Goal: Task Accomplishment & Management: Manage account settings

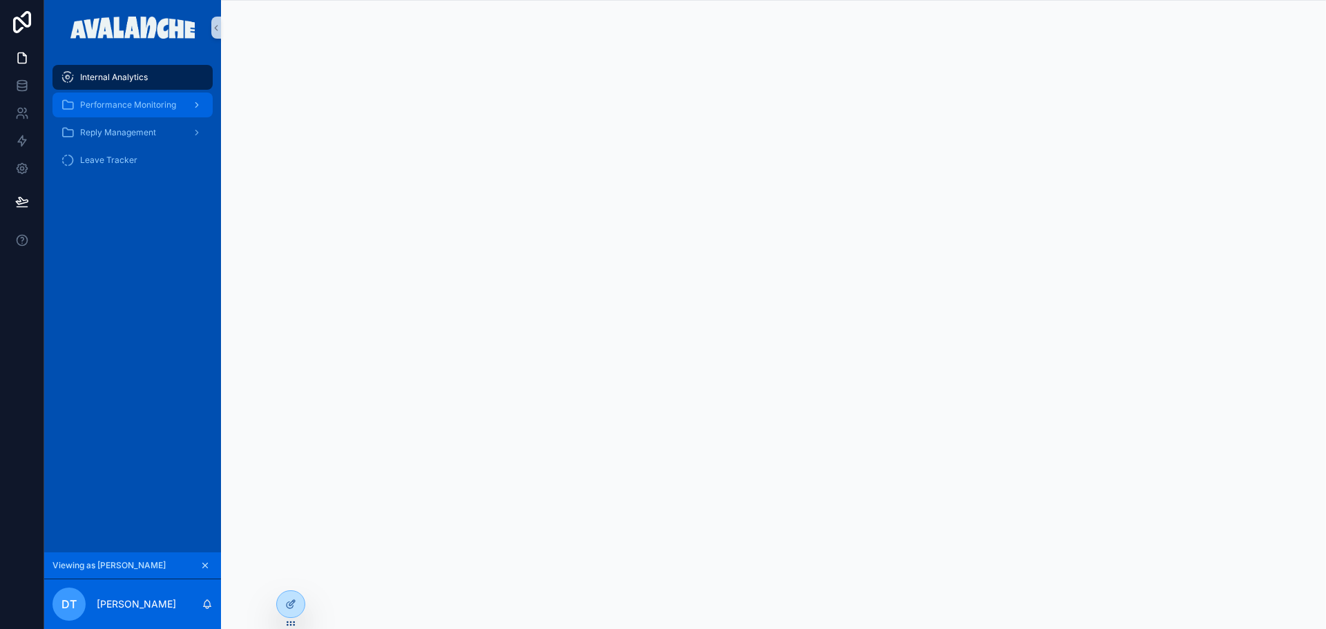
click at [151, 107] on span "Performance Monitoring" at bounding box center [128, 104] width 96 height 11
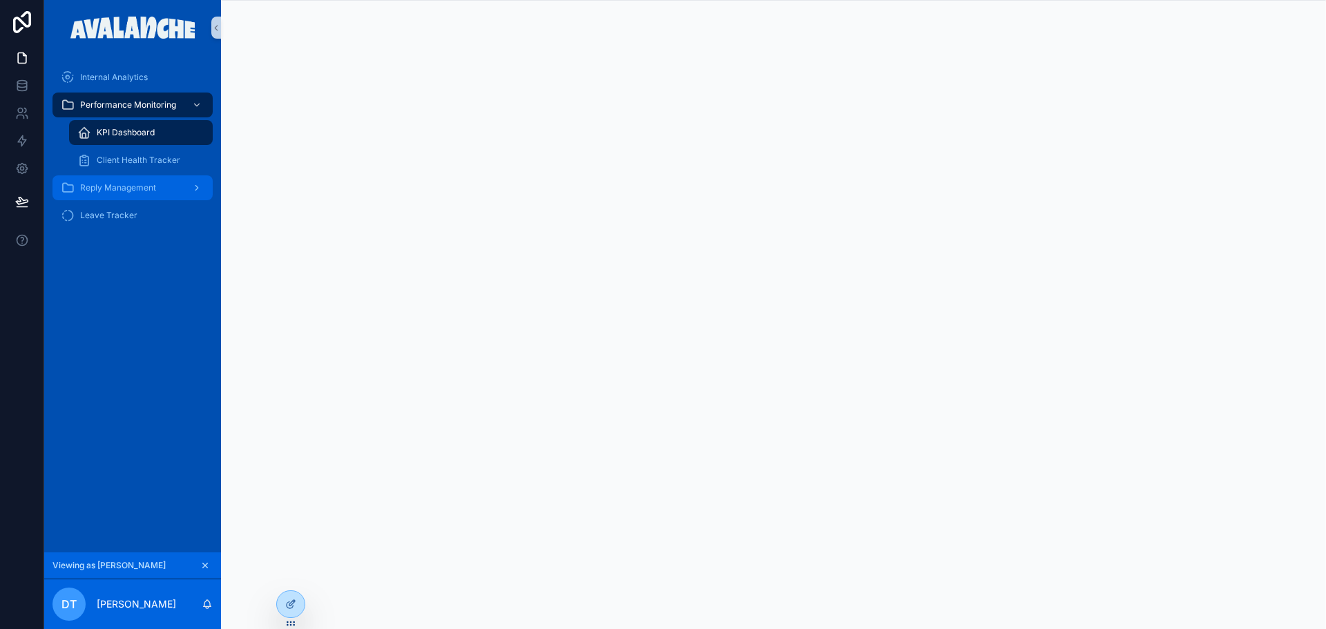
click at [133, 181] on div "Reply Management" at bounding box center [133, 188] width 144 height 22
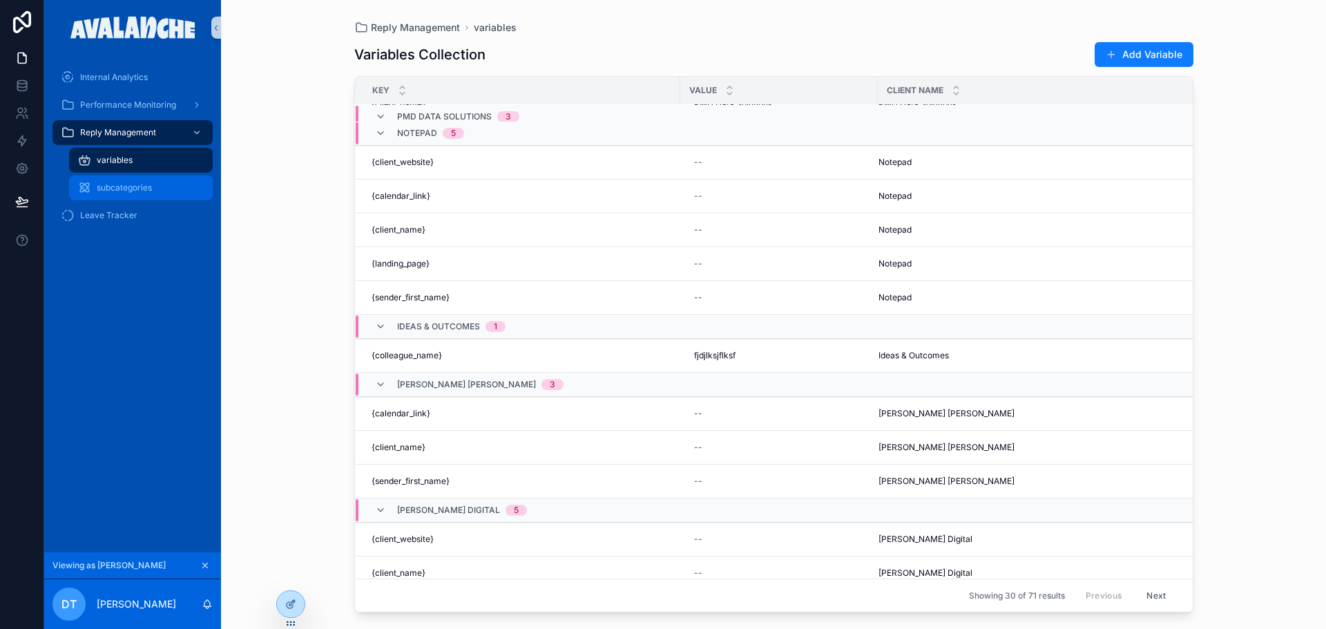
scroll to position [617, 0]
click at [129, 182] on span "subcategories" at bounding box center [124, 187] width 55 height 11
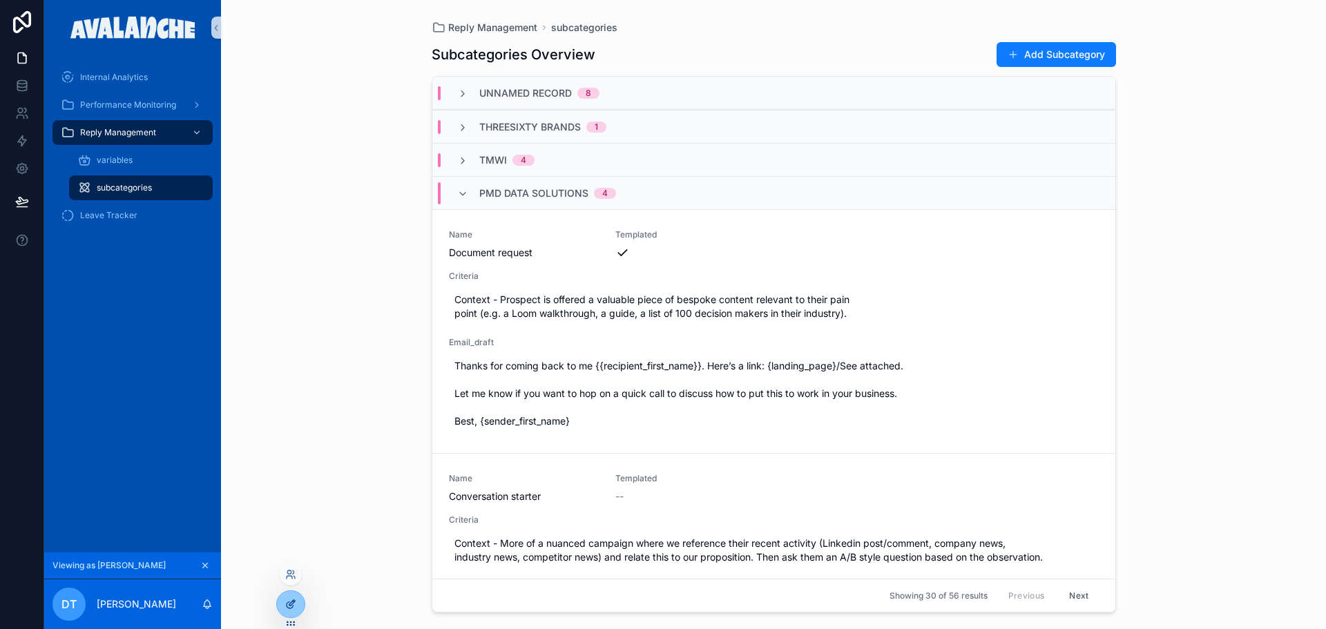
click at [279, 604] on div at bounding box center [291, 604] width 28 height 26
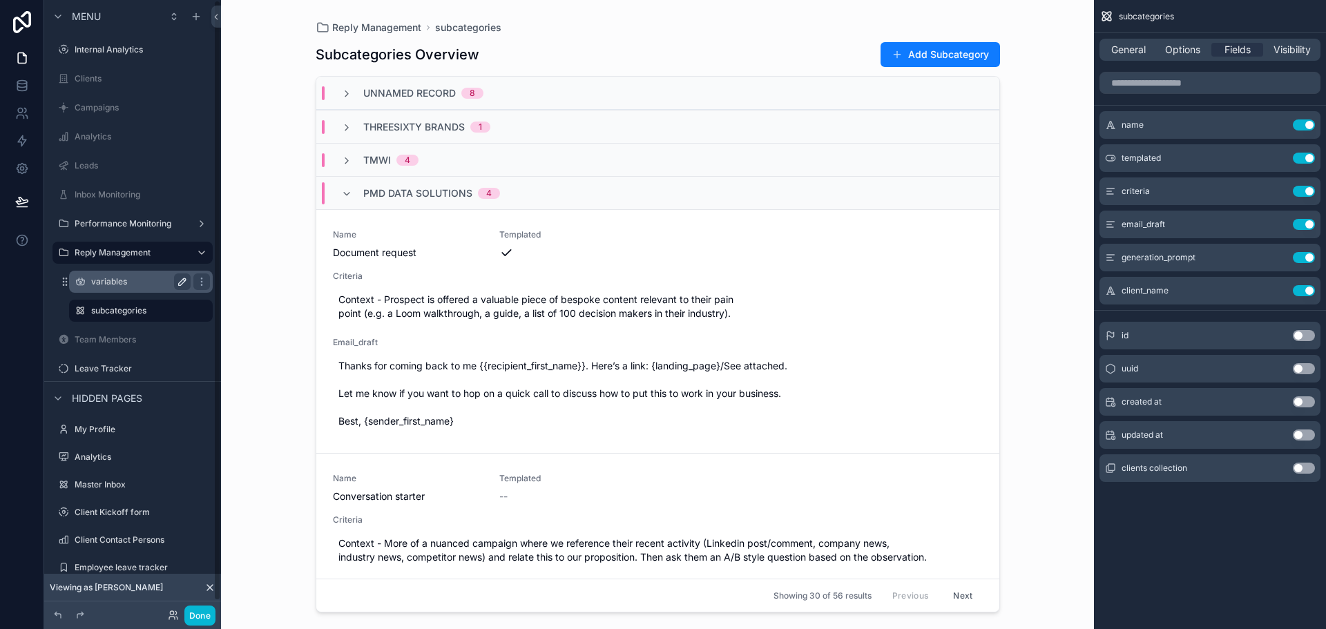
click at [175, 285] on button "scrollable content" at bounding box center [182, 282] width 17 height 17
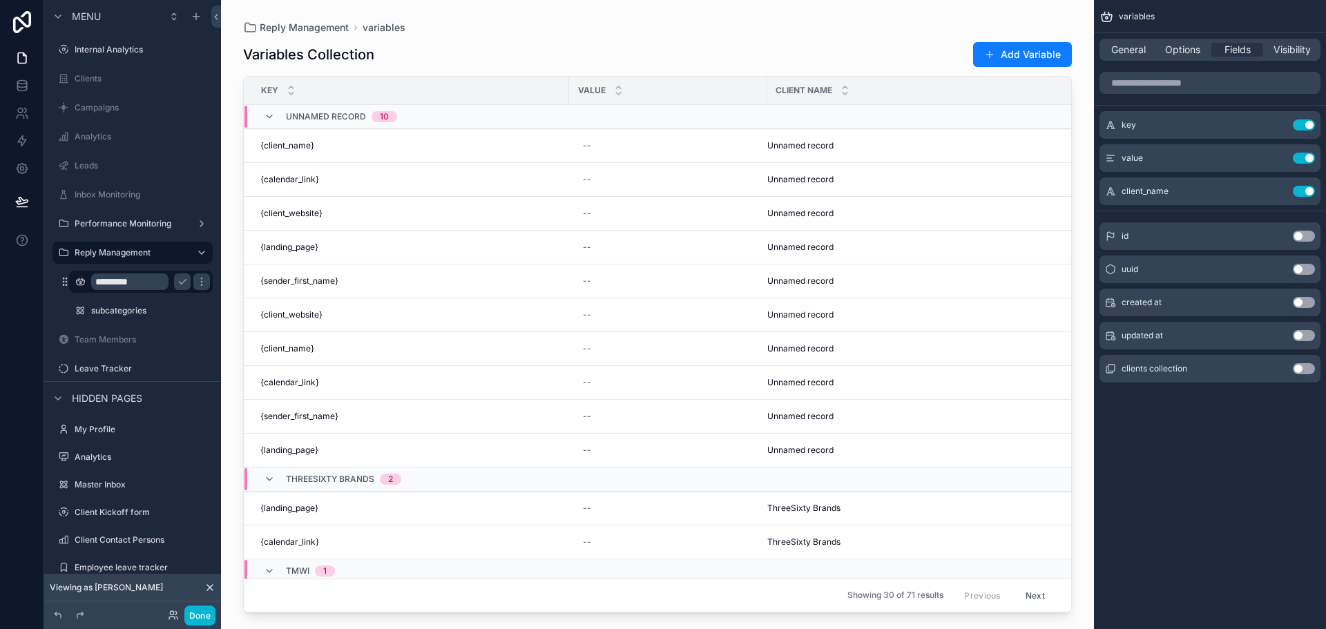
click at [150, 281] on input "*********" at bounding box center [129, 282] width 77 height 17
click at [128, 277] on input "*********" at bounding box center [129, 282] width 77 height 17
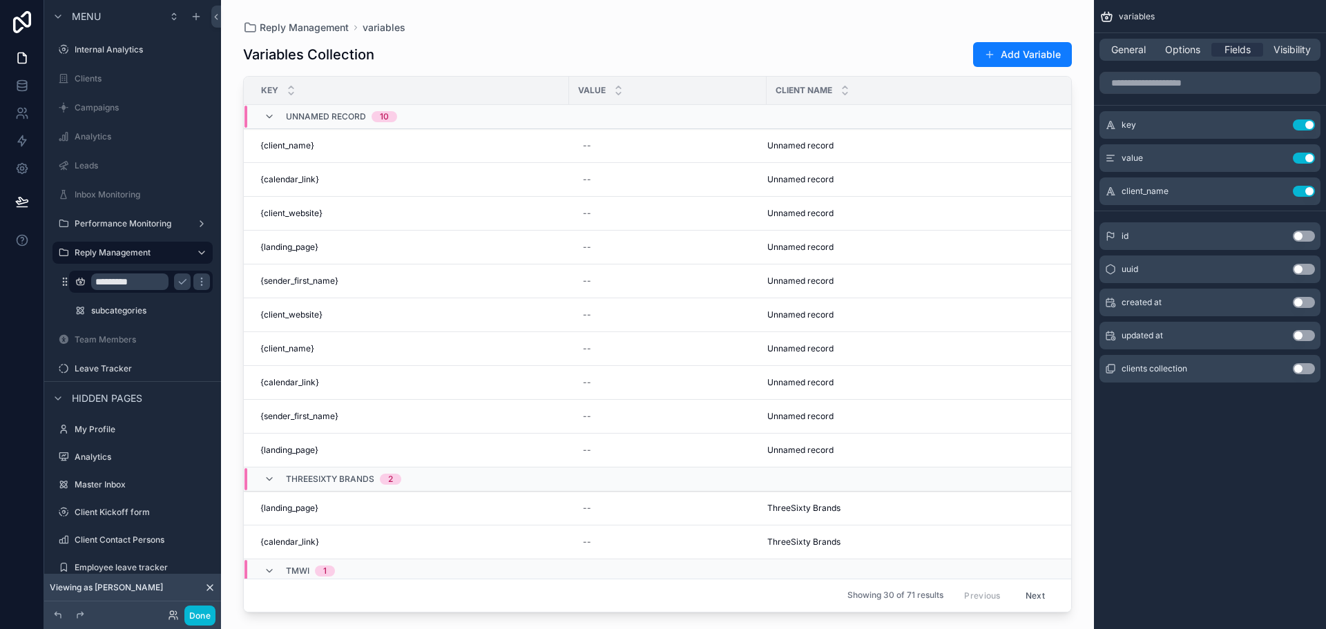
click at [128, 277] on input "*********" at bounding box center [129, 282] width 77 height 17
type input "*********"
click at [175, 279] on button "scrollable content" at bounding box center [182, 282] width 17 height 17
click at [178, 311] on icon "scrollable content" at bounding box center [182, 310] width 11 height 11
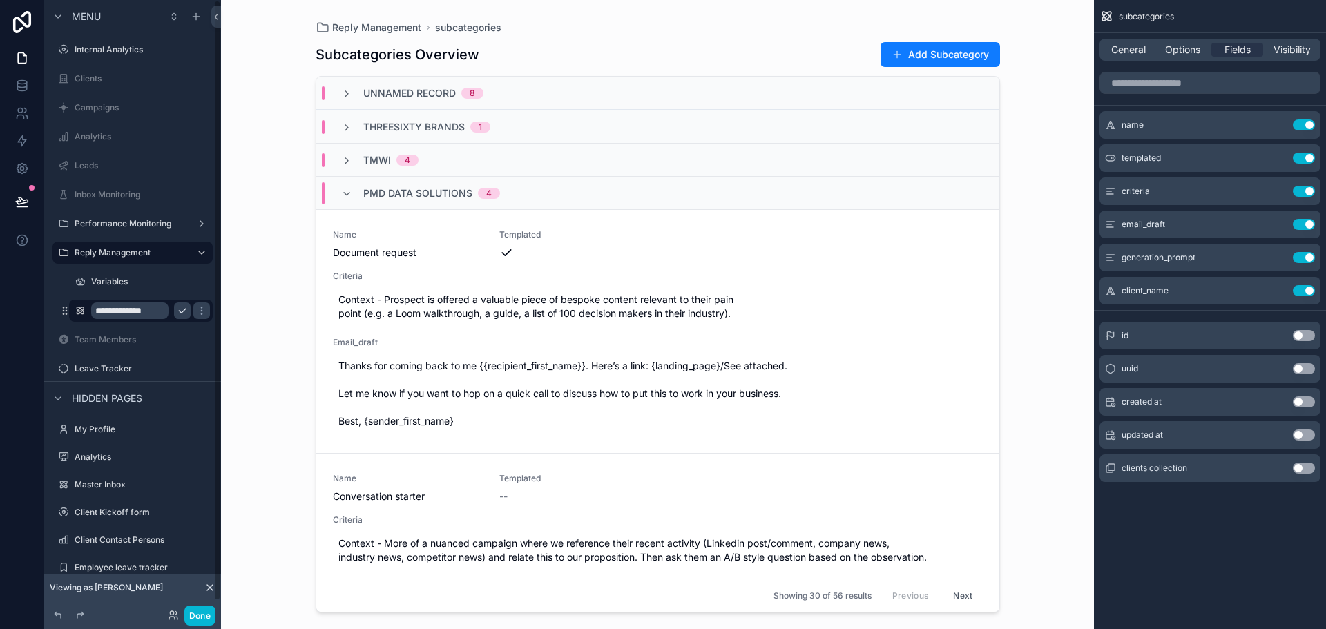
click at [134, 303] on input "**********" at bounding box center [129, 311] width 77 height 17
type input "**********"
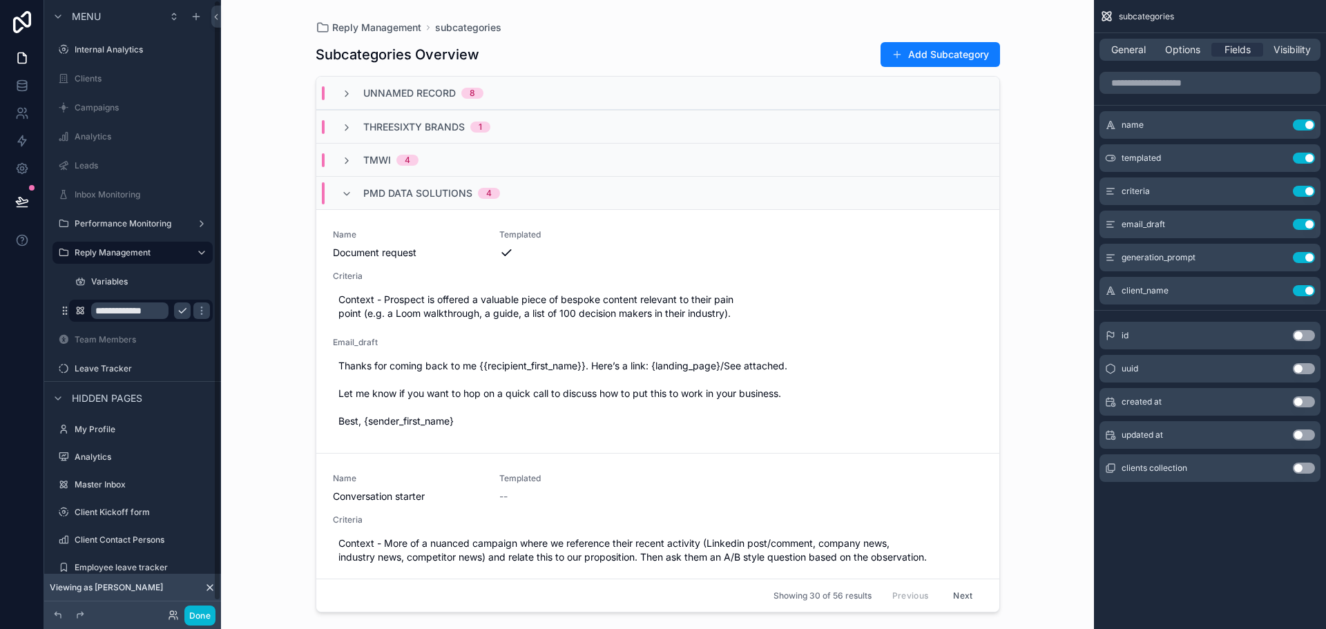
click at [185, 311] on icon "scrollable content" at bounding box center [182, 310] width 11 height 11
click at [12, 200] on button at bounding box center [22, 201] width 30 height 39
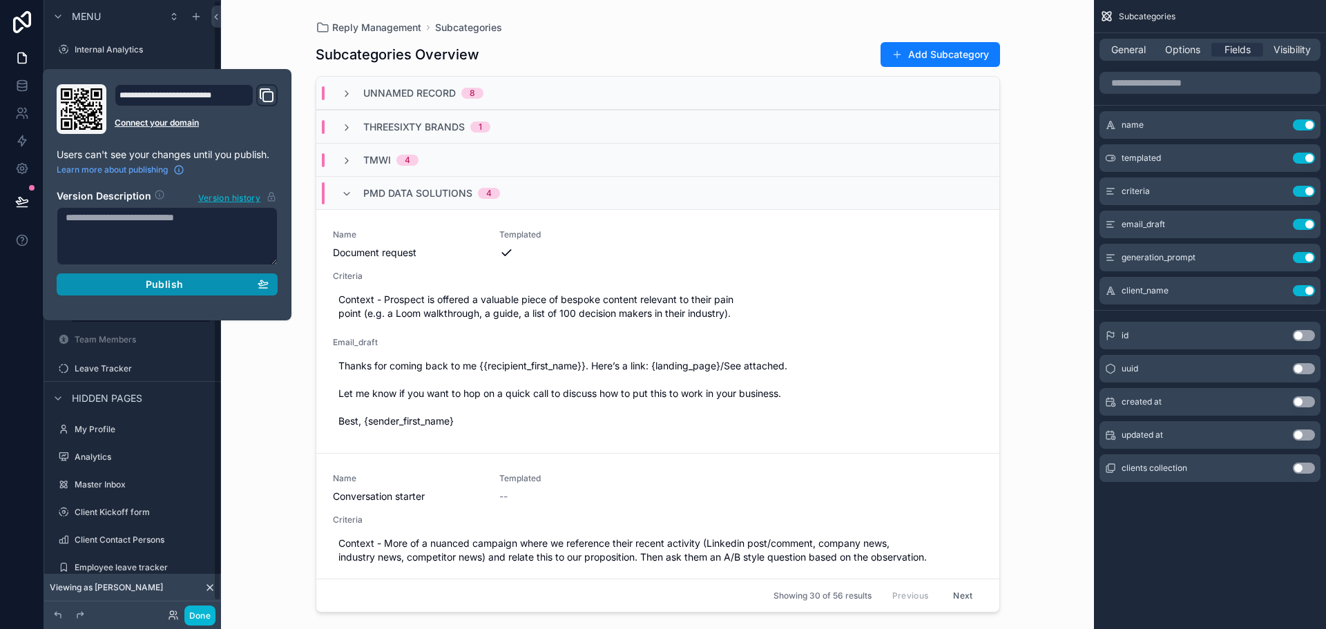
click at [170, 283] on span "Publish" at bounding box center [164, 284] width 37 height 12
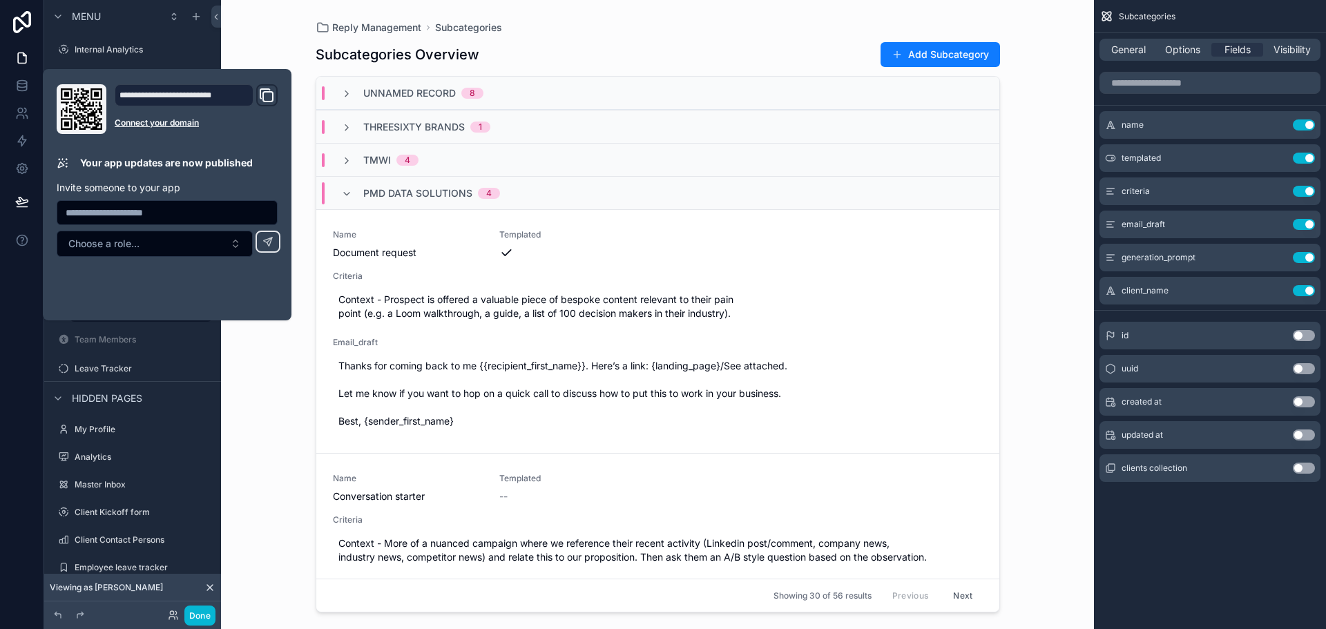
click at [294, 372] on div "Reply Management Subcategories Subcategories Overview Add Subcategory Unnamed r…" at bounding box center [657, 314] width 873 height 629
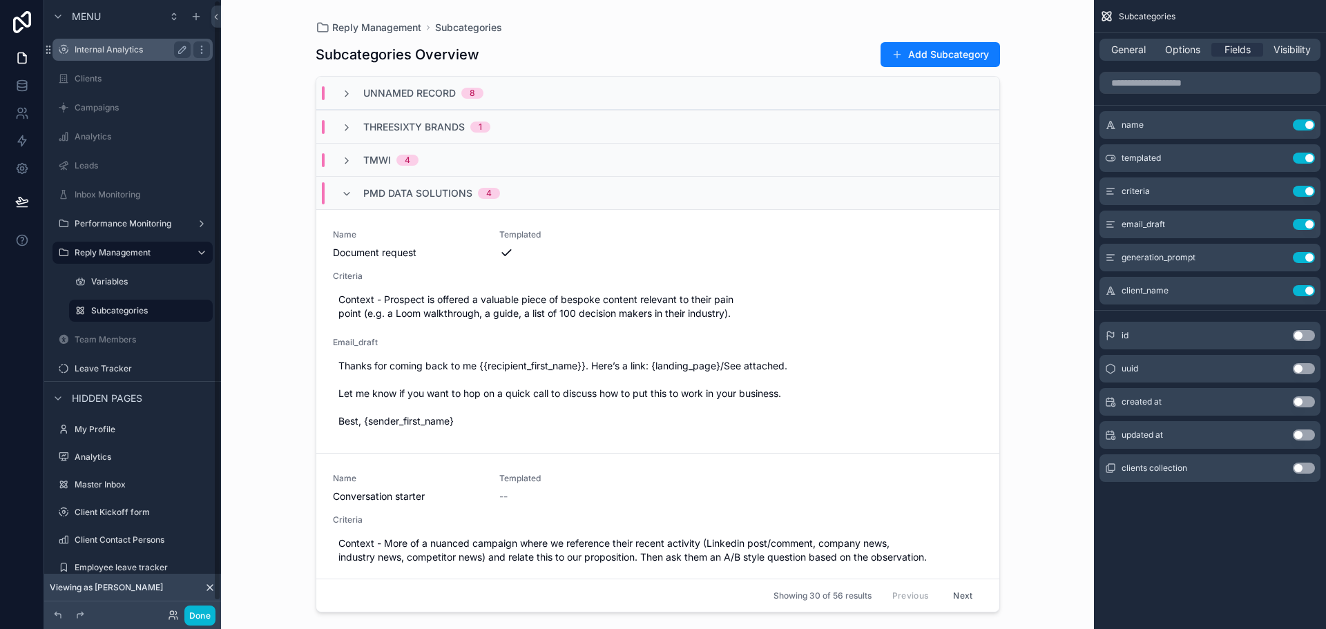
click at [119, 53] on label "Internal Analytics" at bounding box center [130, 49] width 111 height 11
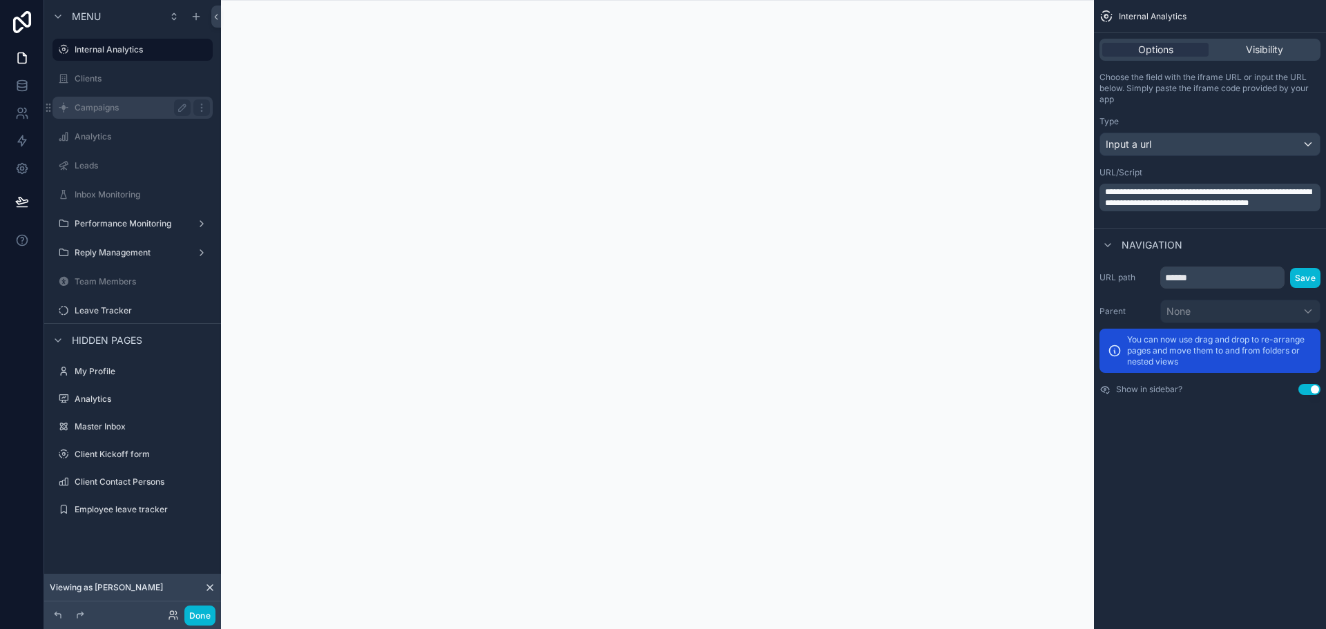
click at [127, 116] on div "Campaigns" at bounding box center [132, 108] width 155 height 22
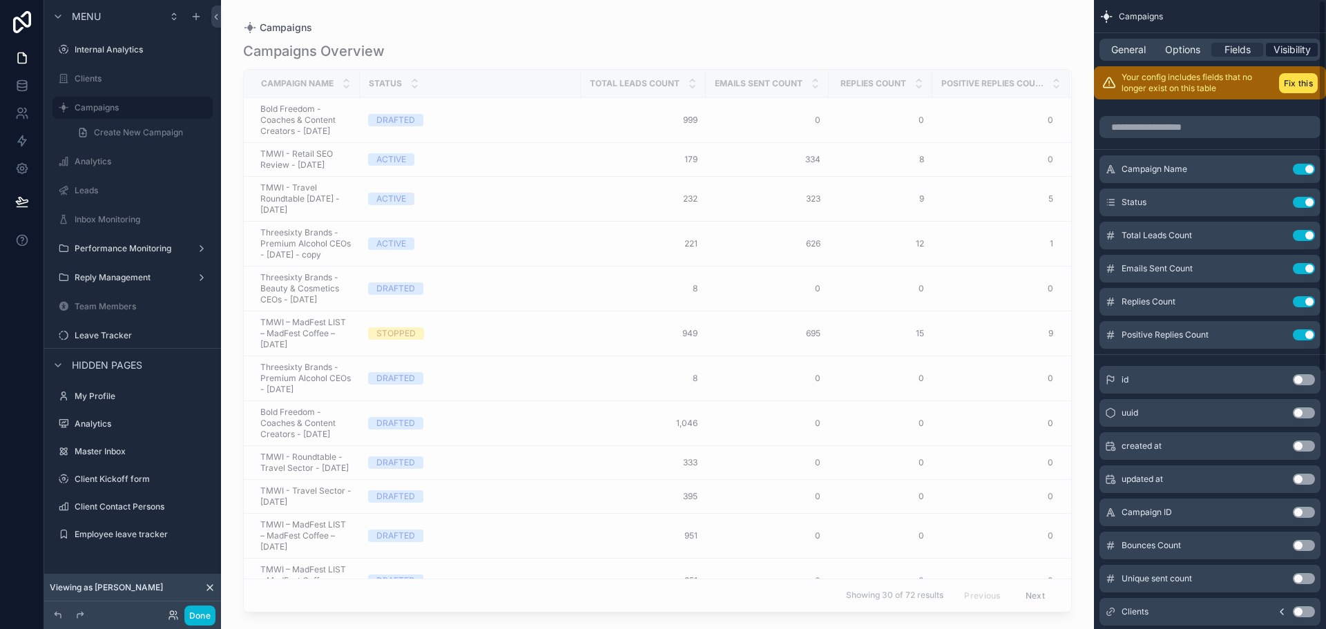
click at [1283, 46] on span "Visibility" at bounding box center [1292, 50] width 37 height 14
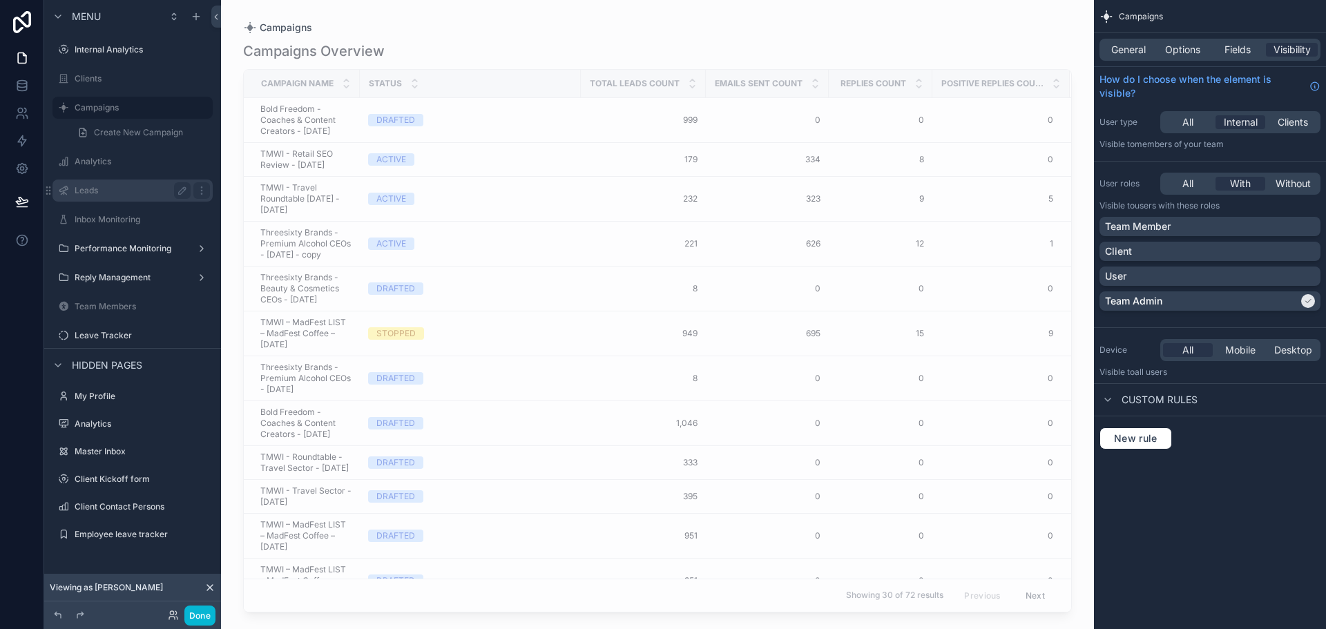
click at [151, 193] on label "Leads" at bounding box center [130, 190] width 111 height 11
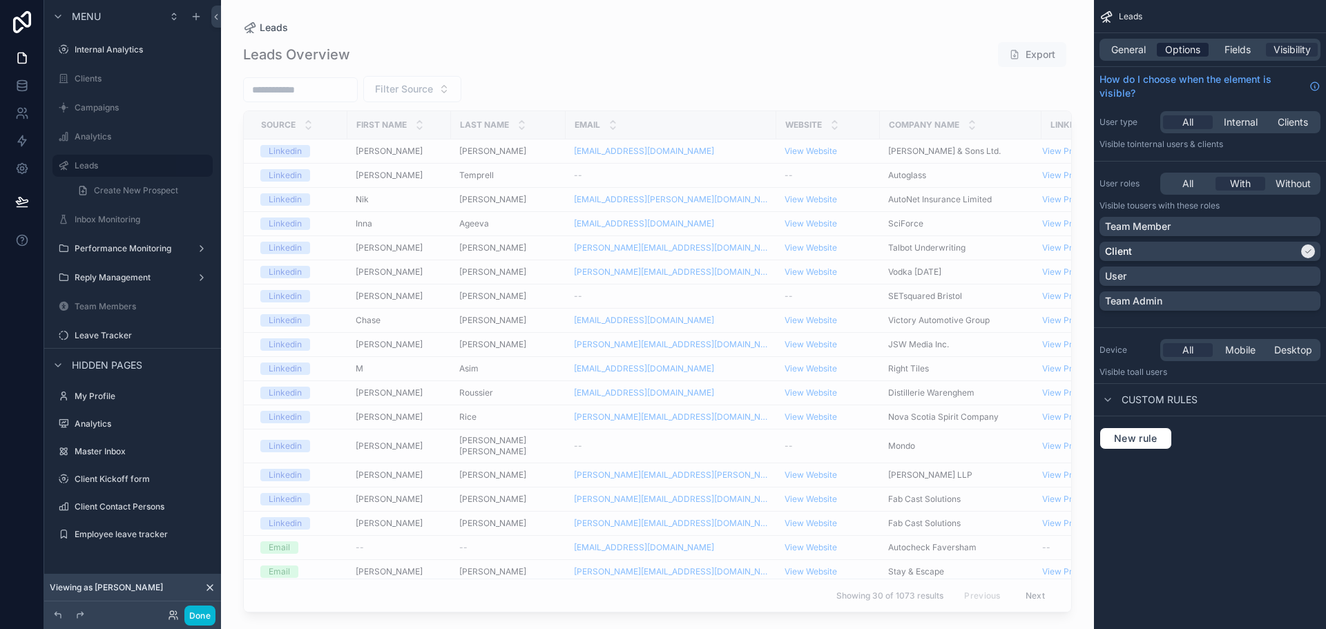
click at [1185, 49] on span "Options" at bounding box center [1182, 50] width 35 height 14
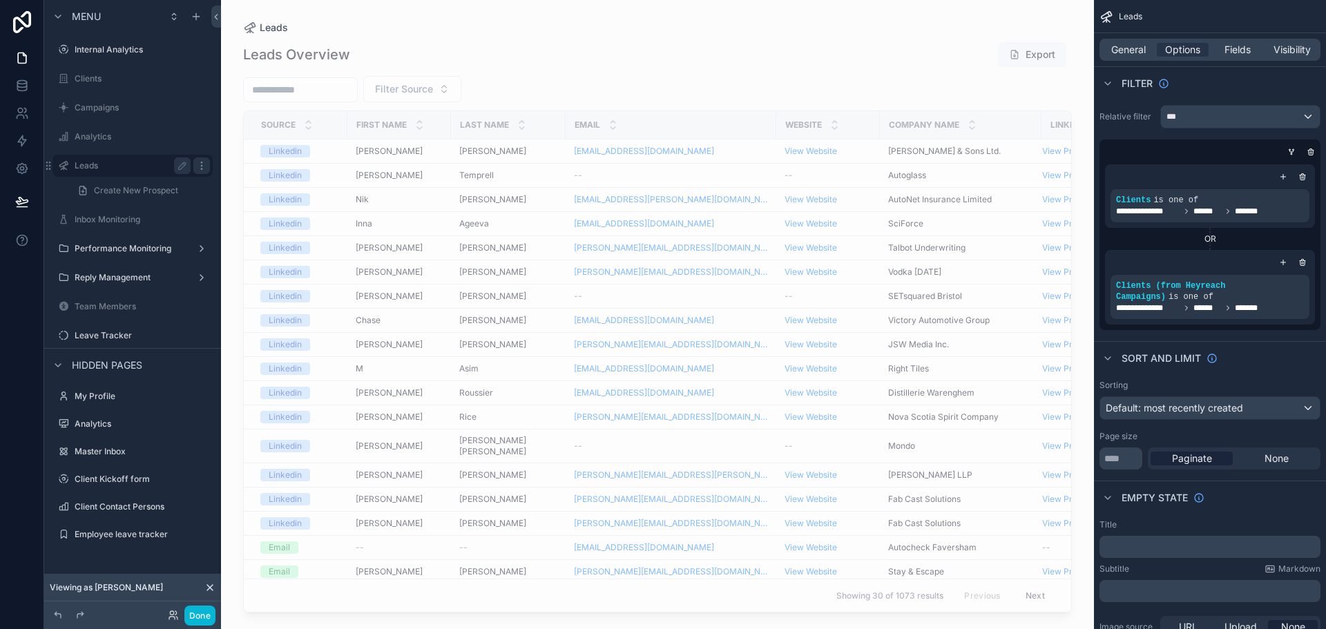
click at [202, 167] on icon "scrollable content" at bounding box center [201, 165] width 11 height 11
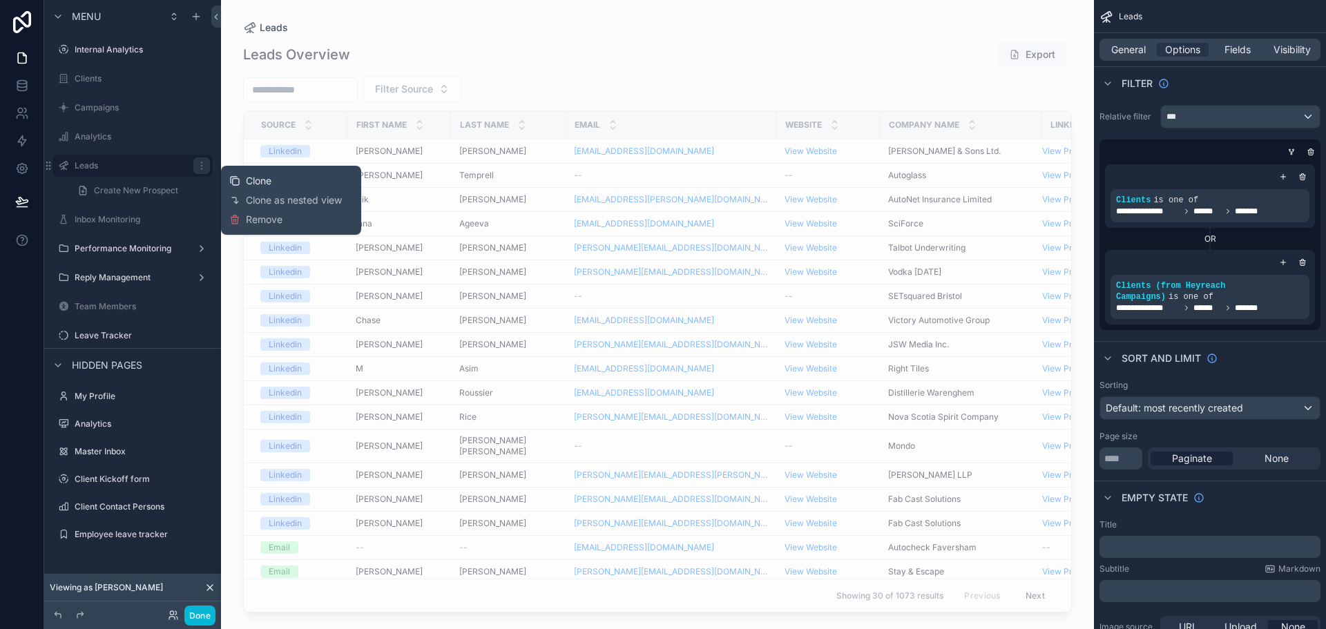
click at [268, 181] on span "Clone" at bounding box center [259, 181] width 26 height 14
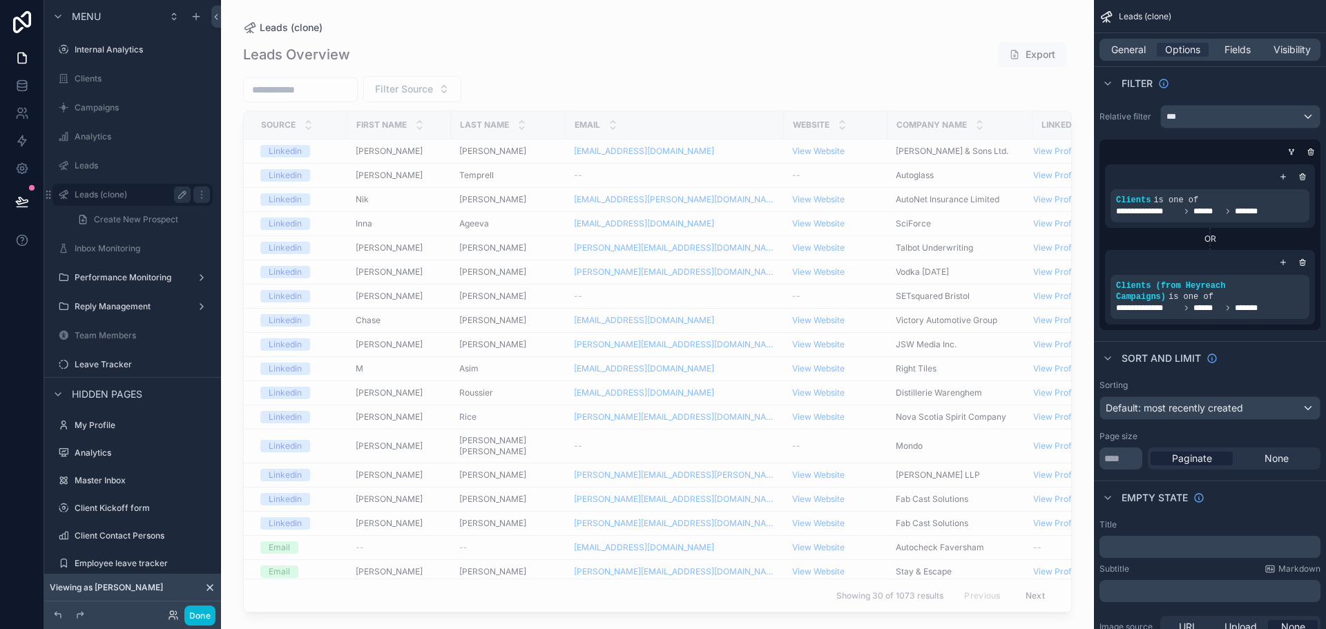
click at [183, 194] on icon "scrollable content" at bounding box center [182, 194] width 11 height 11
click at [147, 191] on input "**********" at bounding box center [122, 195] width 94 height 17
click at [145, 194] on input "**********" at bounding box center [122, 195] width 94 height 17
type input "*****"
click at [196, 196] on icon "scrollable content" at bounding box center [201, 194] width 11 height 11
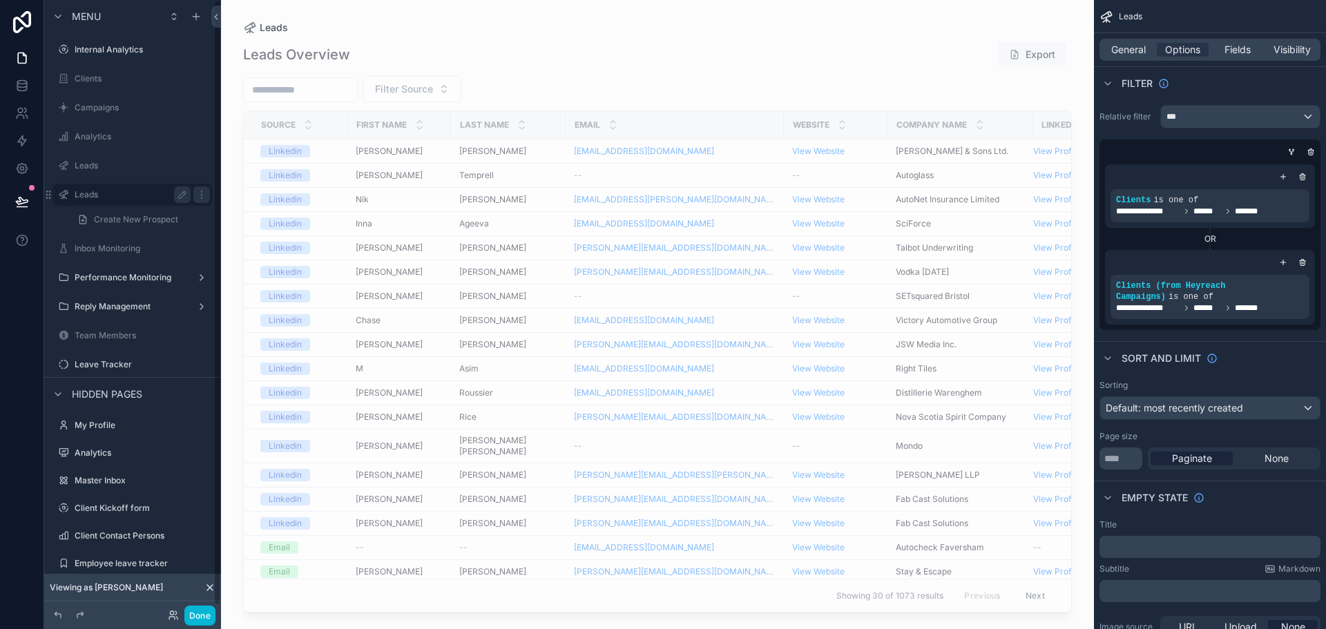
click at [108, 191] on label "Leads" at bounding box center [130, 194] width 111 height 11
click at [1217, 50] on div "Fields" at bounding box center [1238, 50] width 52 height 14
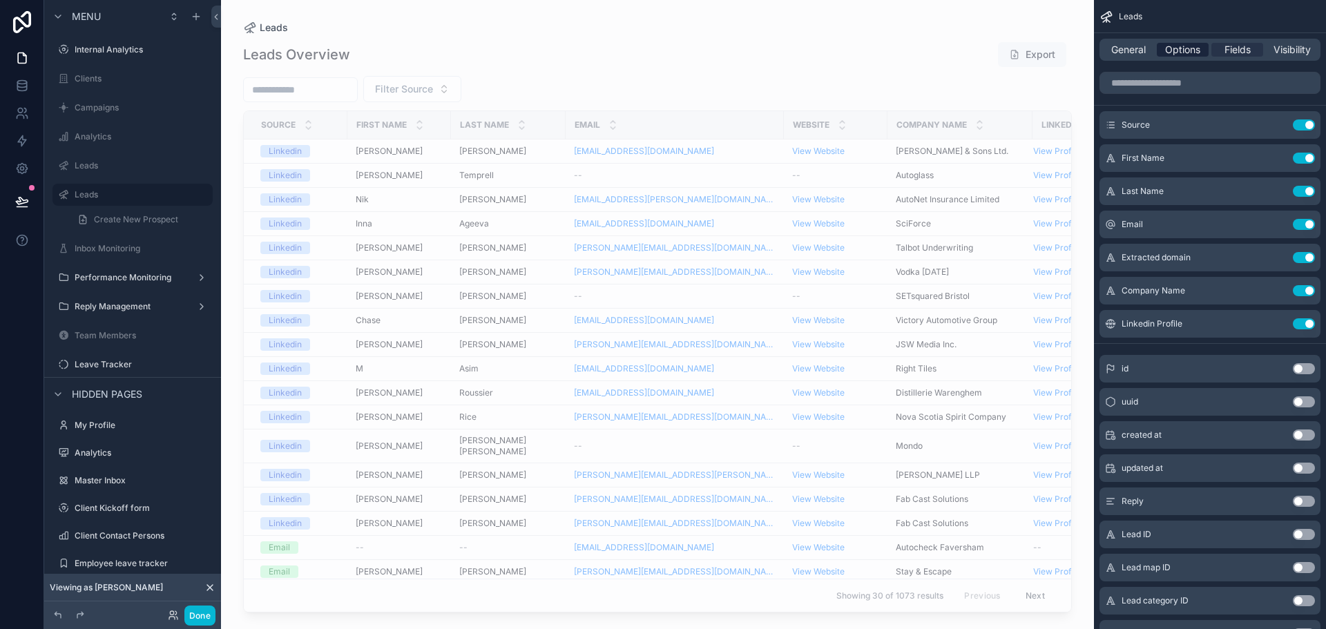
click at [1188, 46] on span "Options" at bounding box center [1182, 50] width 35 height 14
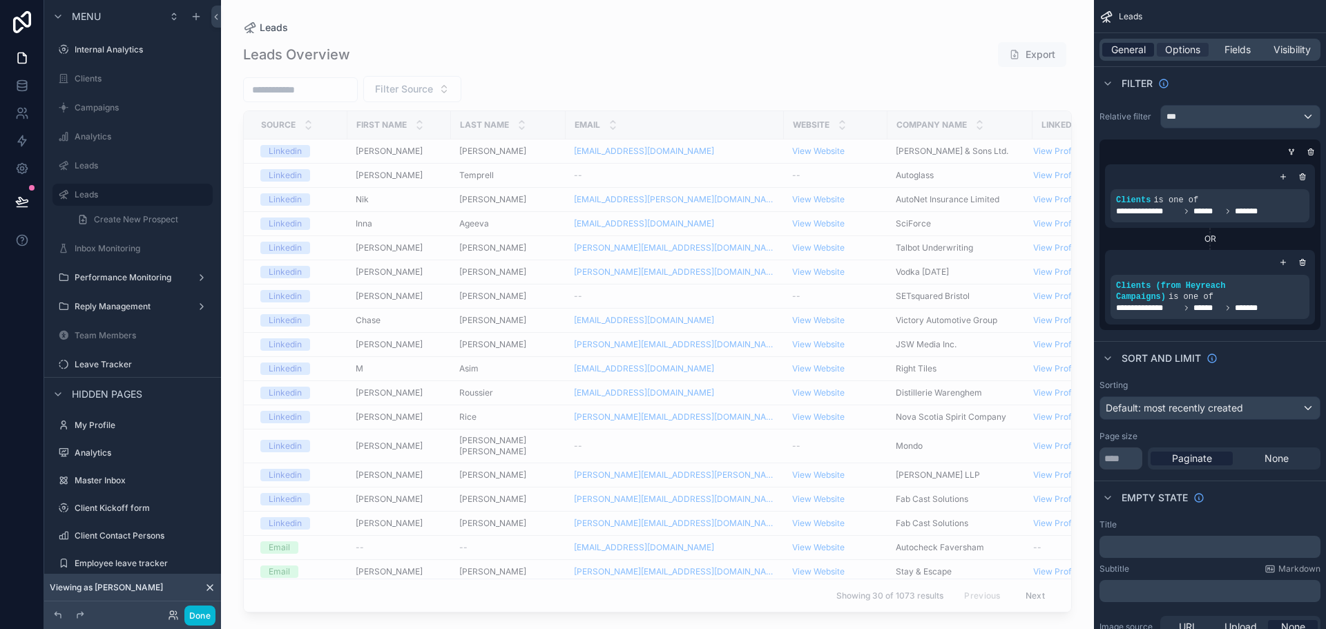
click at [1137, 46] on span "General" at bounding box center [1129, 50] width 35 height 14
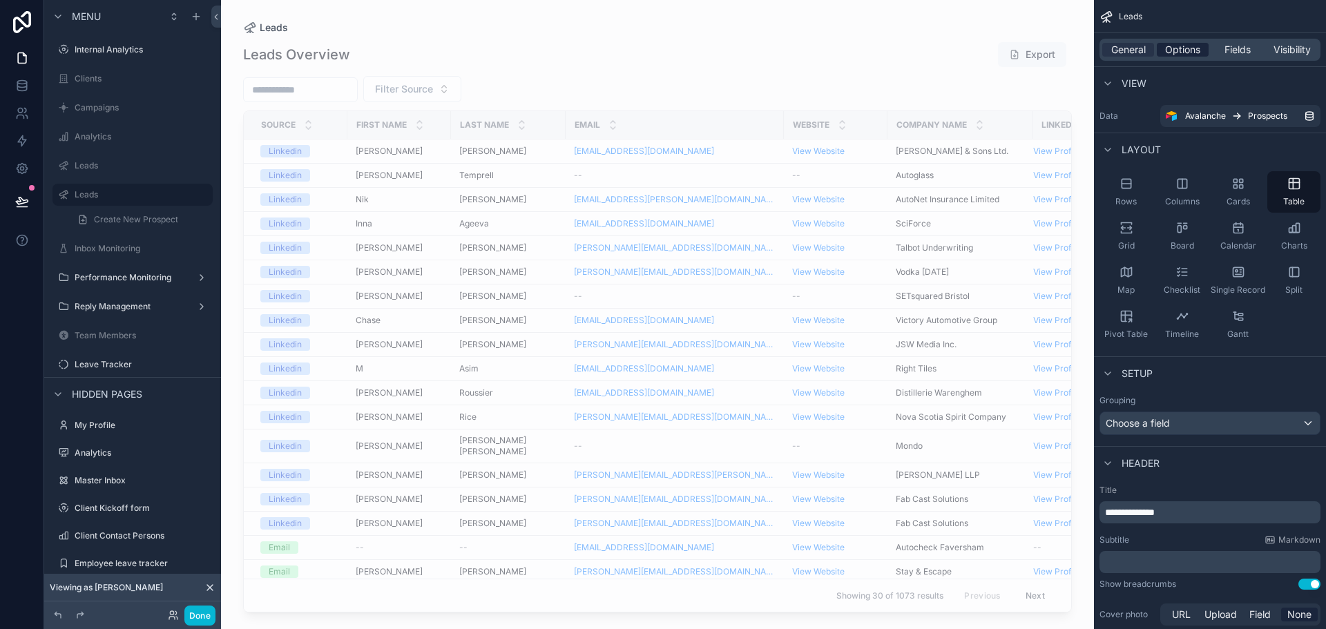
click at [1181, 46] on span "Options" at bounding box center [1182, 50] width 35 height 14
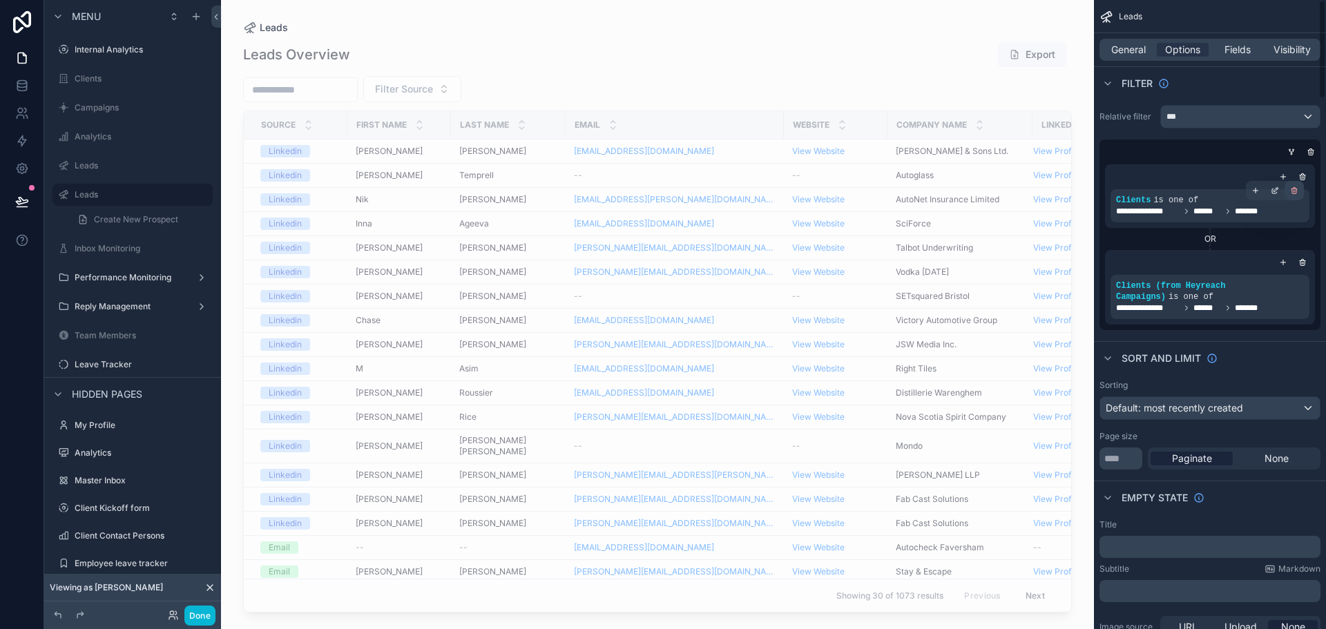
click at [1295, 191] on icon "scrollable content" at bounding box center [1294, 191] width 8 height 8
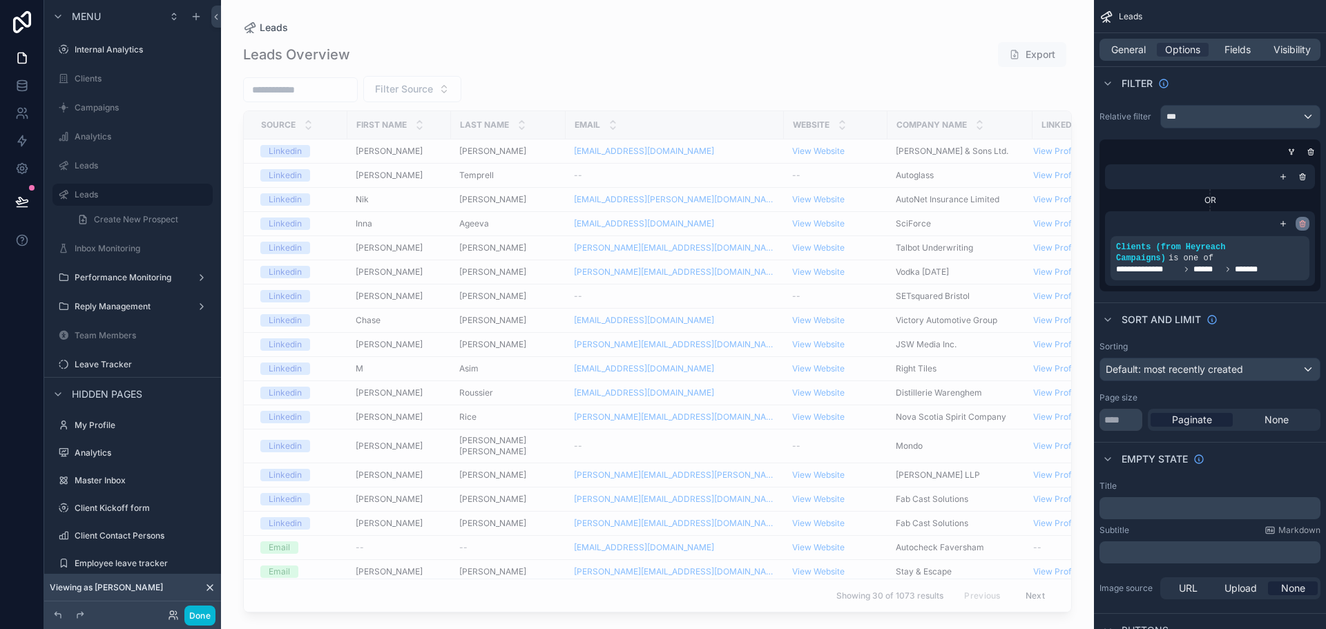
click at [1300, 222] on icon "scrollable content" at bounding box center [1303, 222] width 6 height 0
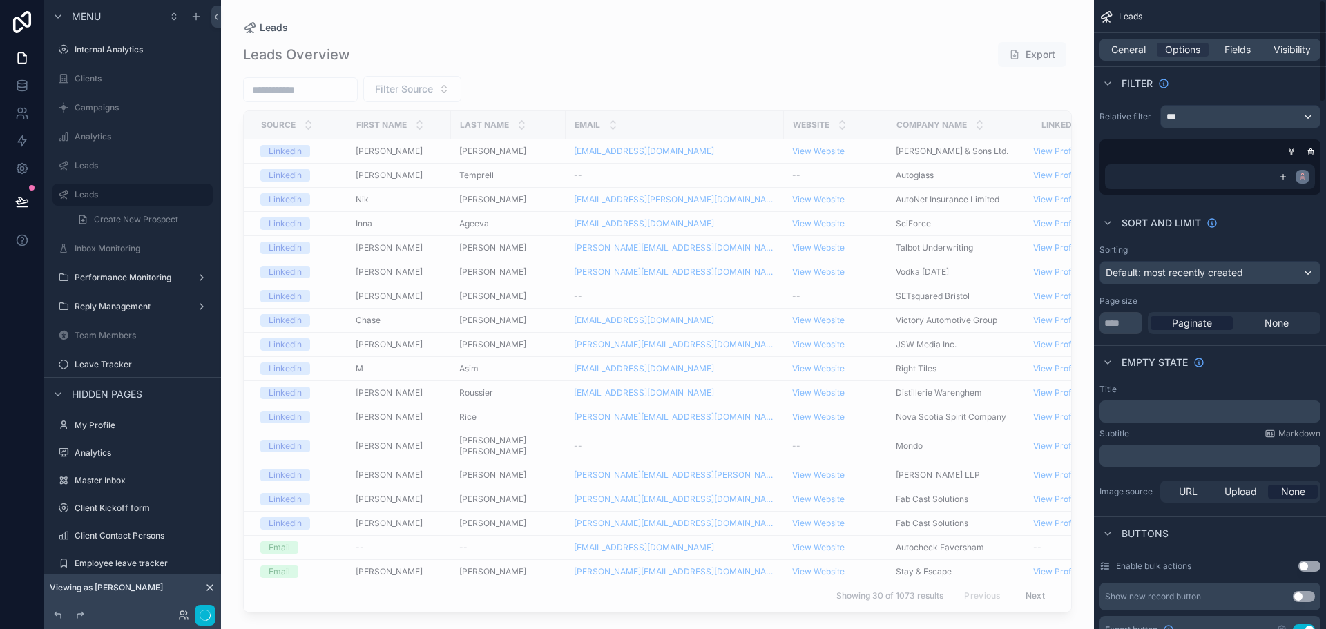
click at [1300, 173] on icon "scrollable content" at bounding box center [1303, 177] width 8 height 8
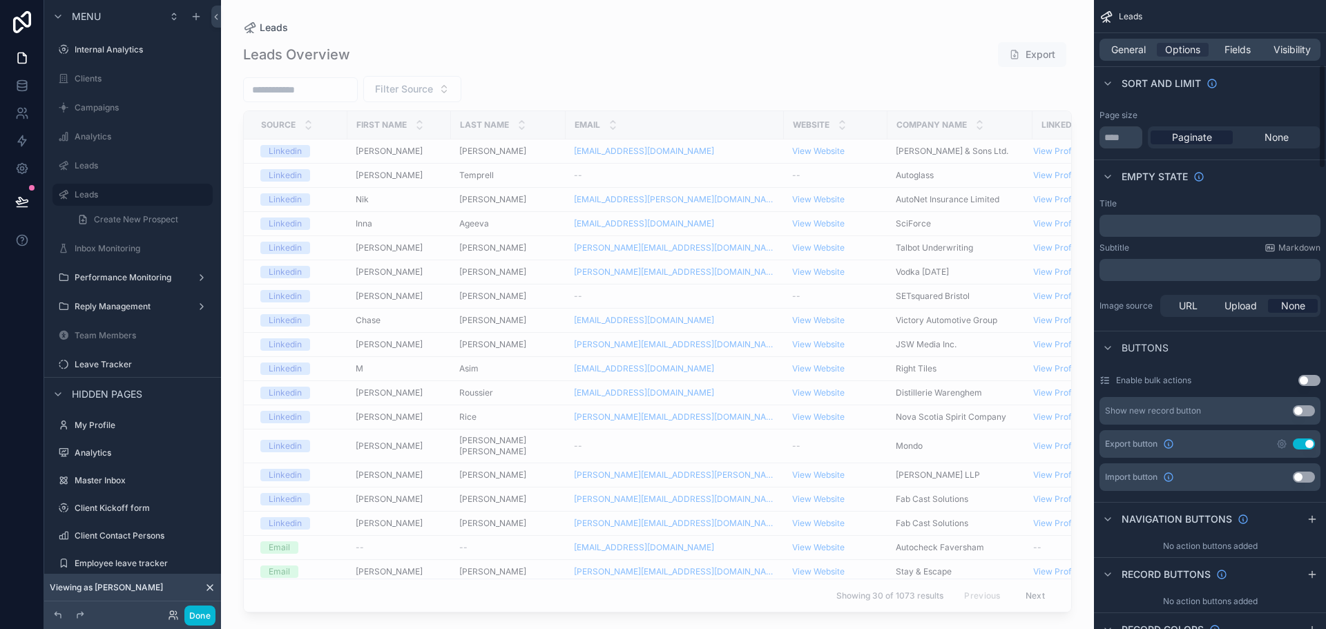
scroll to position [414, 0]
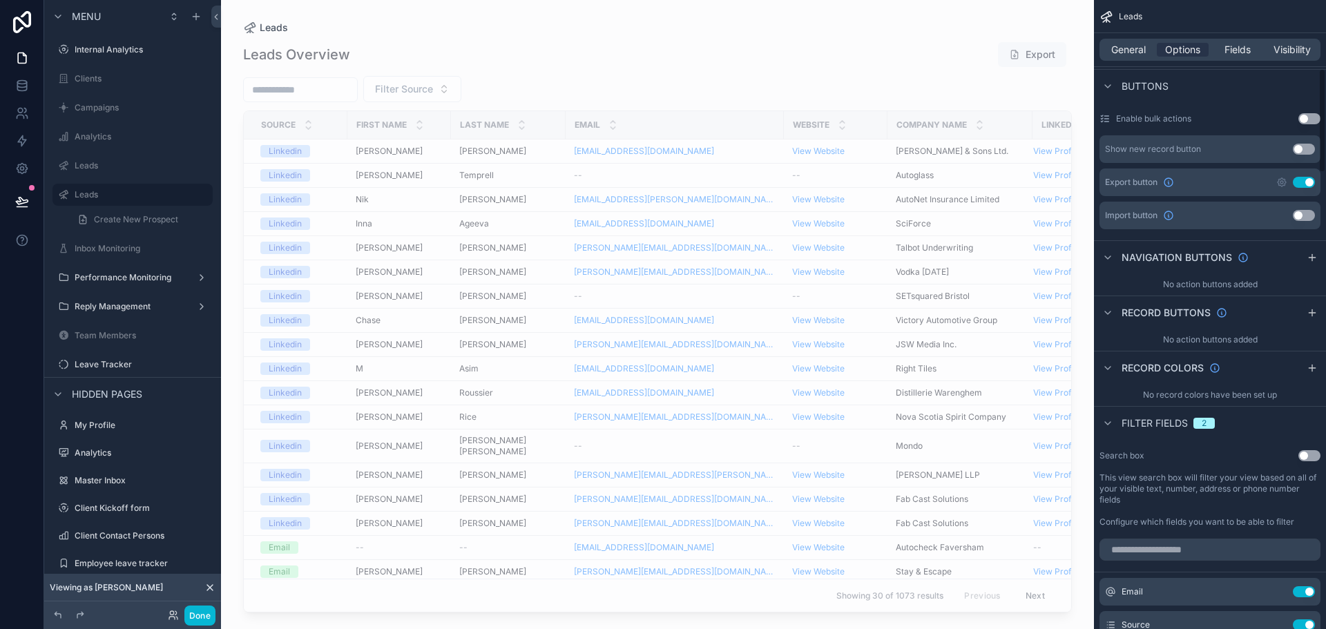
click at [1309, 452] on button "Use setting" at bounding box center [1310, 455] width 22 height 11
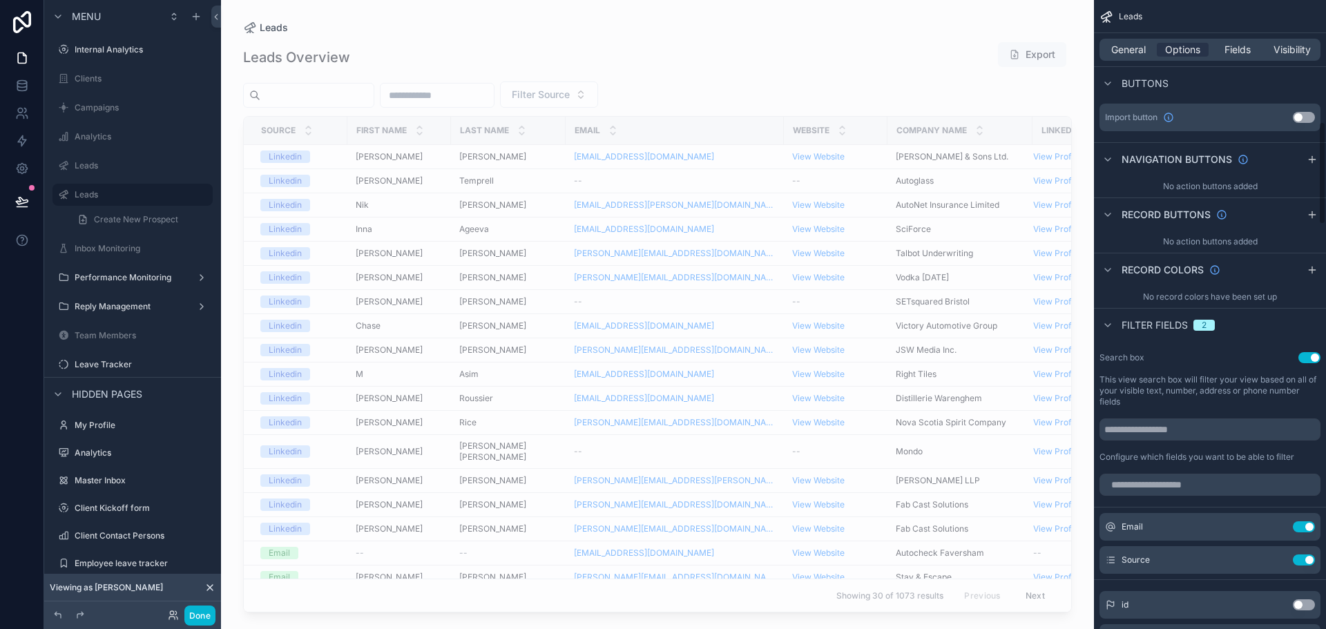
scroll to position [760, 0]
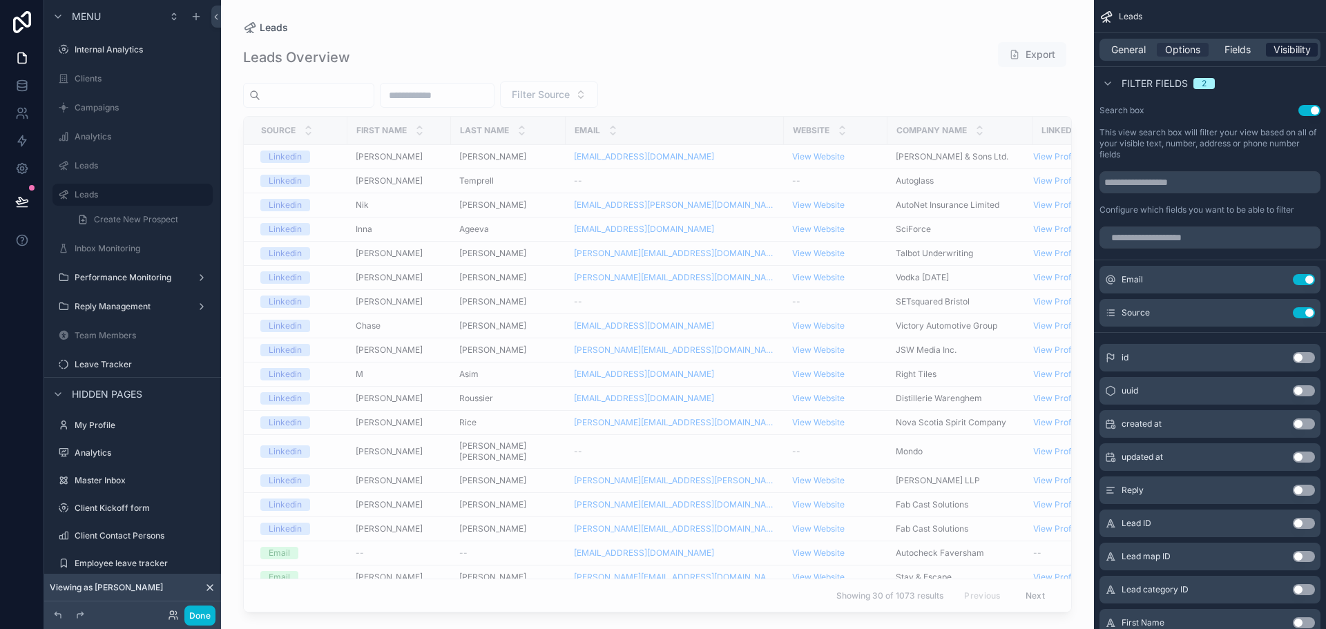
click at [1289, 50] on span "Visibility" at bounding box center [1292, 50] width 37 height 14
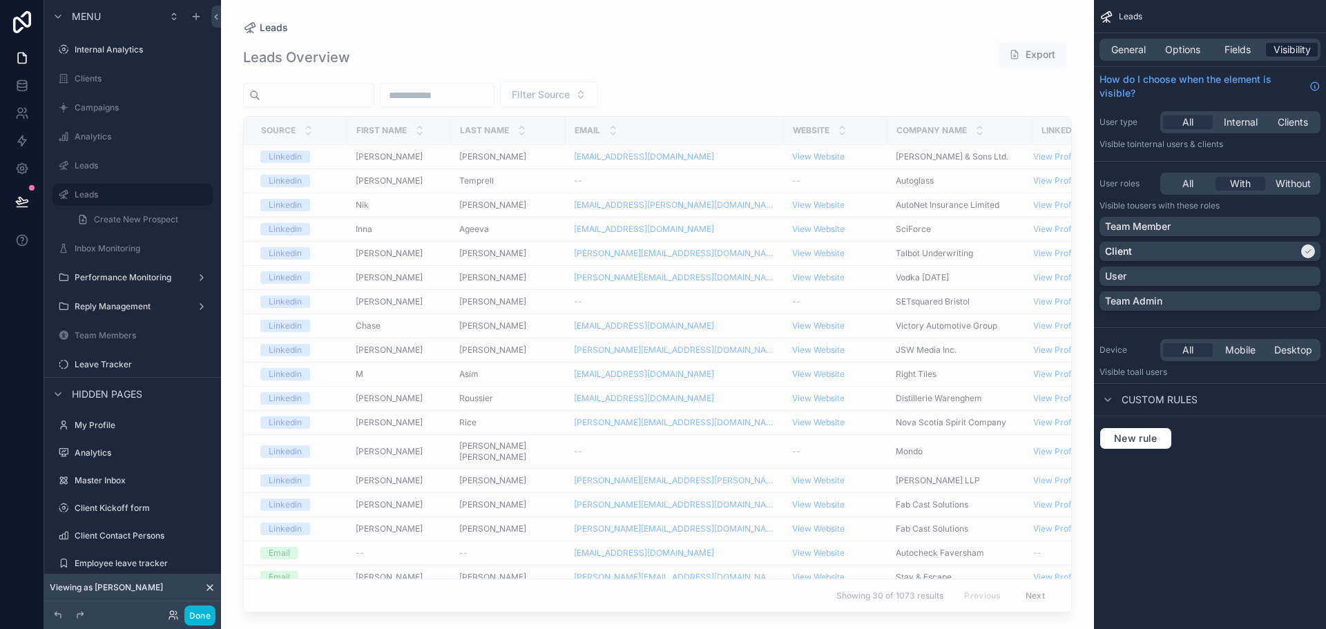
scroll to position [0, 0]
click at [1185, 296] on div "Team Admin" at bounding box center [1210, 301] width 210 height 14
click at [1228, 247] on div "Client" at bounding box center [1201, 252] width 193 height 14
click at [1219, 224] on div "Team Member" at bounding box center [1210, 227] width 210 height 14
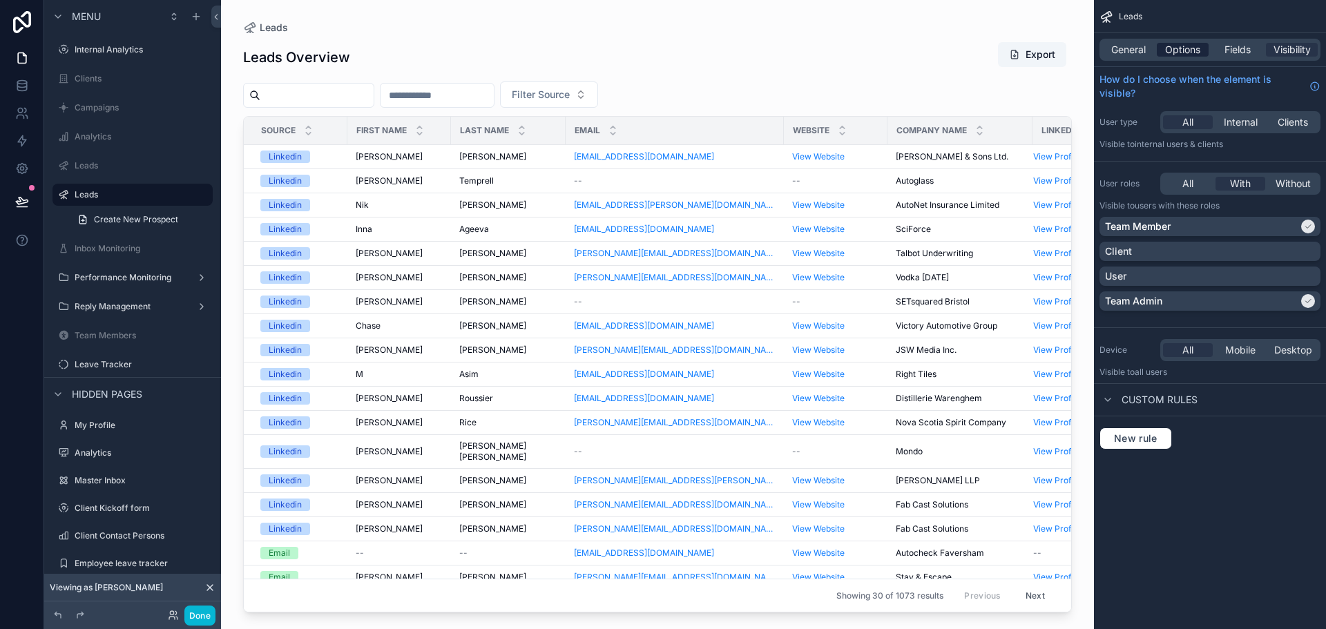
click at [1178, 46] on span "Options" at bounding box center [1182, 50] width 35 height 14
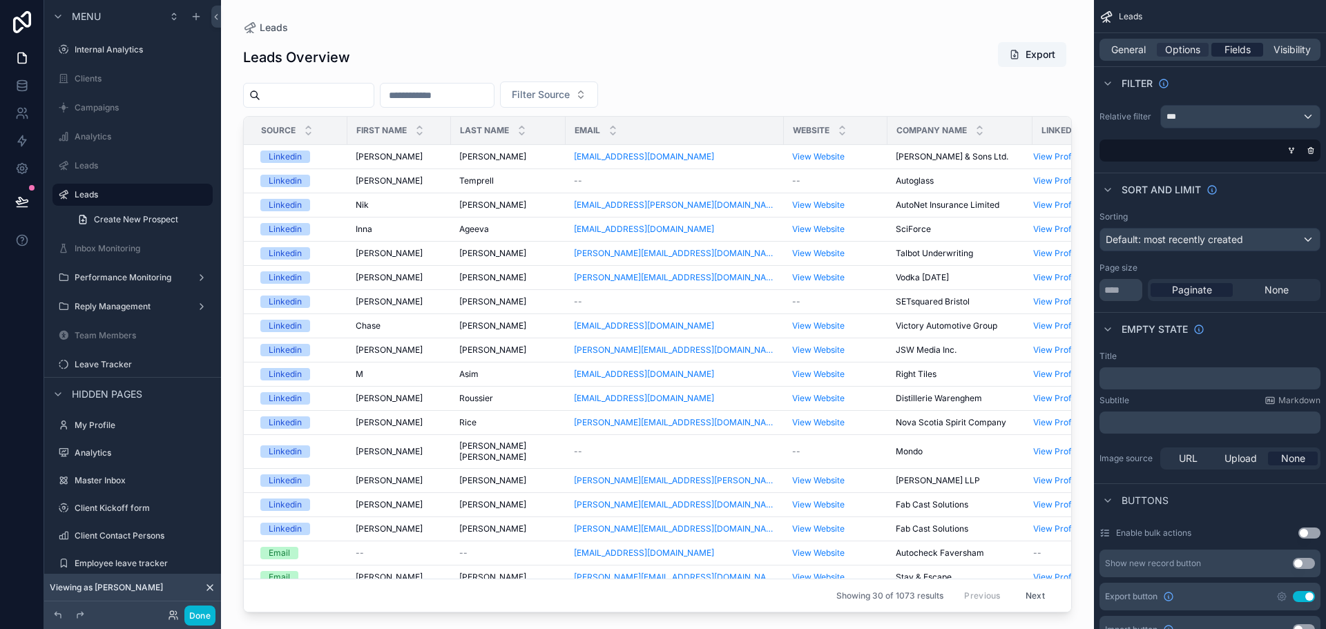
click at [1225, 48] on span "Fields" at bounding box center [1238, 50] width 26 height 14
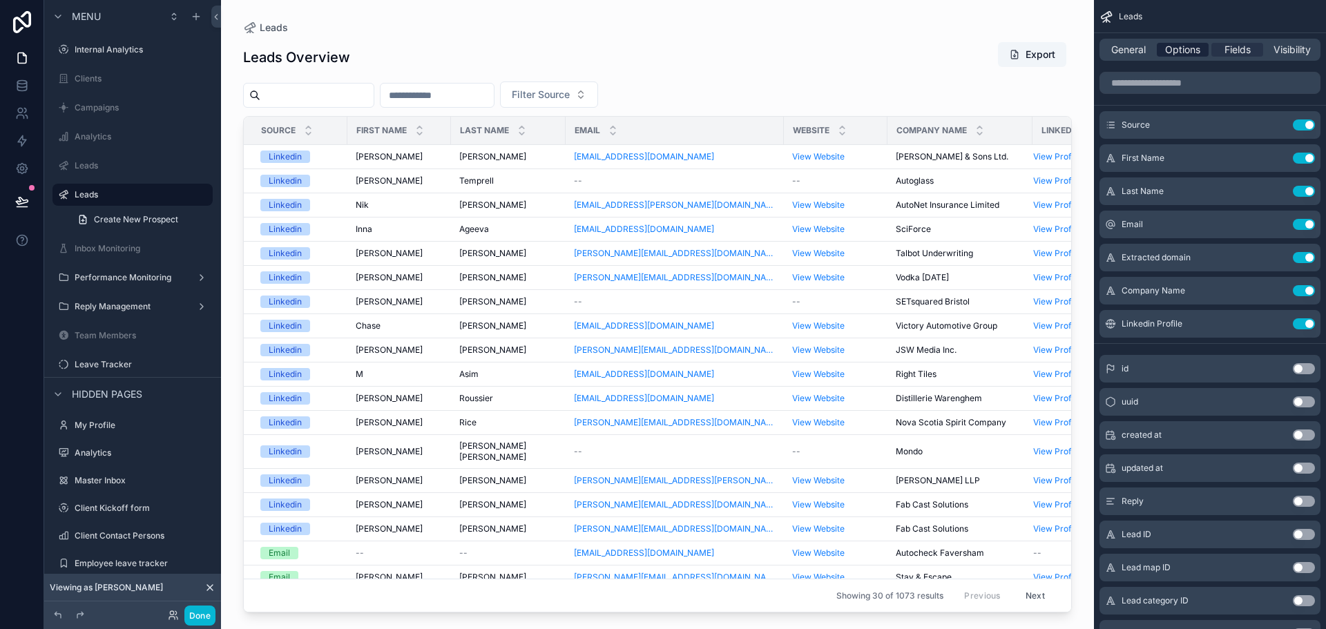
click at [1198, 50] on span "Options" at bounding box center [1182, 50] width 35 height 14
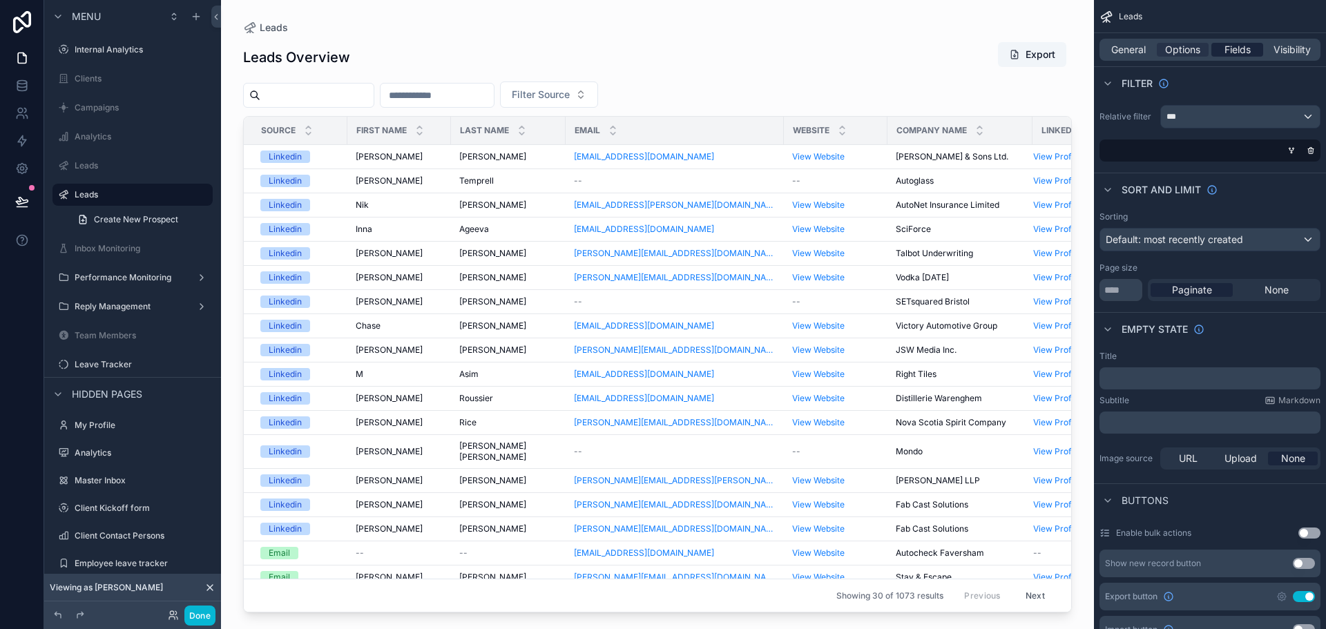
click at [1234, 46] on span "Fields" at bounding box center [1238, 50] width 26 height 14
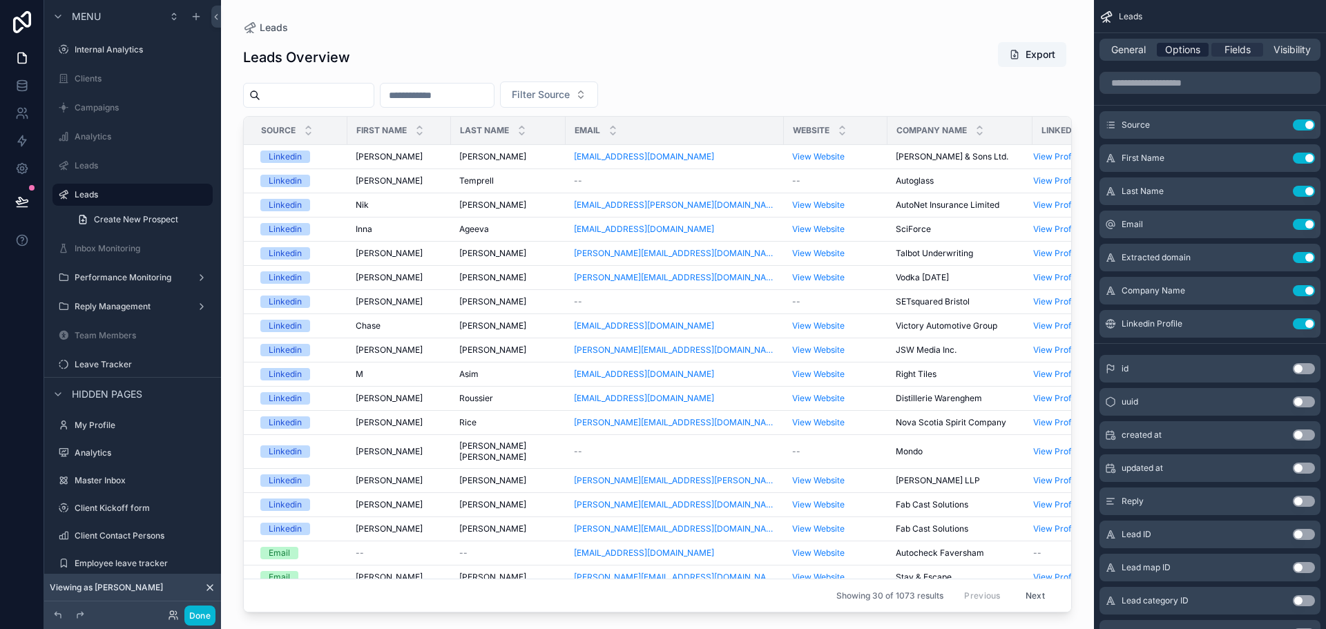
click at [1202, 46] on div "Options" at bounding box center [1183, 50] width 52 height 14
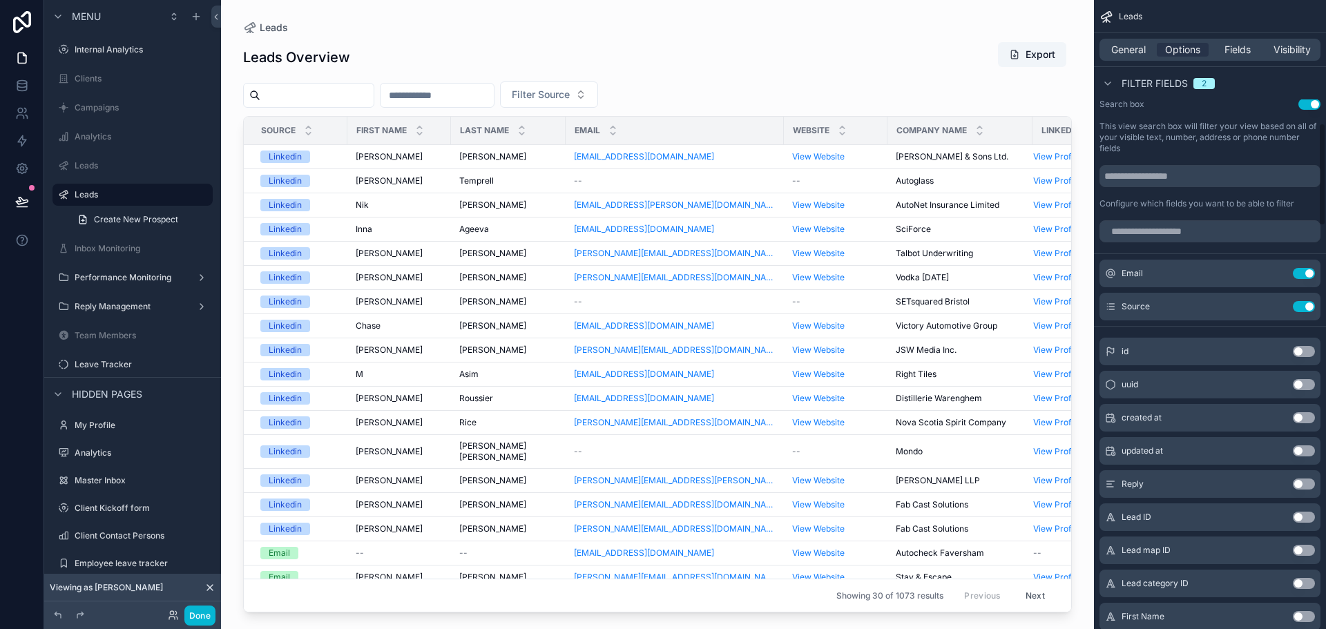
scroll to position [691, 0]
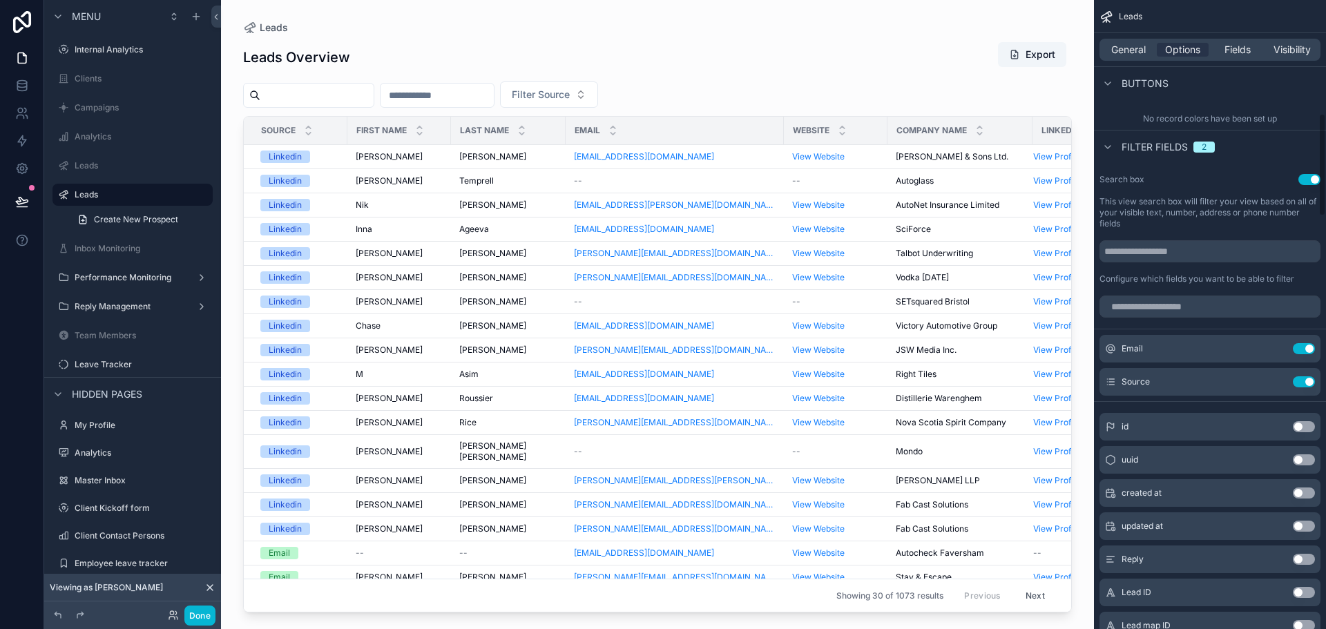
click at [509, 93] on div "scrollable content" at bounding box center [657, 306] width 873 height 613
click at [494, 93] on input "scrollable content" at bounding box center [437, 95] width 113 height 19
click at [1304, 345] on button "Use setting" at bounding box center [1304, 348] width 22 height 11
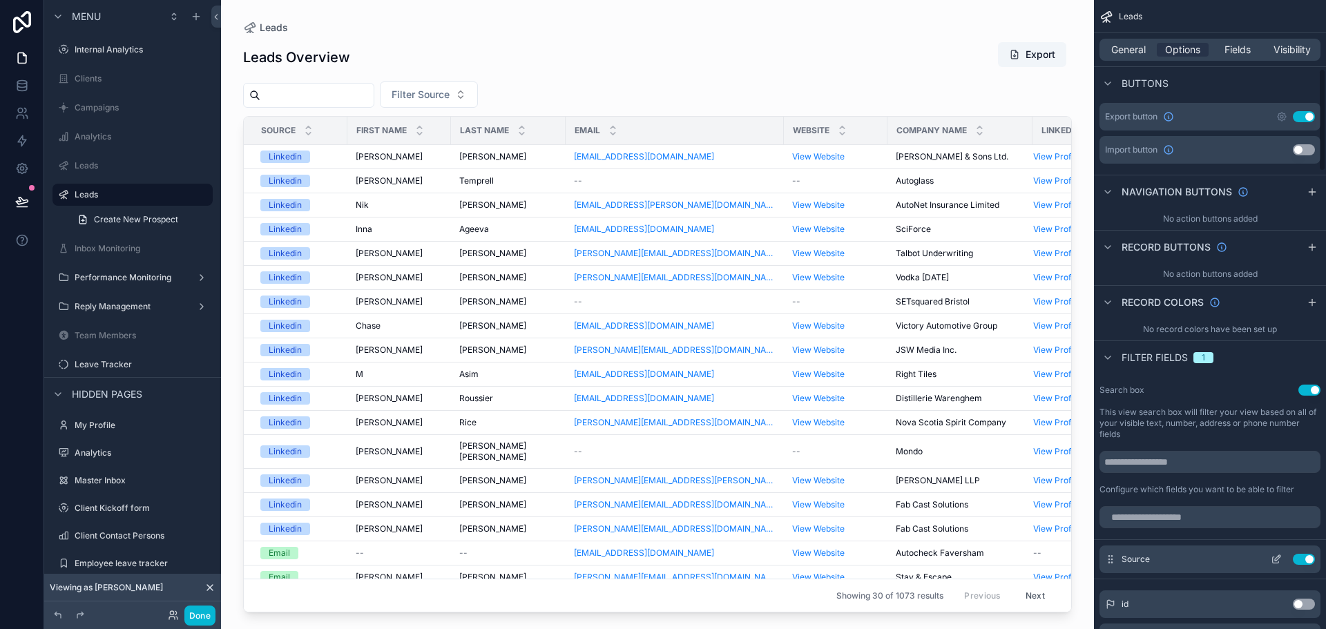
scroll to position [553, 0]
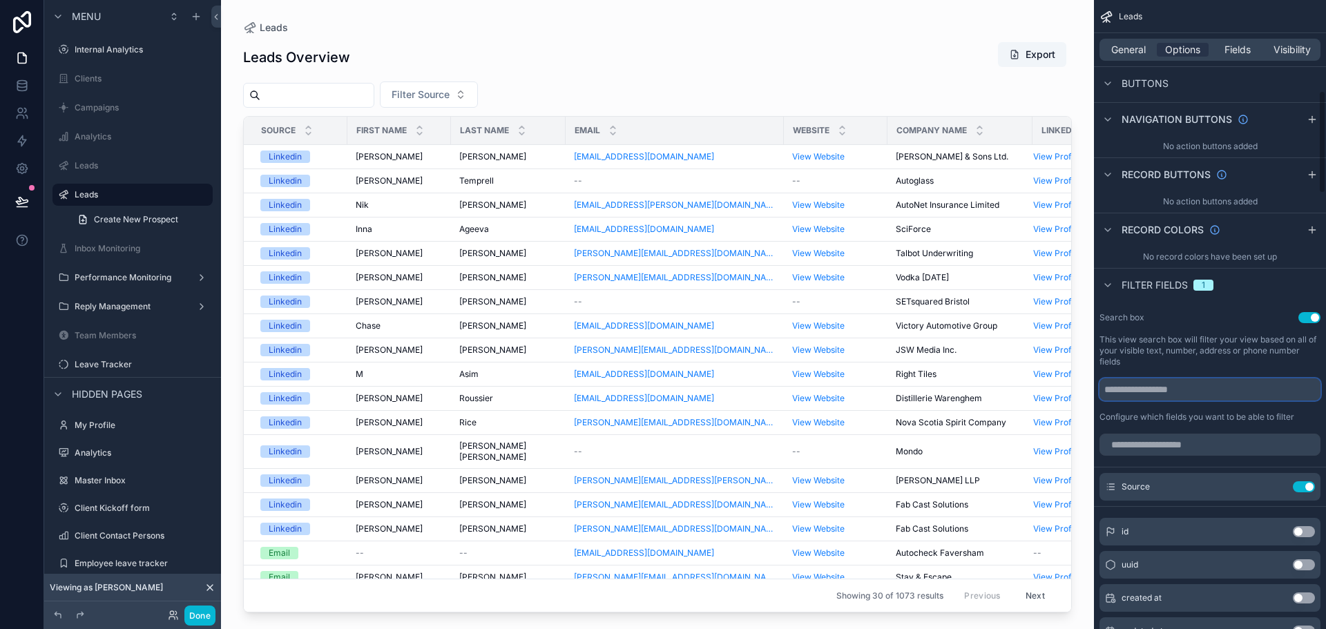
click at [1158, 394] on input "scrollable content" at bounding box center [1210, 390] width 221 height 22
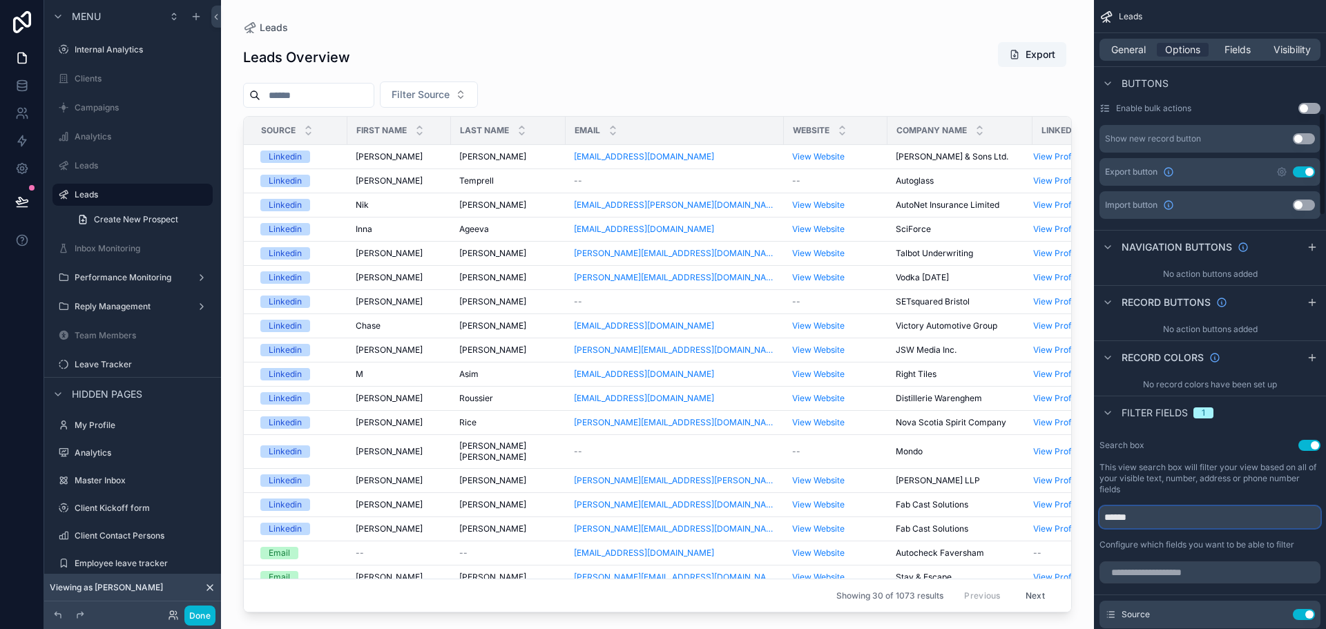
scroll to position [414, 0]
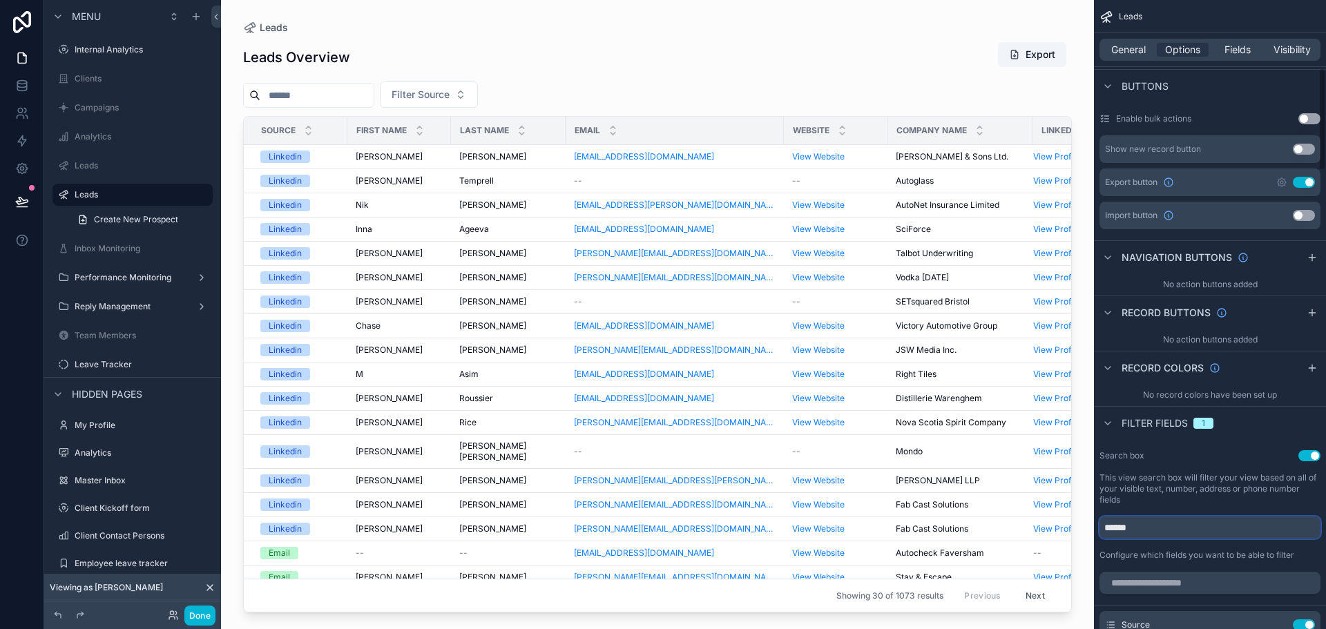
click at [1150, 520] on input "******" at bounding box center [1210, 528] width 221 height 22
type input "*****"
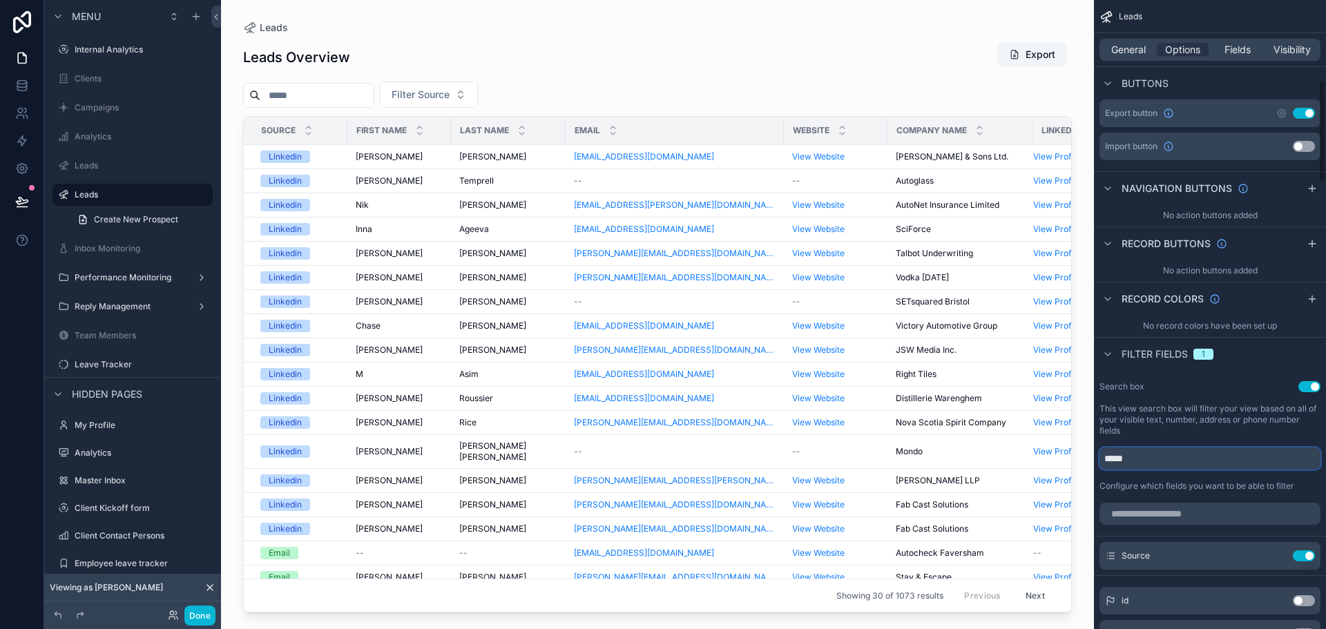
click at [1144, 450] on input "*****" at bounding box center [1210, 459] width 221 height 22
click at [1155, 524] on input "scrollable content" at bounding box center [1210, 514] width 221 height 22
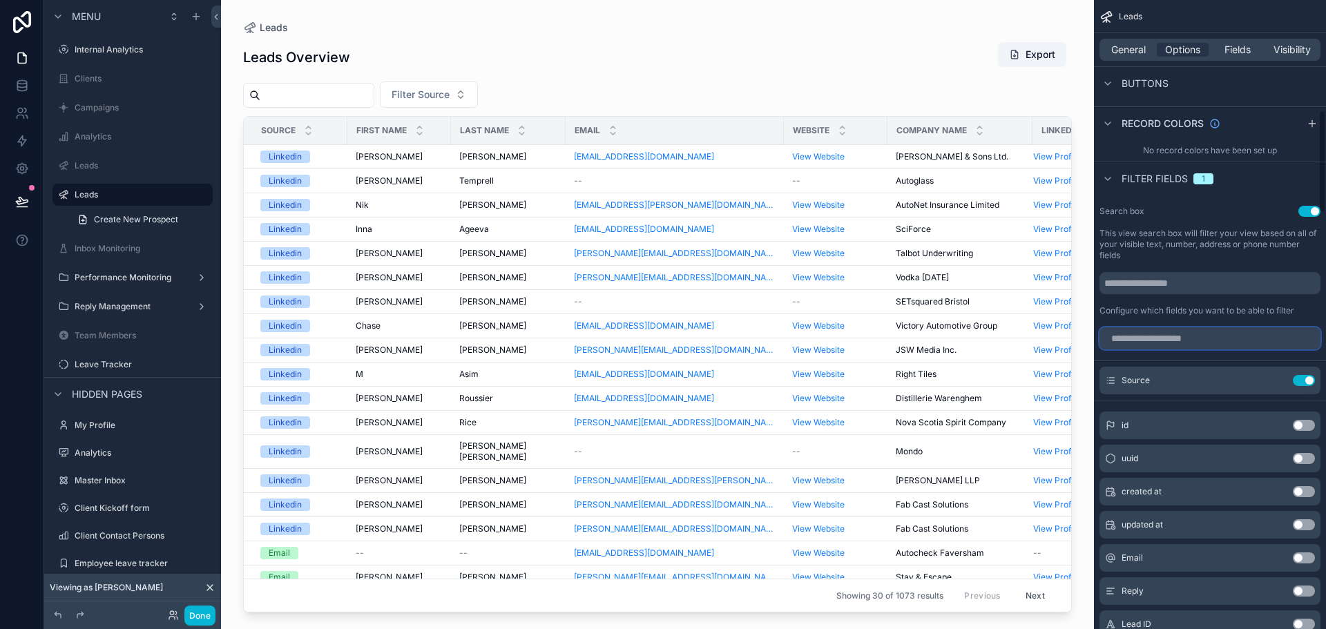
scroll to position [691, 0]
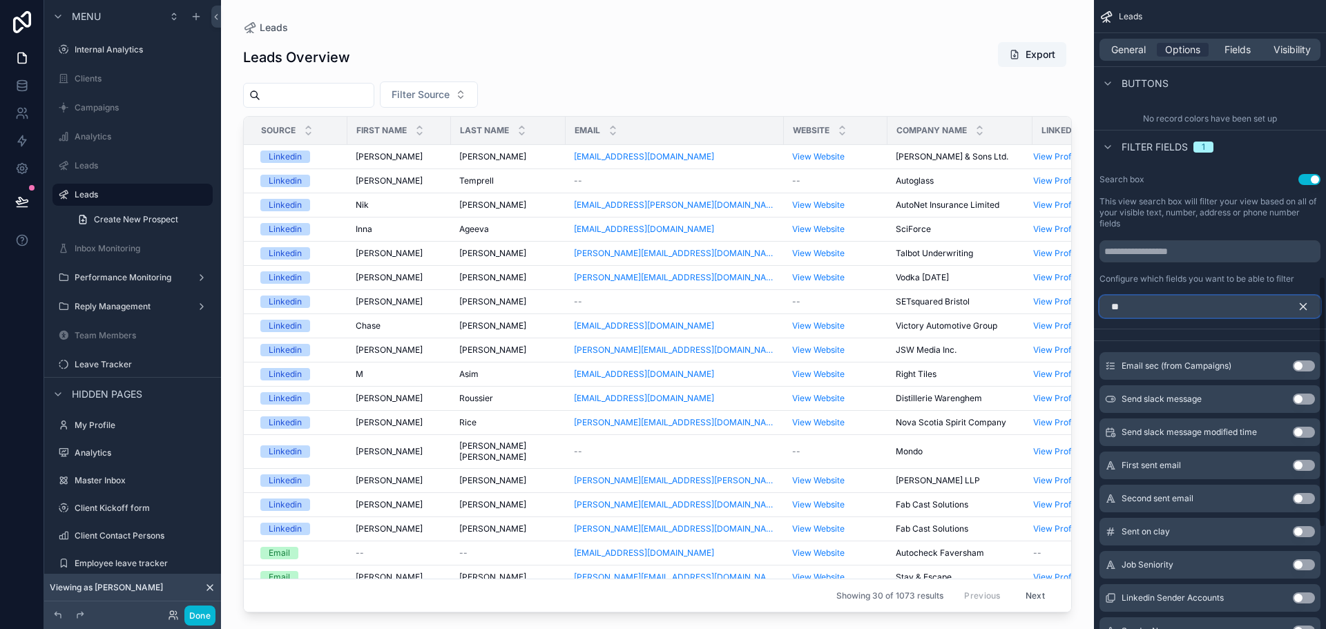
type input "*"
type input "****"
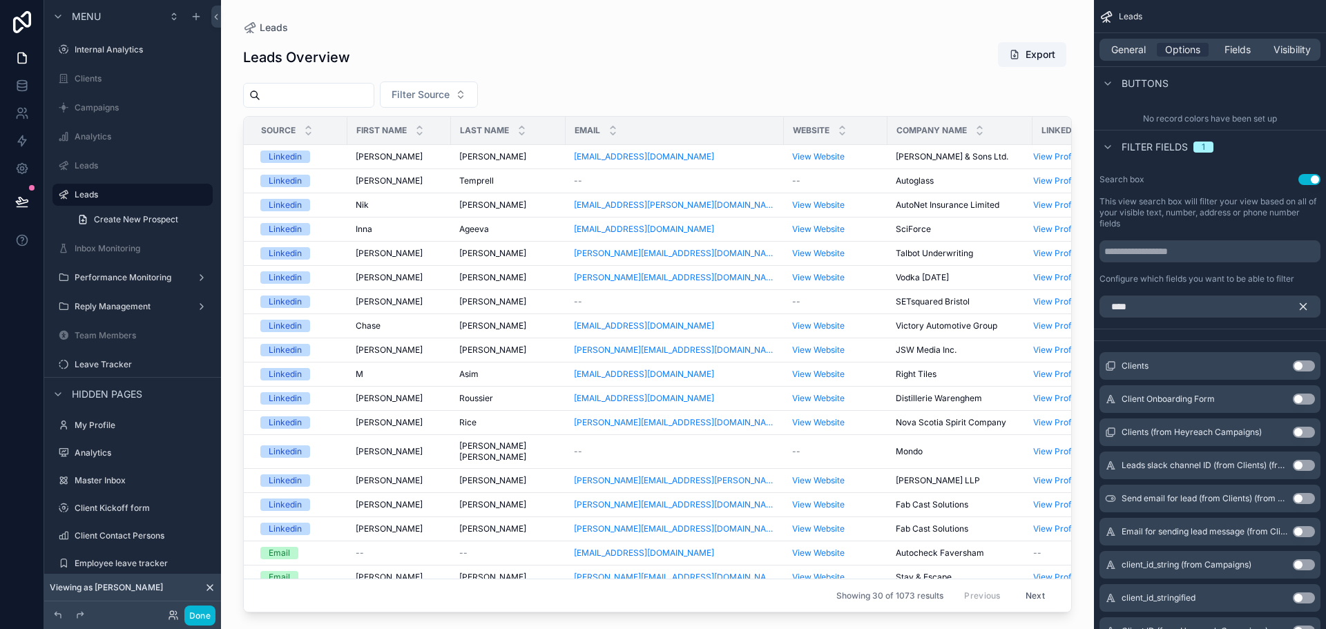
click at [1302, 366] on button "Use setting" at bounding box center [1304, 366] width 22 height 11
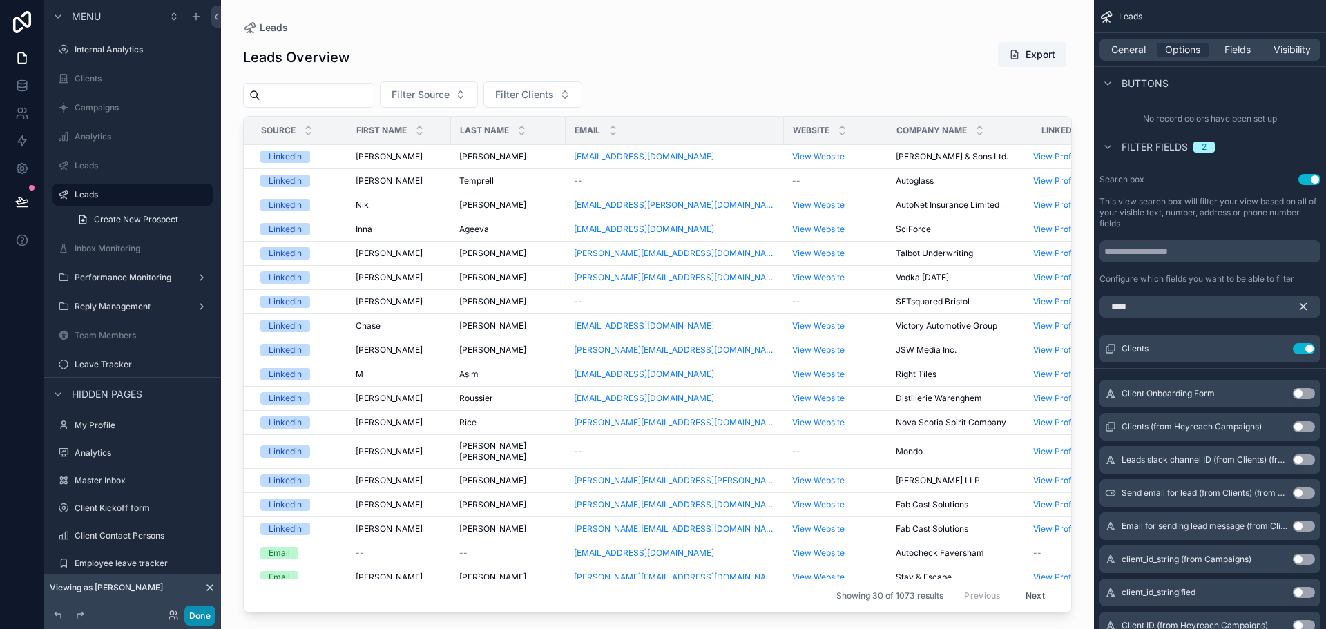
drag, startPoint x: 192, startPoint y: 616, endPoint x: 191, endPoint y: 580, distance: 35.9
click at [192, 616] on button "Done" at bounding box center [199, 616] width 31 height 20
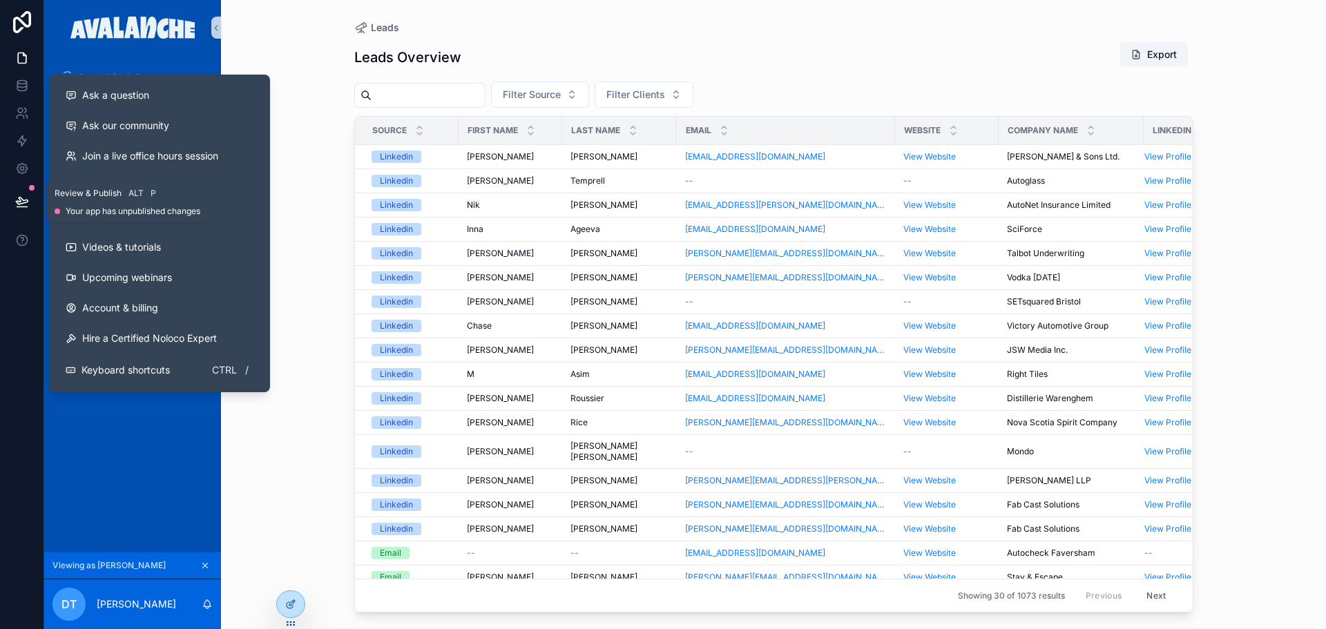
click at [17, 209] on button at bounding box center [22, 201] width 30 height 39
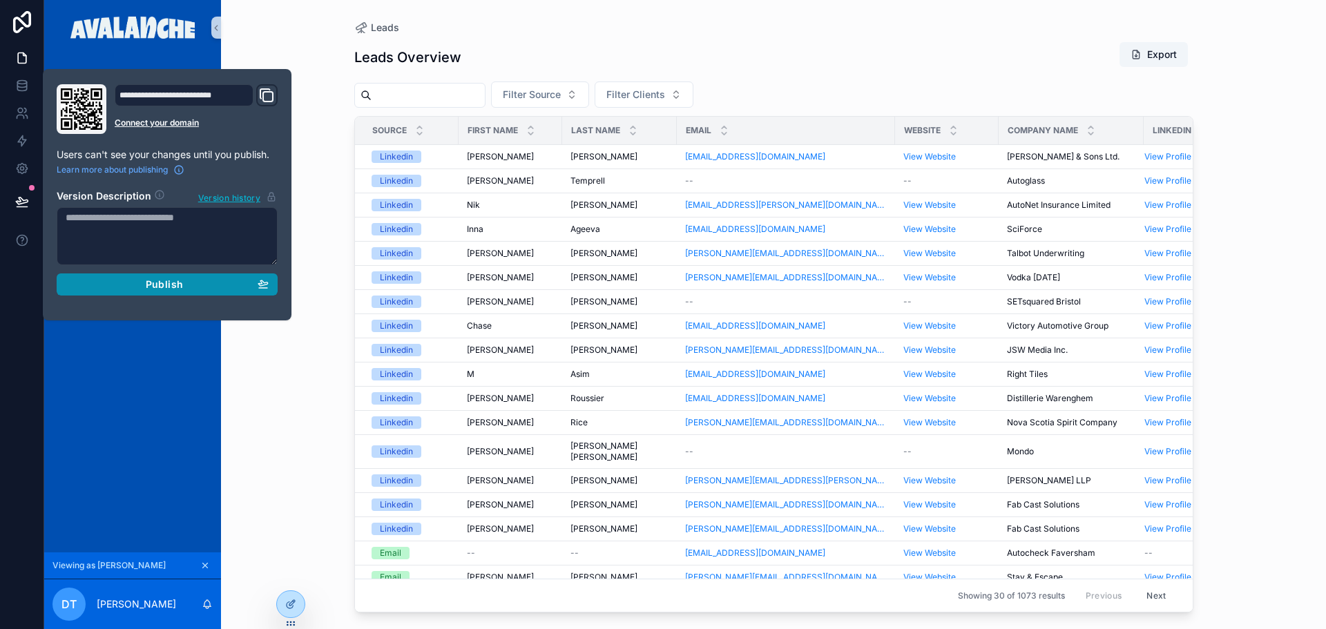
click at [150, 285] on span "Publish" at bounding box center [164, 284] width 37 height 12
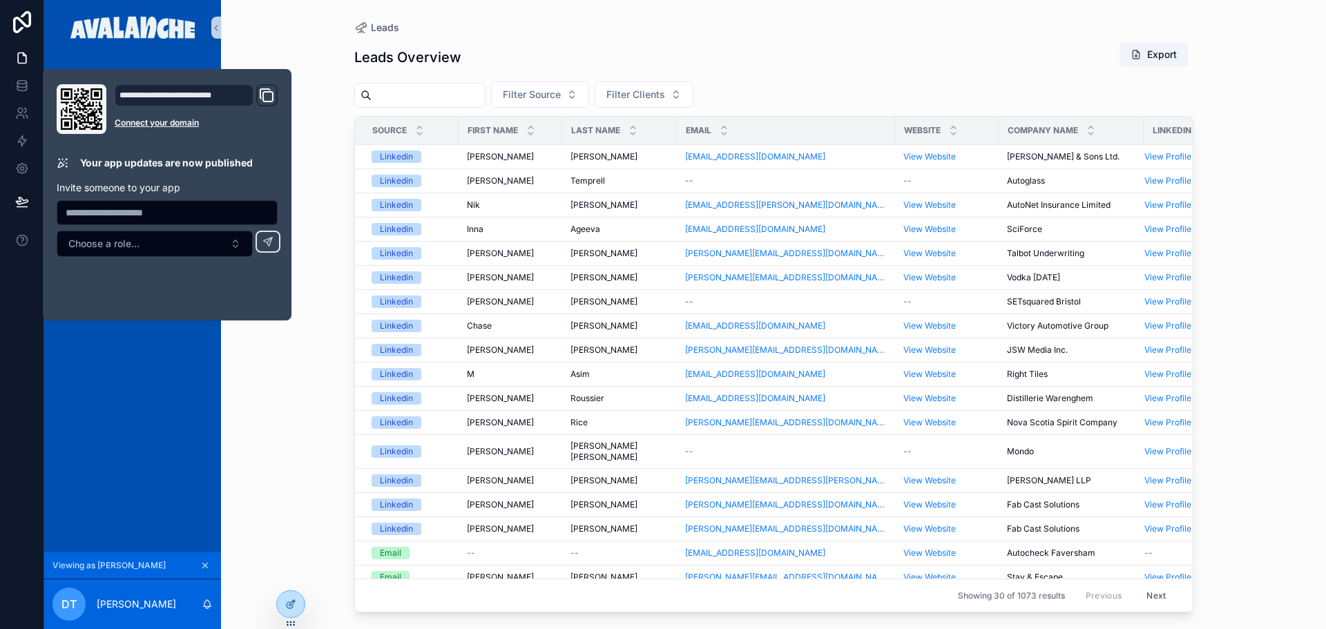
click at [504, 51] on div "Leads Overview Export" at bounding box center [773, 57] width 839 height 32
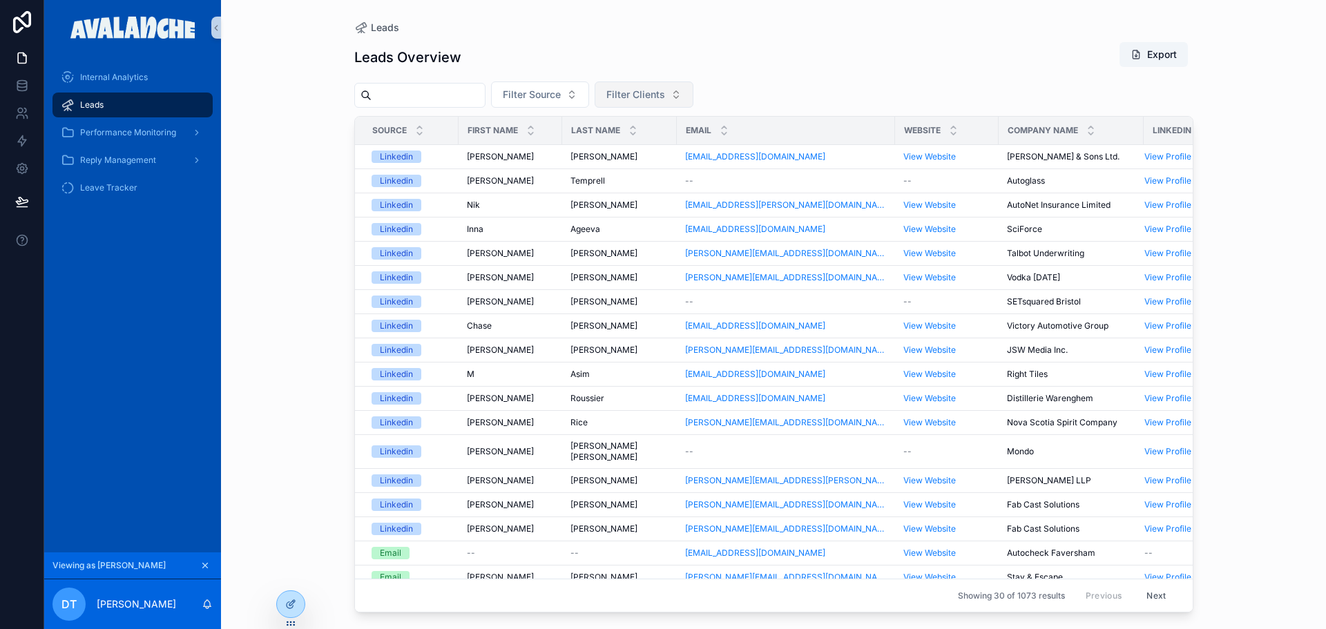
click at [665, 94] on span "Filter Clients" at bounding box center [636, 95] width 59 height 14
click at [263, 42] on div "Leads Leads Overview Export Filter Source Filter Clients Source First name Last…" at bounding box center [773, 314] width 1105 height 629
click at [665, 98] on span "Filter Clients" at bounding box center [636, 95] width 59 height 14
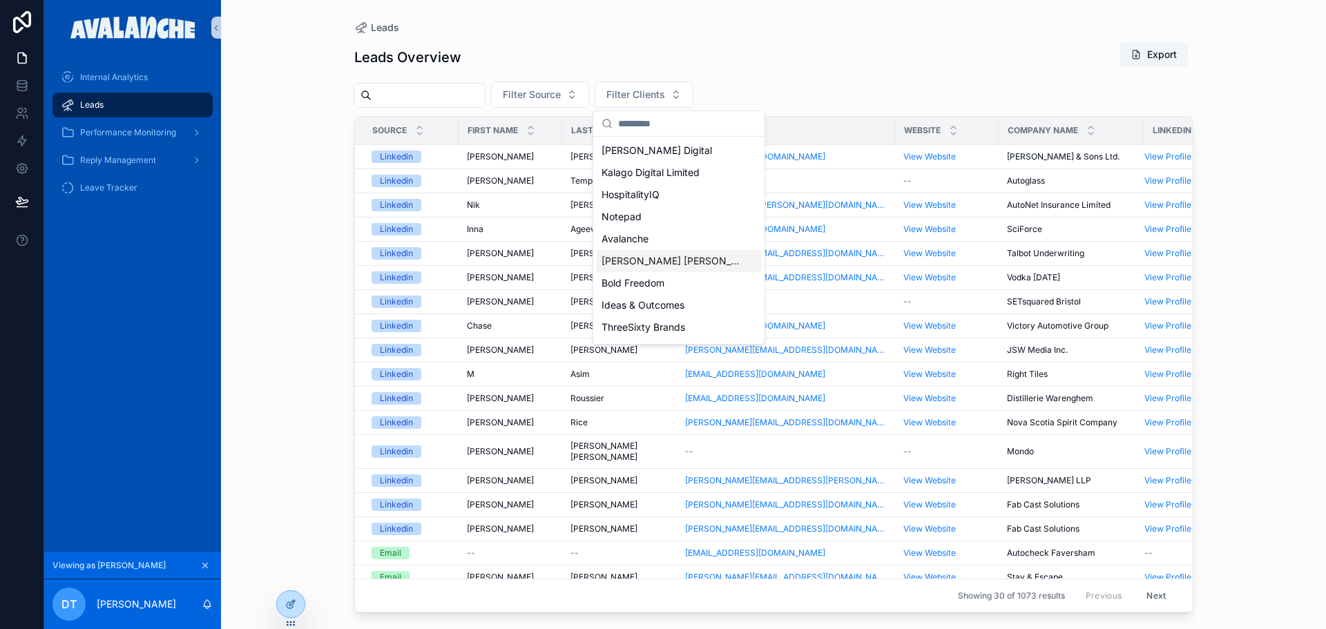
click at [703, 260] on div "[PERSON_NAME] [PERSON_NAME]" at bounding box center [679, 261] width 166 height 22
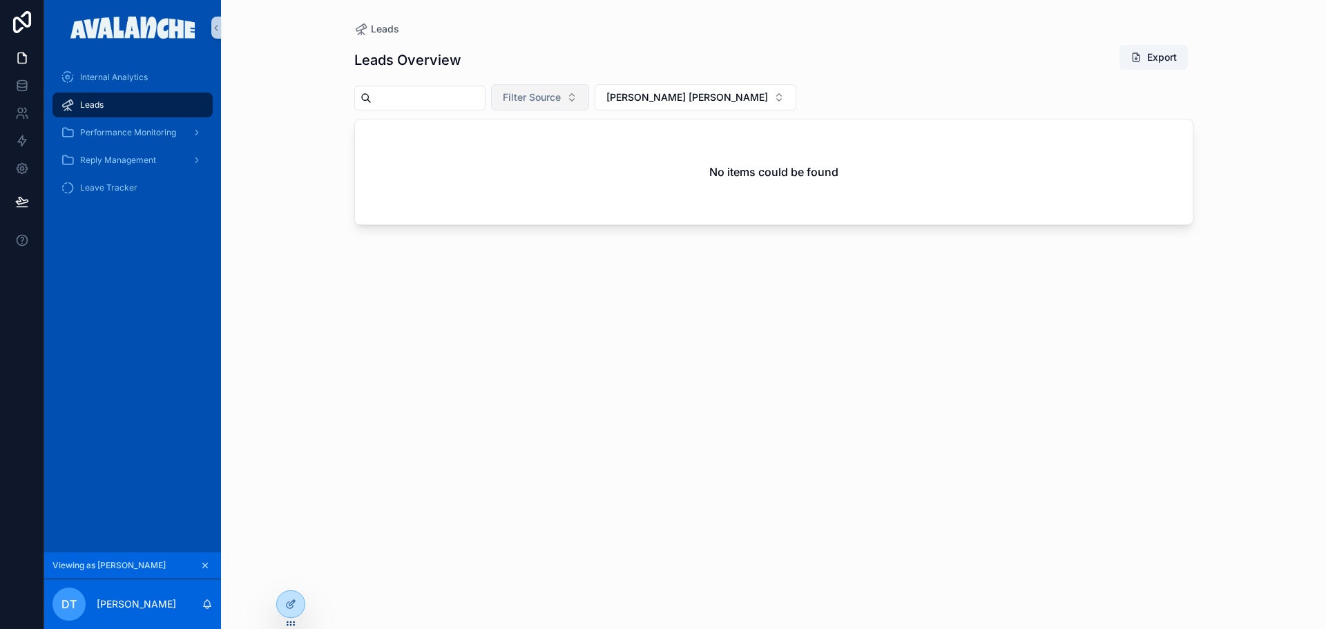
click at [589, 97] on button "Filter Source" at bounding box center [540, 97] width 98 height 26
click at [622, 55] on div "Leads Overview Export" at bounding box center [773, 60] width 839 height 32
click at [677, 90] on button "[PERSON_NAME] [PERSON_NAME]" at bounding box center [696, 97] width 202 height 26
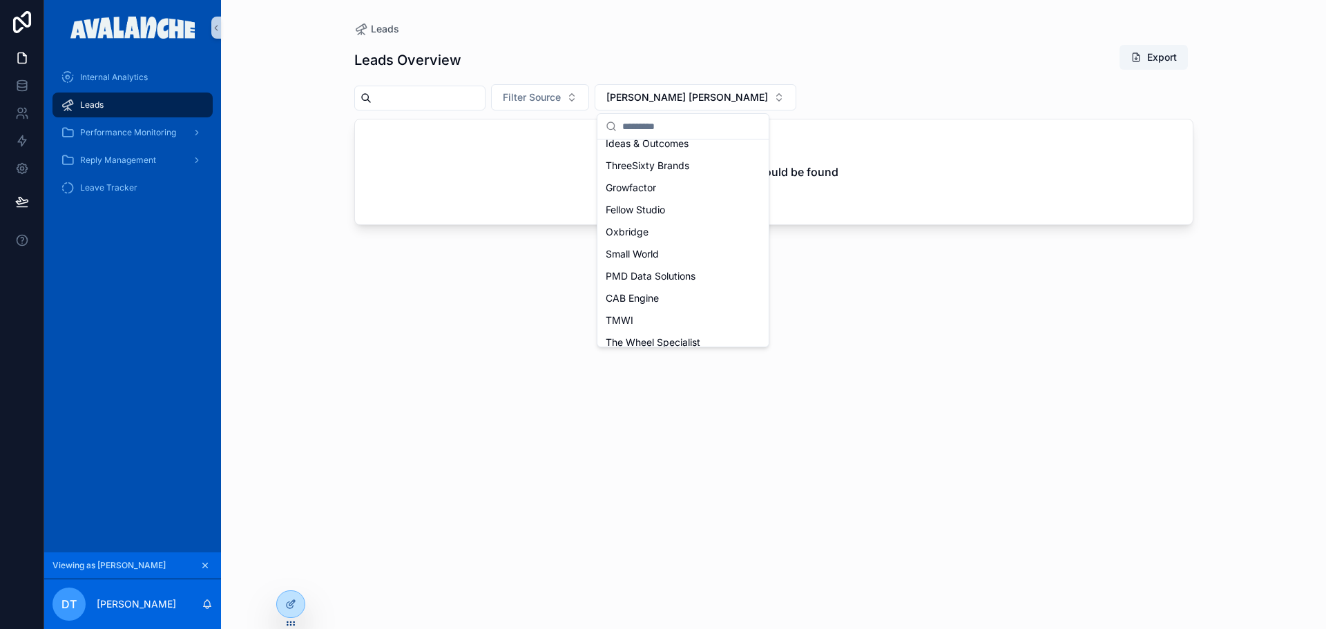
scroll to position [207, 0]
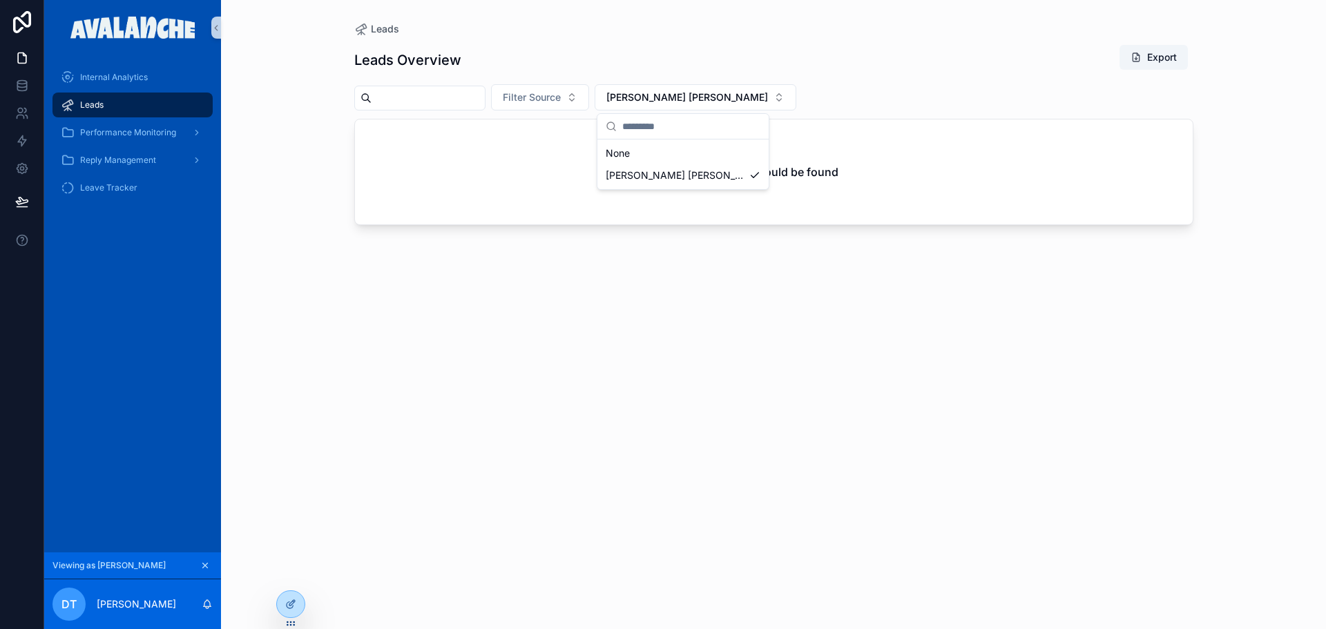
click at [392, 292] on div "Leads Overview Export Filter Source [PERSON_NAME] [PERSON_NAME] No items could …" at bounding box center [773, 324] width 839 height 577
click at [284, 604] on div at bounding box center [291, 604] width 28 height 26
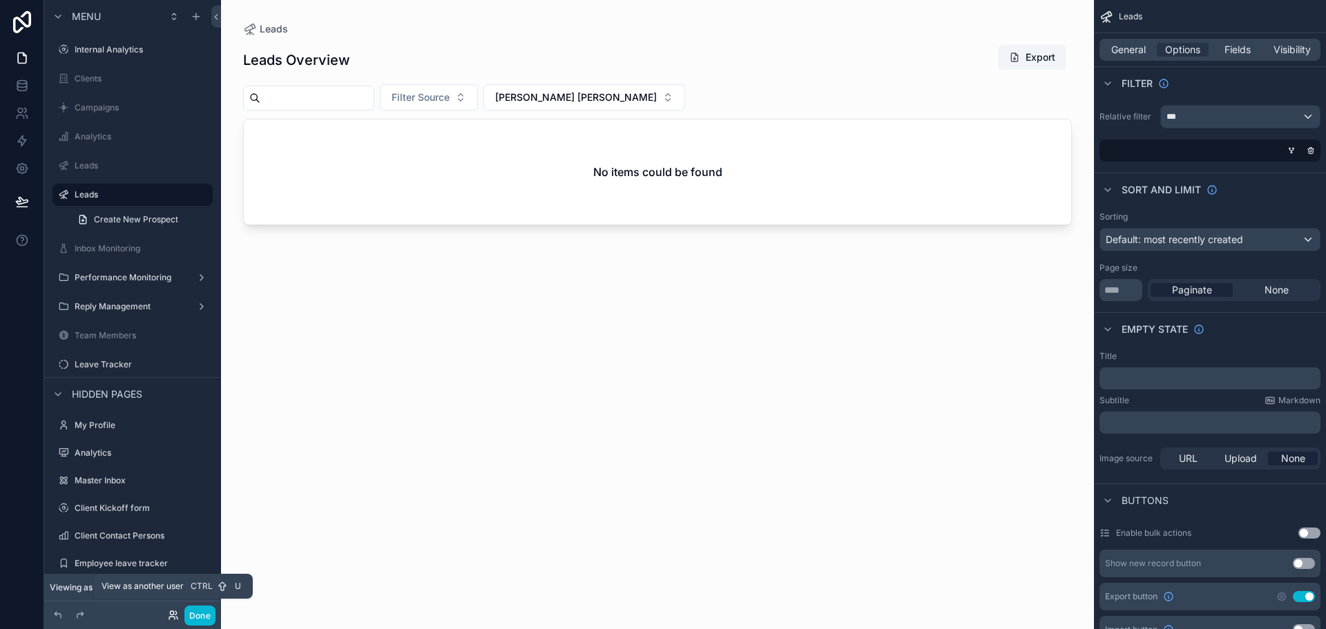
click at [171, 612] on icon at bounding box center [171, 612] width 3 height 3
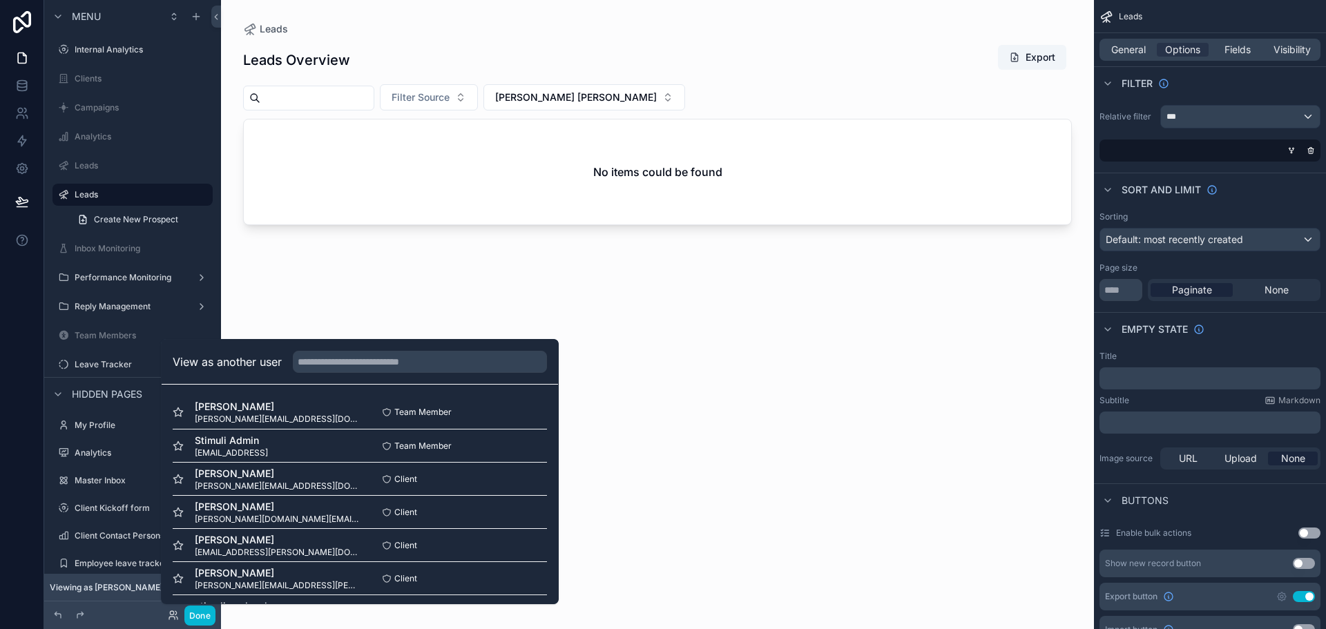
click at [794, 332] on div "scrollable content" at bounding box center [657, 306] width 873 height 613
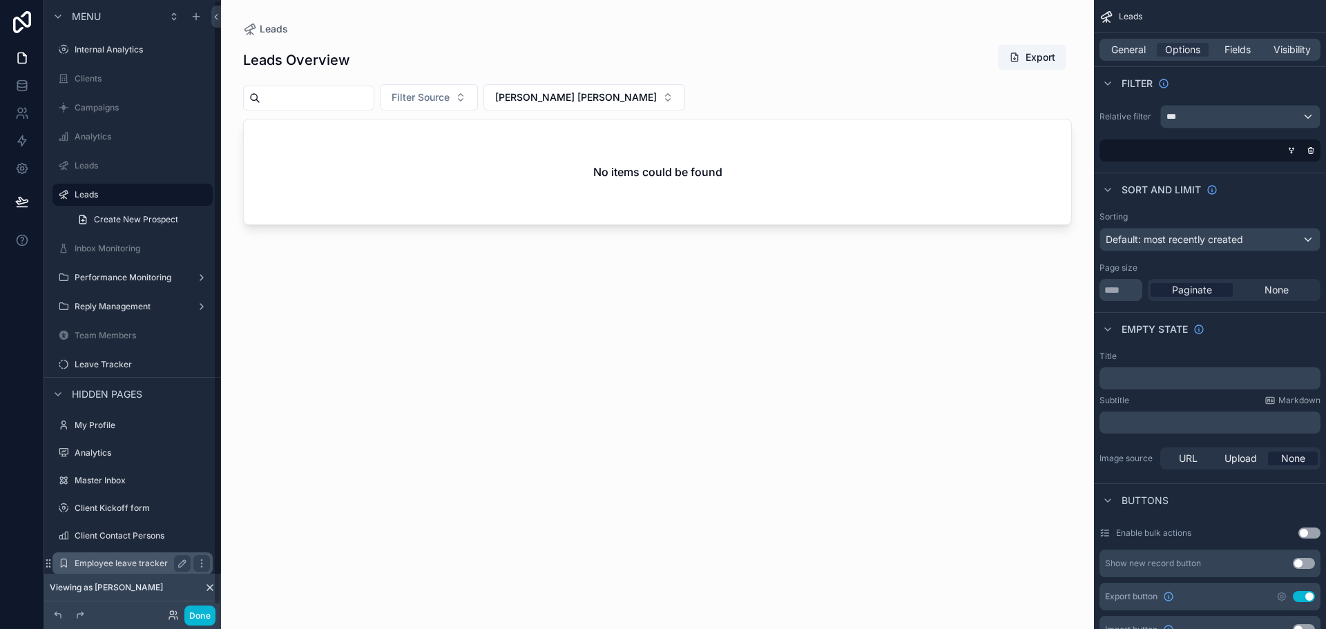
drag, startPoint x: 90, startPoint y: 162, endPoint x: 196, endPoint y: 555, distance: 407.0
click at [90, 162] on label "Leads" at bounding box center [142, 165] width 135 height 11
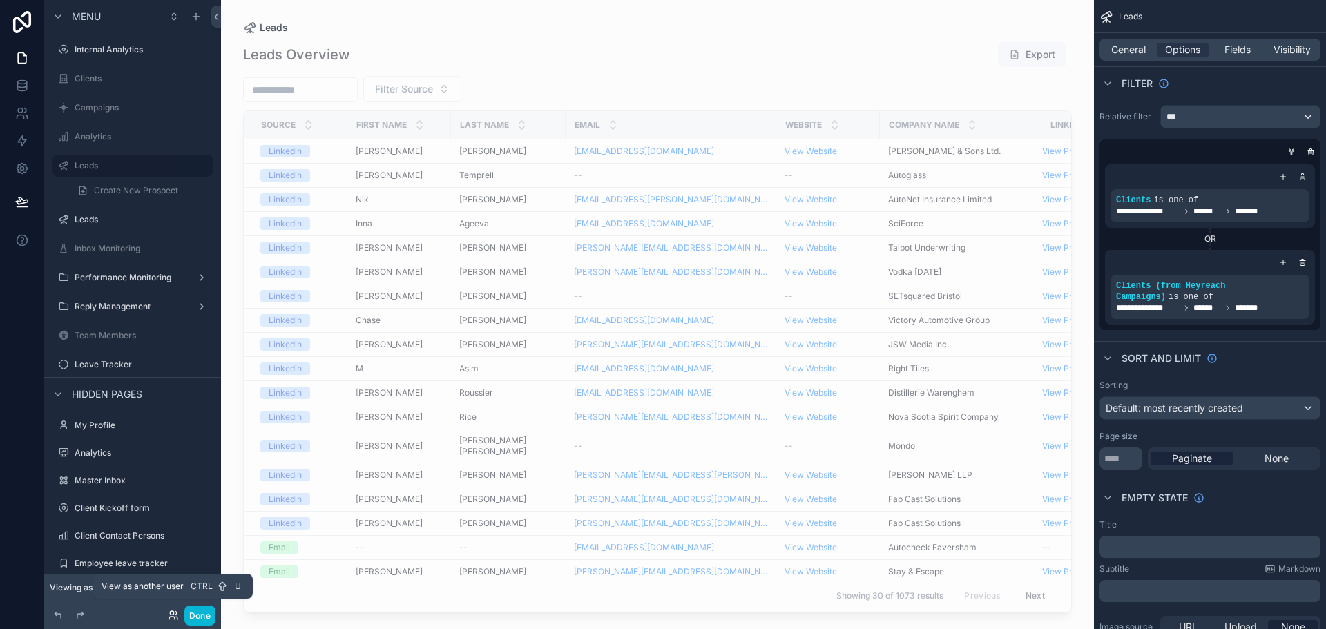
click at [169, 618] on icon at bounding box center [172, 618] width 6 height 3
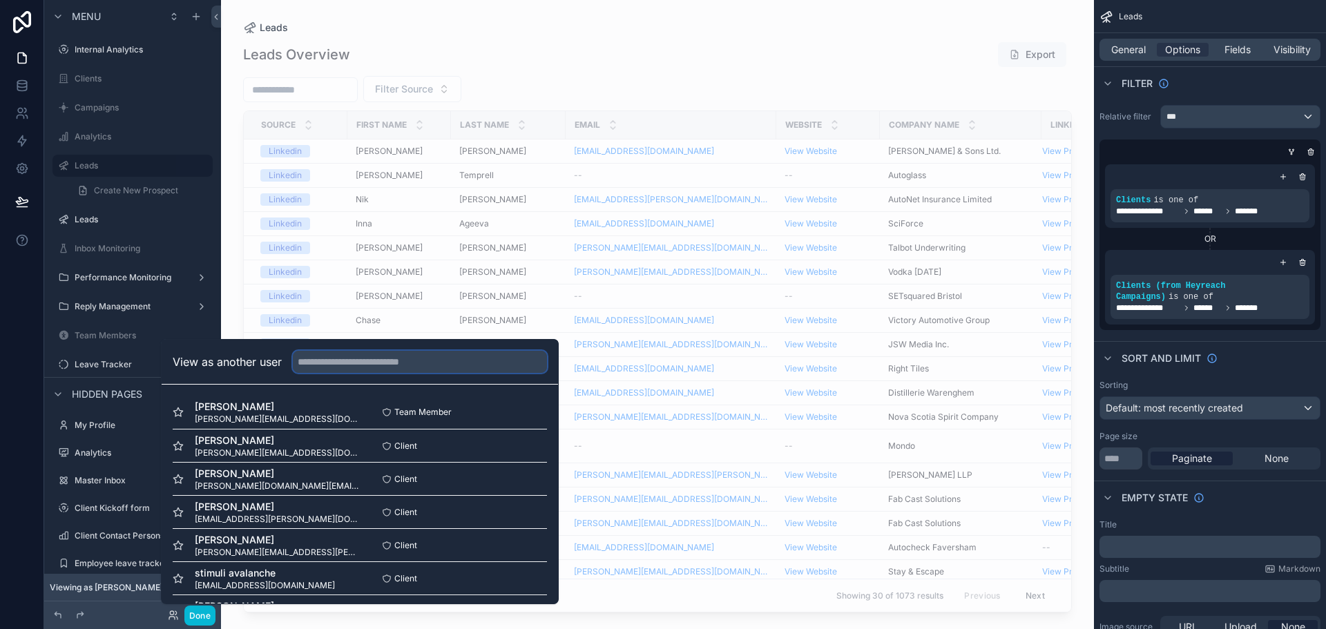
click at [318, 354] on input "text" at bounding box center [420, 362] width 254 height 22
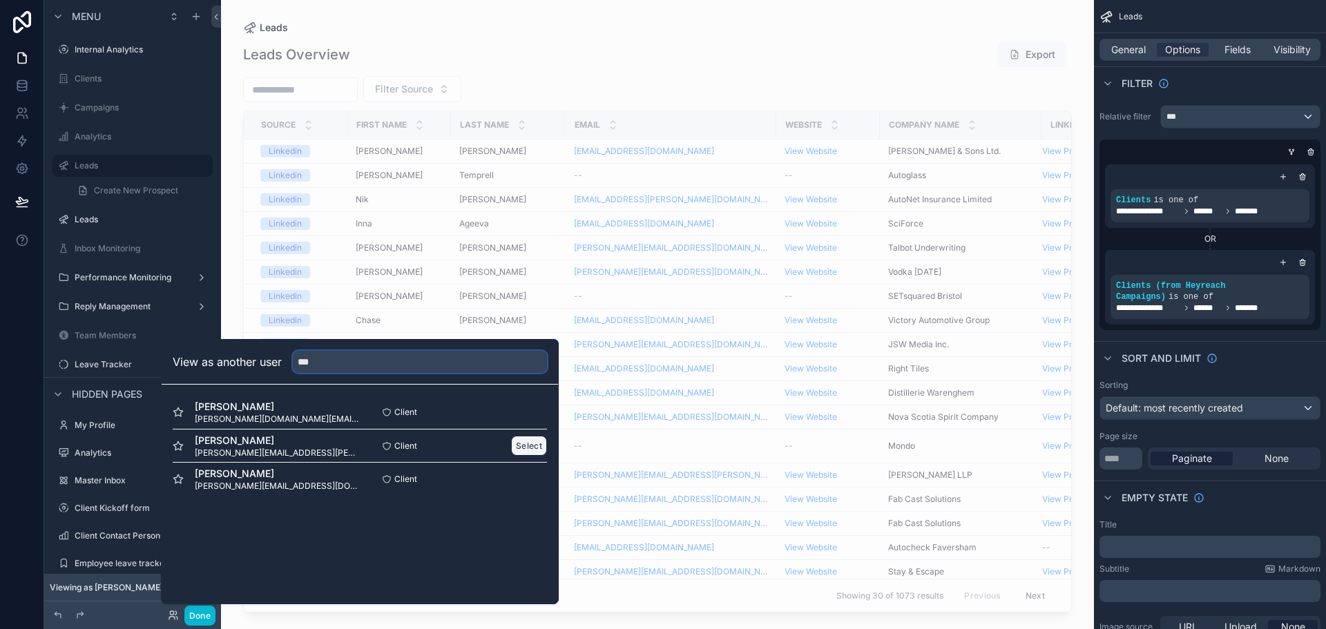
type input "***"
click at [524, 447] on button "Select" at bounding box center [529, 446] width 36 height 20
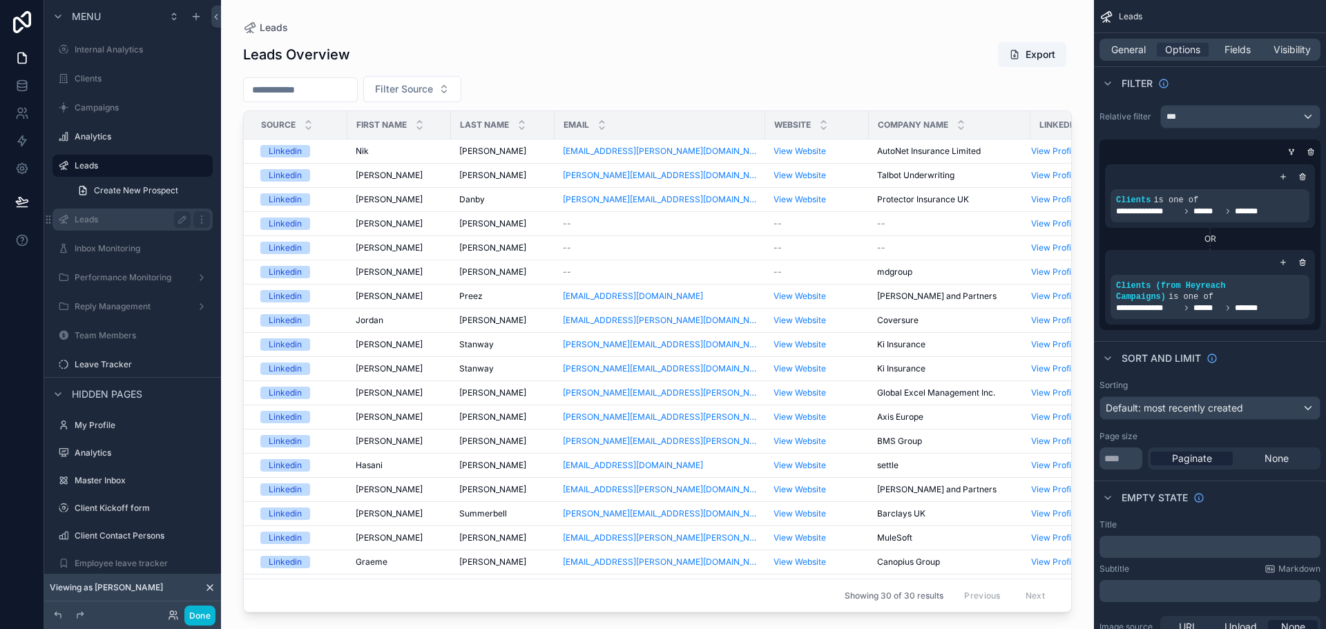
click at [97, 218] on label "Leads" at bounding box center [130, 219] width 111 height 11
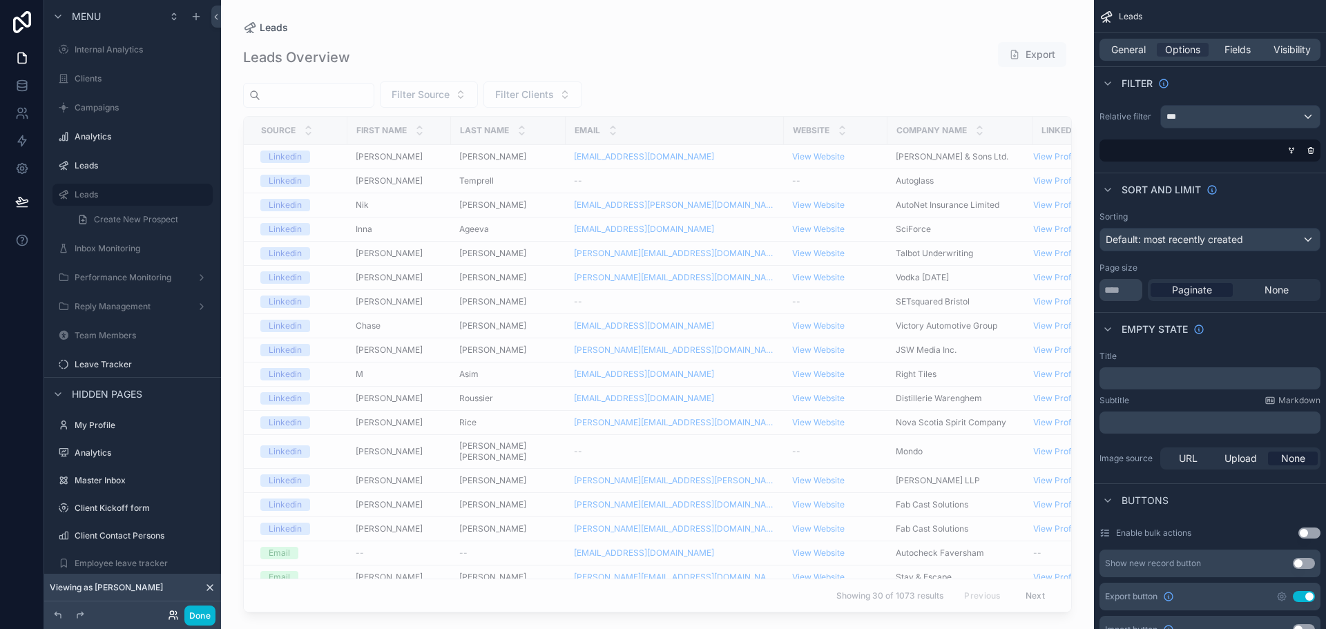
click at [171, 616] on icon at bounding box center [173, 615] width 11 height 11
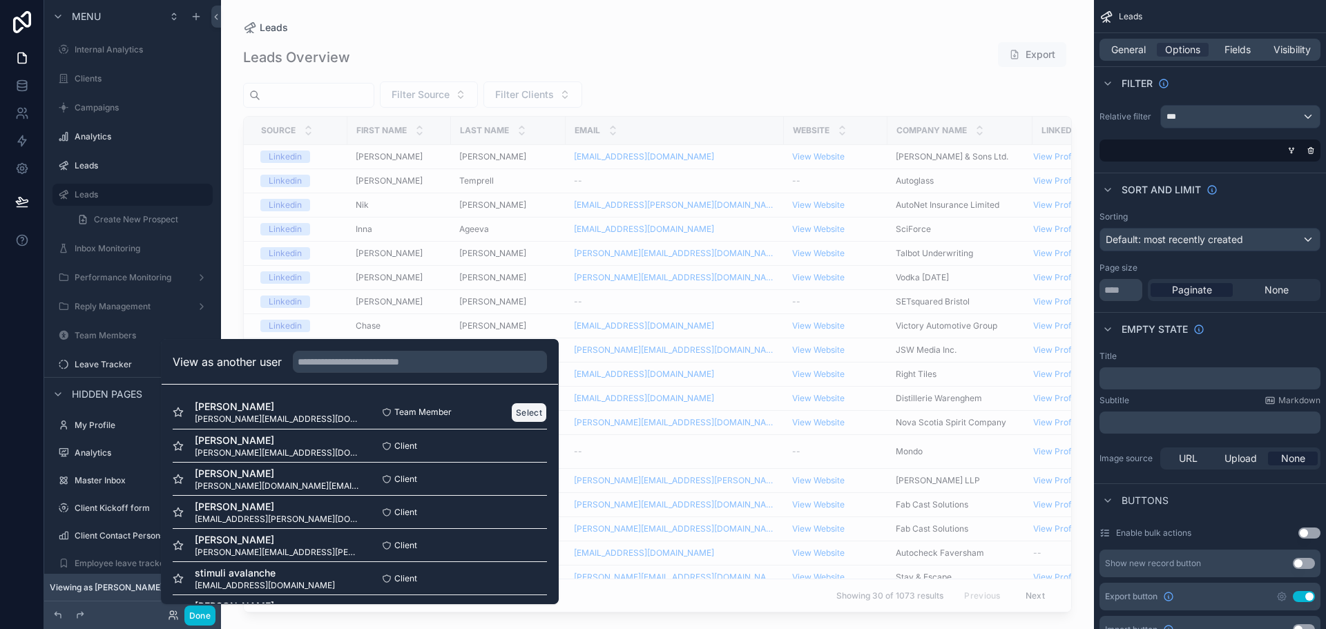
click at [511, 412] on button "Select" at bounding box center [529, 413] width 36 height 20
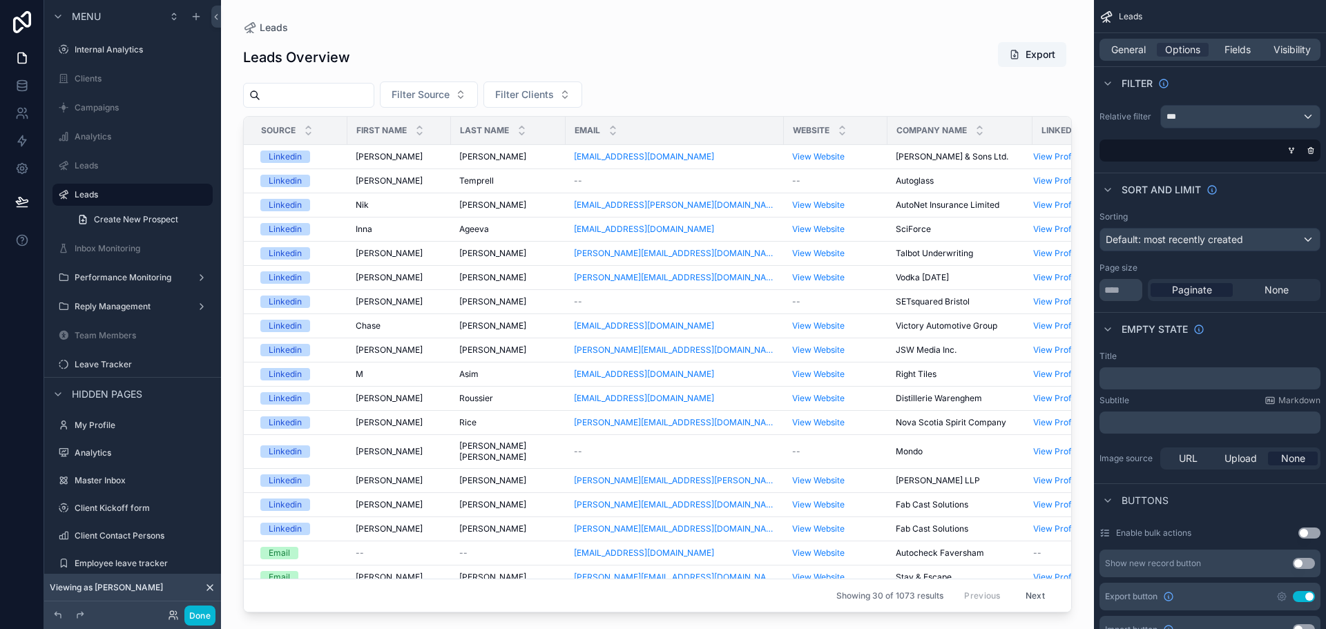
click at [464, 44] on div "Leads Overview Export" at bounding box center [657, 57] width 829 height 32
click at [554, 93] on span "Filter Clients" at bounding box center [524, 95] width 59 height 14
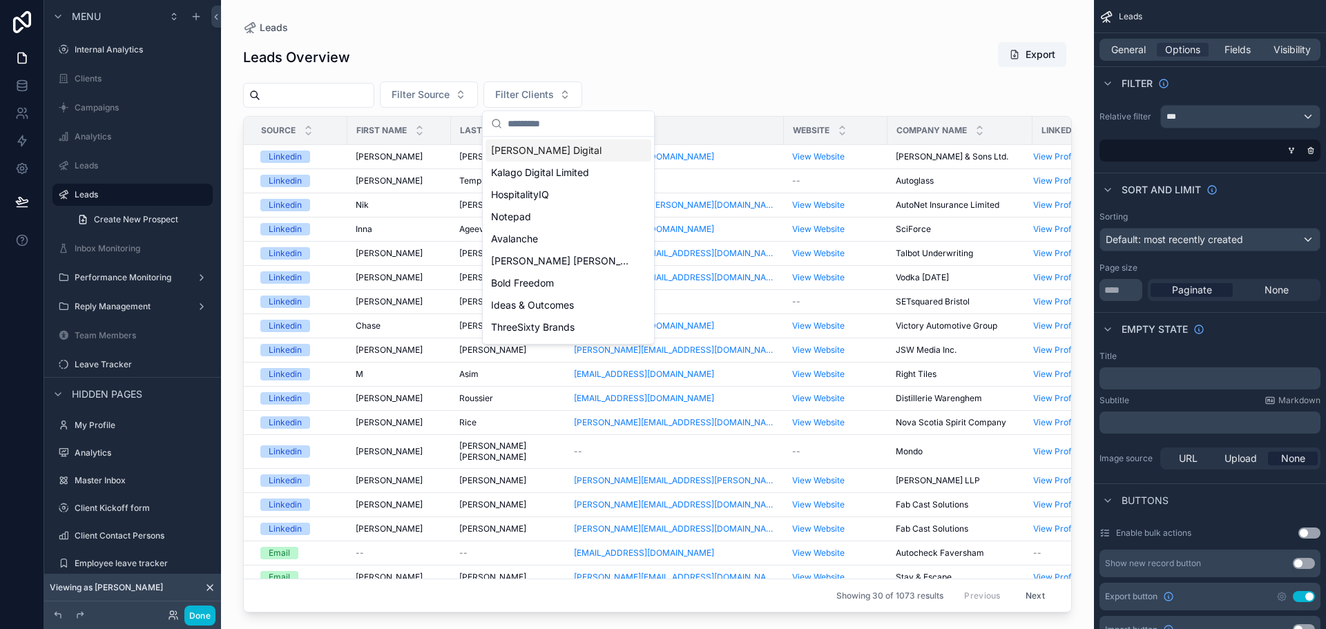
click at [459, 51] on div "Leads Overview Export" at bounding box center [657, 57] width 829 height 32
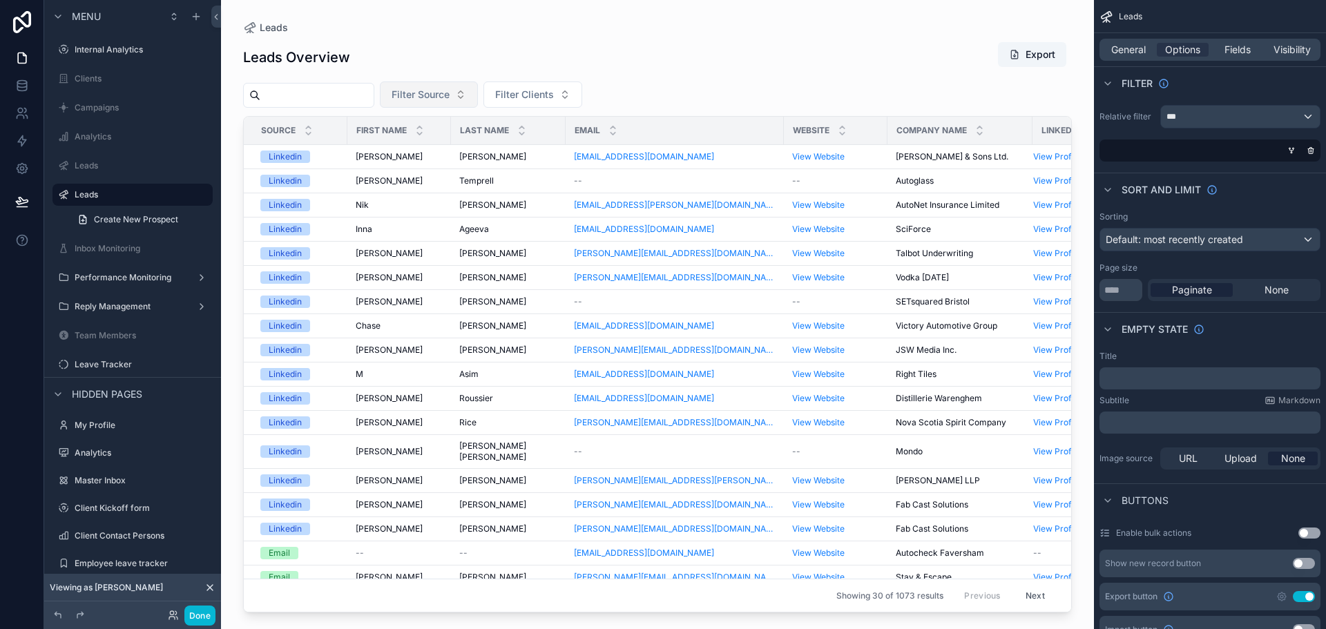
click at [468, 82] on button "Filter Source" at bounding box center [429, 95] width 98 height 26
click at [588, 63] on div "Leads Overview Export" at bounding box center [657, 57] width 829 height 32
click at [554, 96] on span "Filter Clients" at bounding box center [524, 95] width 59 height 14
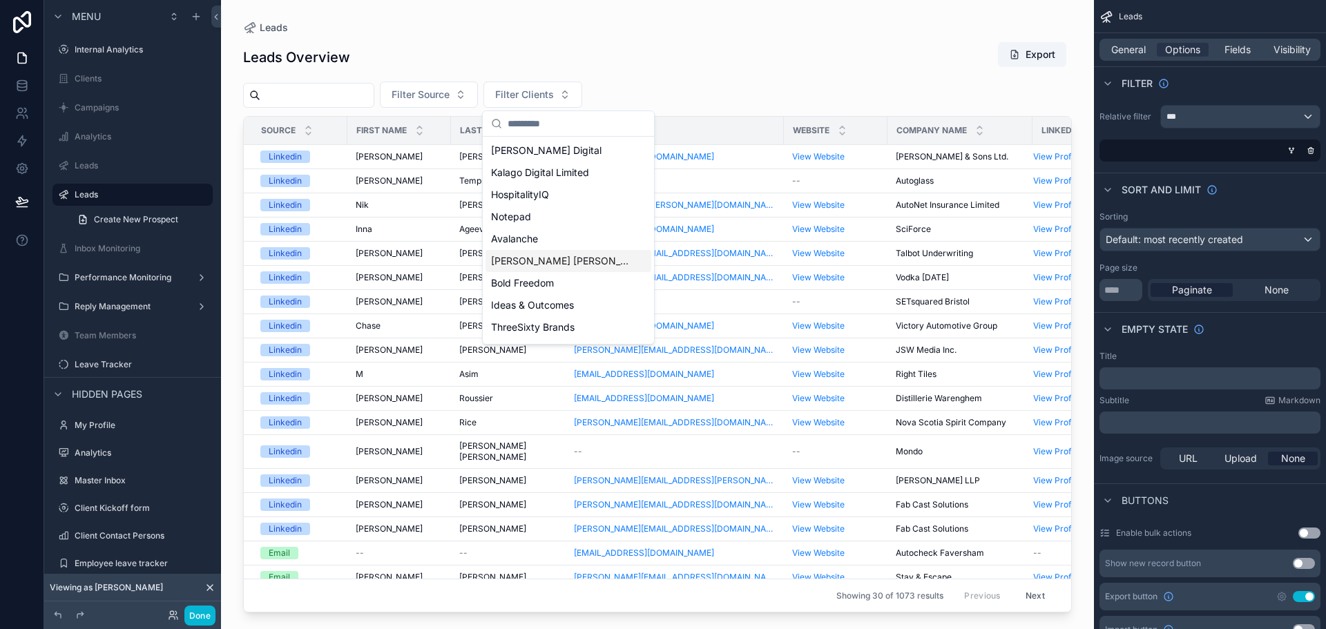
click at [552, 254] on span "[PERSON_NAME] [PERSON_NAME]" at bounding box center [560, 261] width 138 height 14
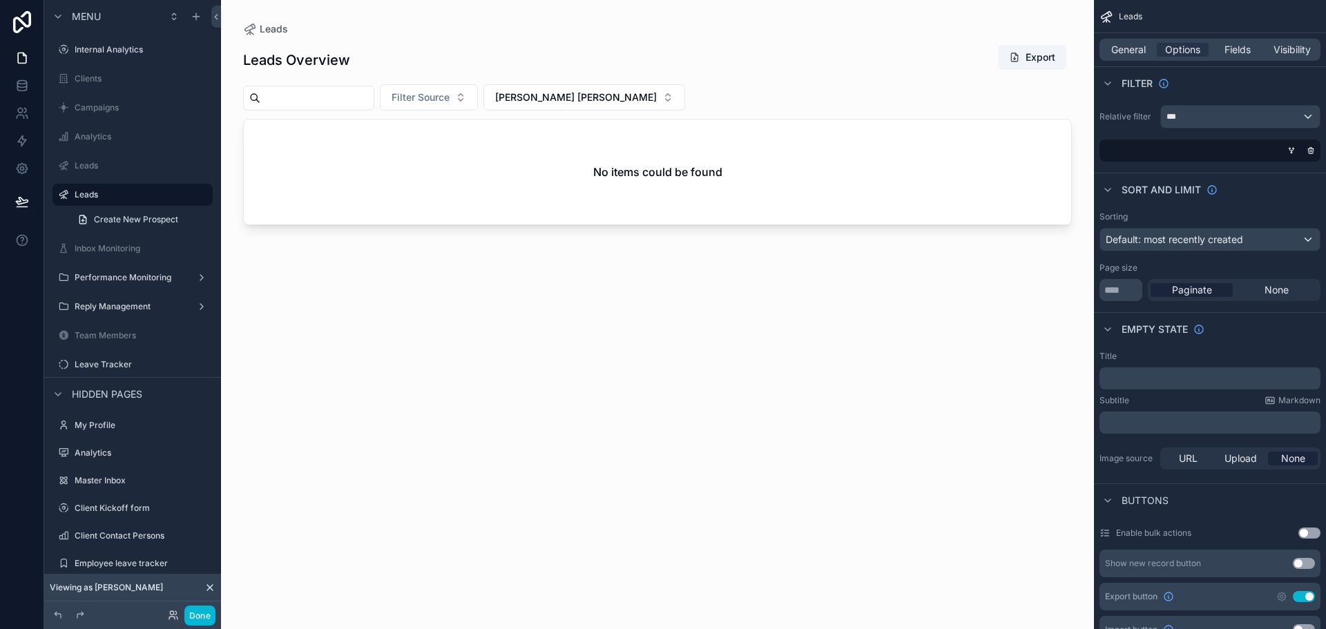
click at [685, 70] on div "Leads Overview Export" at bounding box center [657, 60] width 829 height 32
click at [120, 167] on label "Leads" at bounding box center [130, 165] width 111 height 11
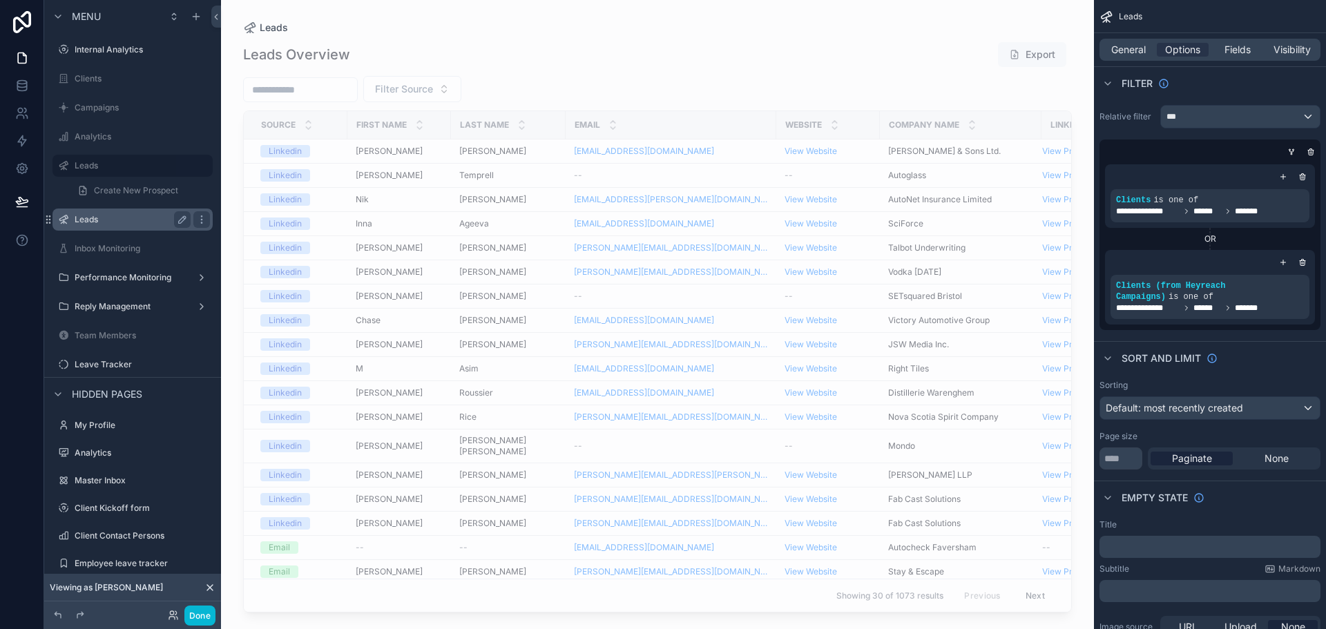
click at [95, 216] on label "Leads" at bounding box center [130, 219] width 111 height 11
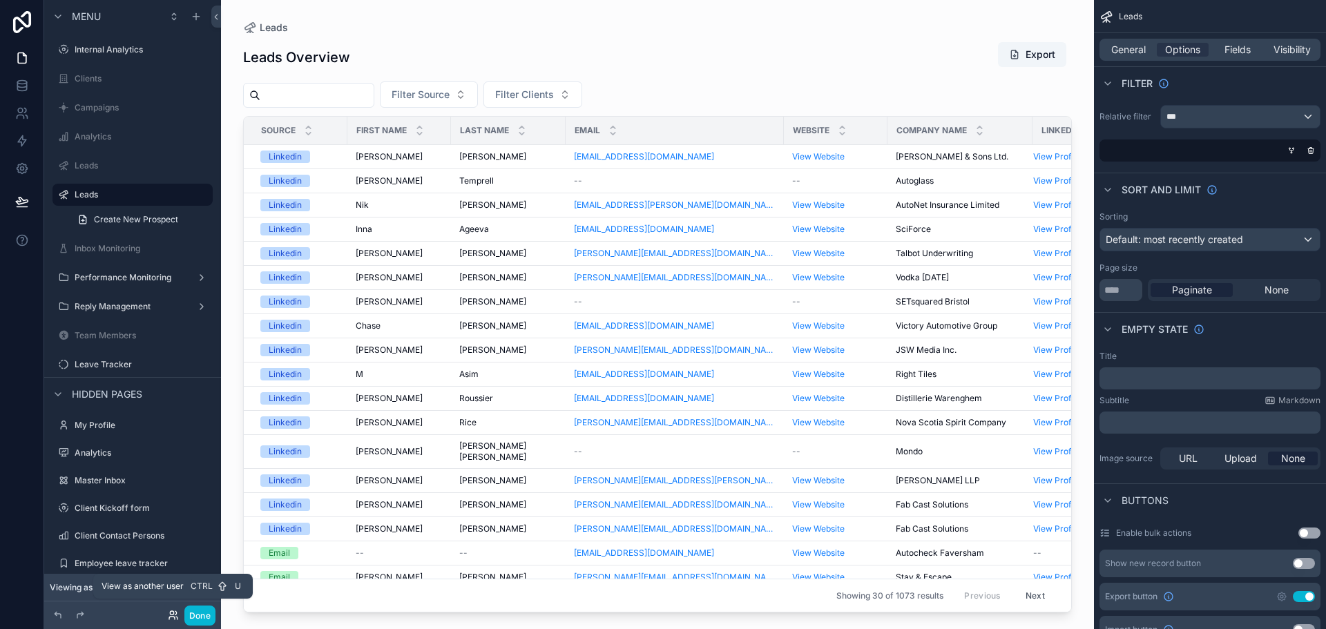
click at [173, 616] on icon at bounding box center [173, 615] width 11 height 11
click at [682, 73] on div "Leads Overview Export" at bounding box center [657, 57] width 829 height 32
click at [1248, 50] on span "Fields" at bounding box center [1238, 50] width 26 height 14
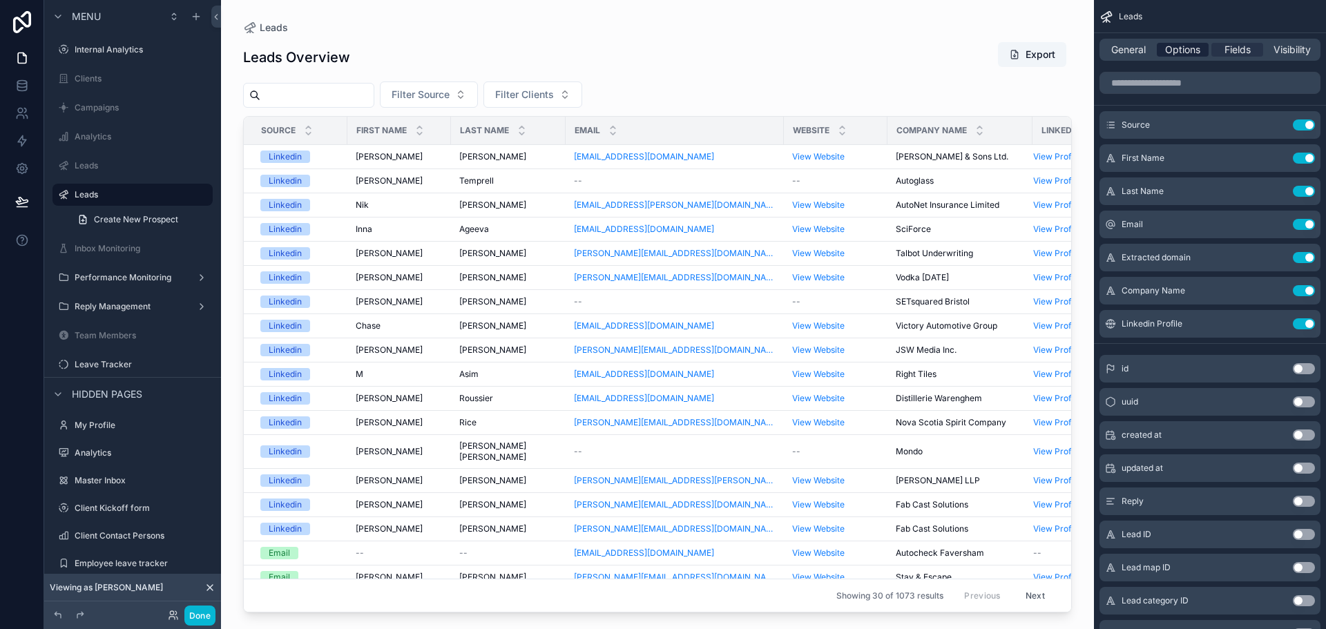
click at [1185, 46] on span "Options" at bounding box center [1182, 50] width 35 height 14
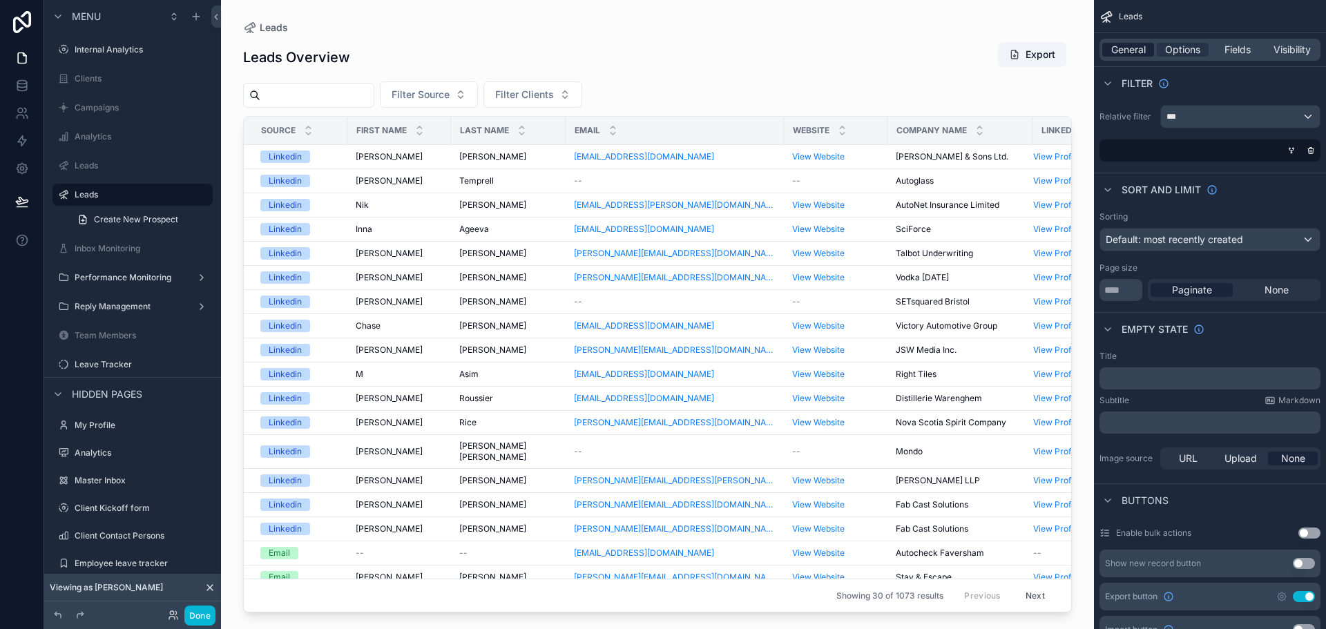
click at [1125, 46] on span "General" at bounding box center [1129, 50] width 35 height 14
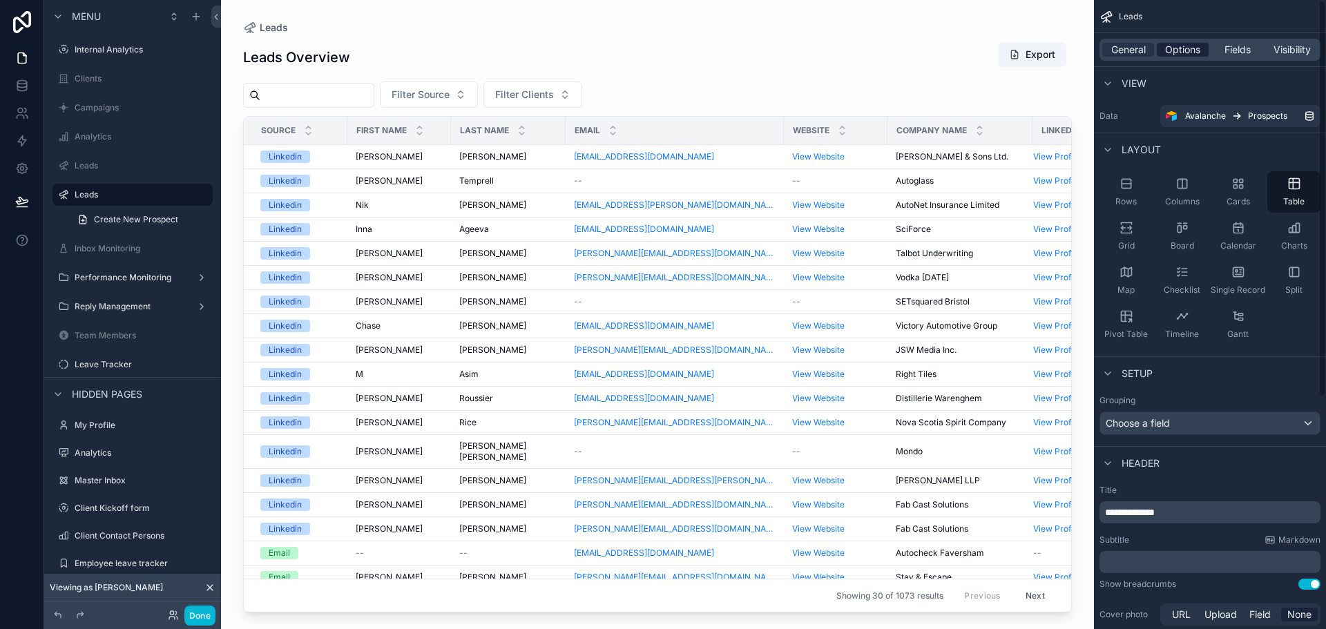
click at [1187, 48] on span "Options" at bounding box center [1182, 50] width 35 height 14
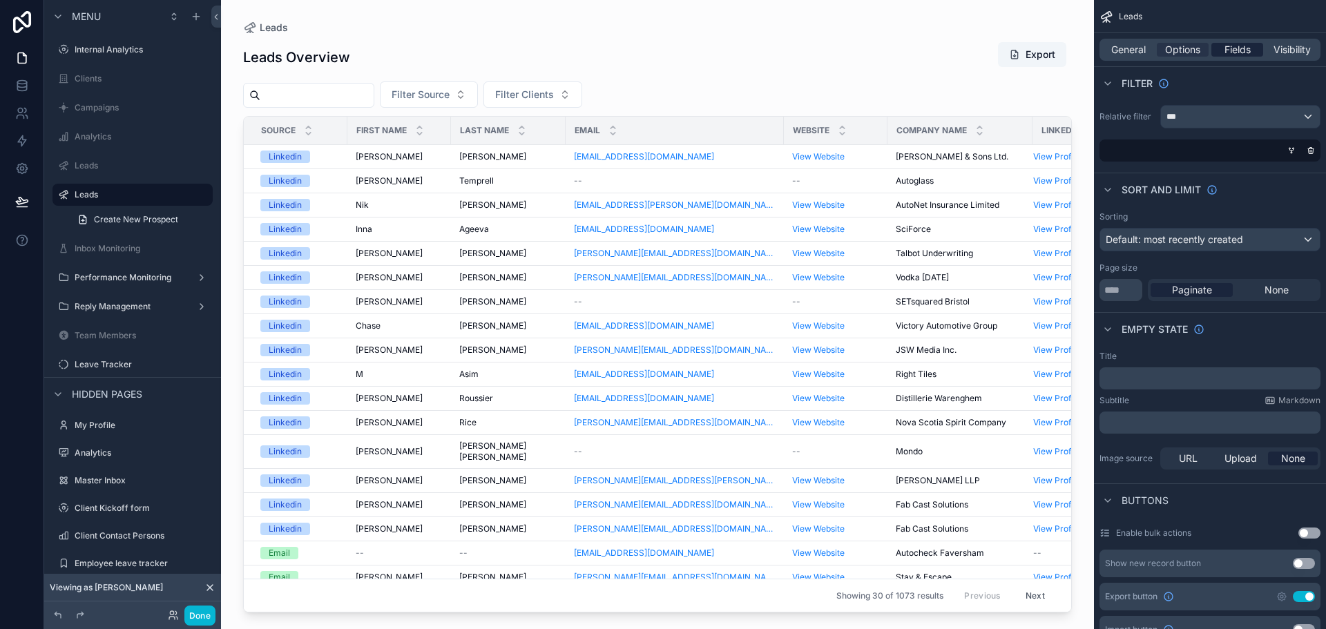
click at [1250, 49] on span "Fields" at bounding box center [1238, 50] width 26 height 14
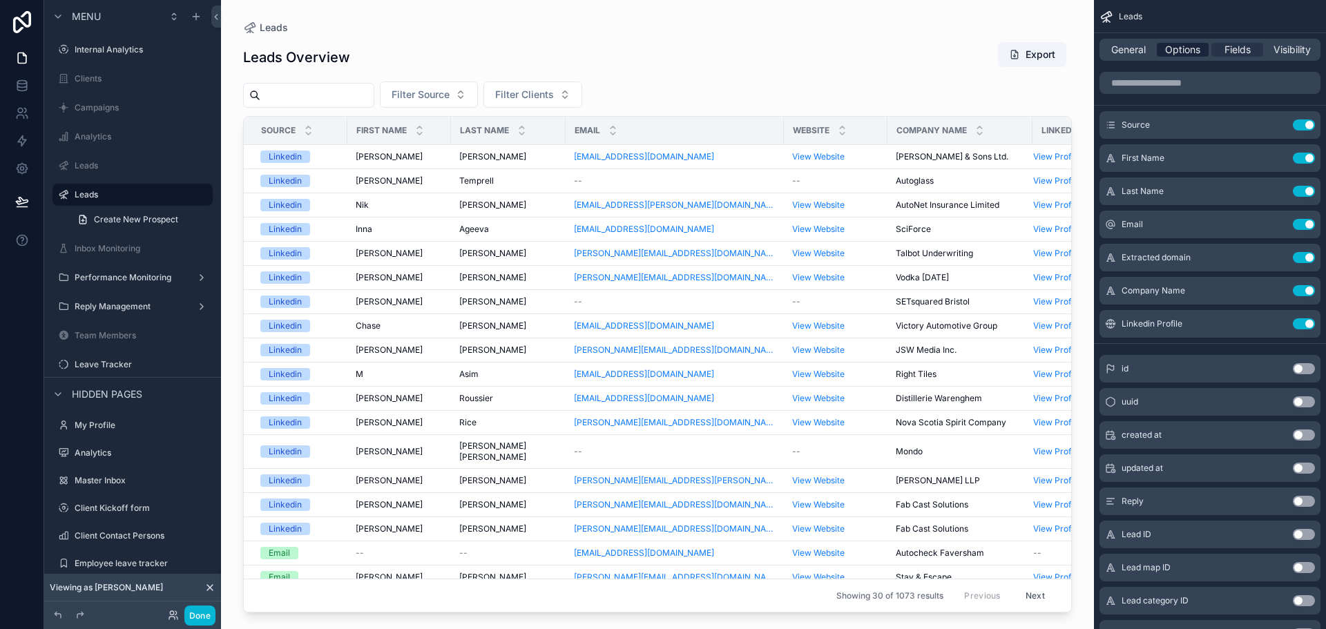
click at [1190, 52] on span "Options" at bounding box center [1182, 50] width 35 height 14
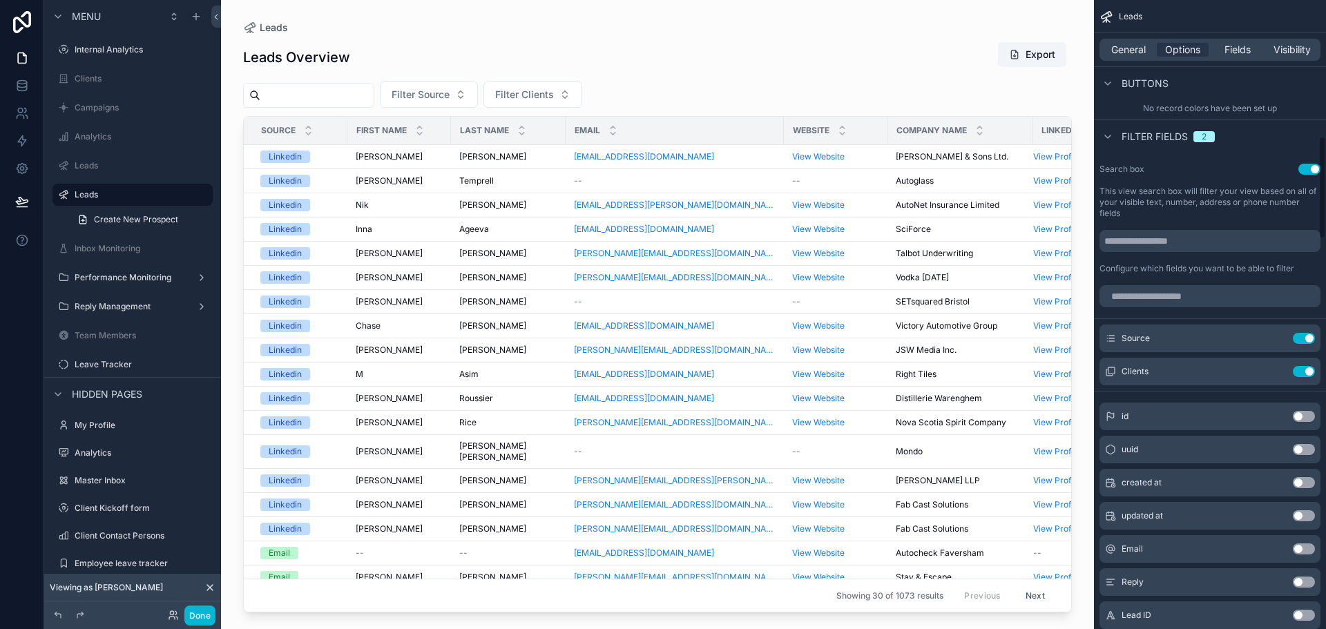
scroll to position [829, 0]
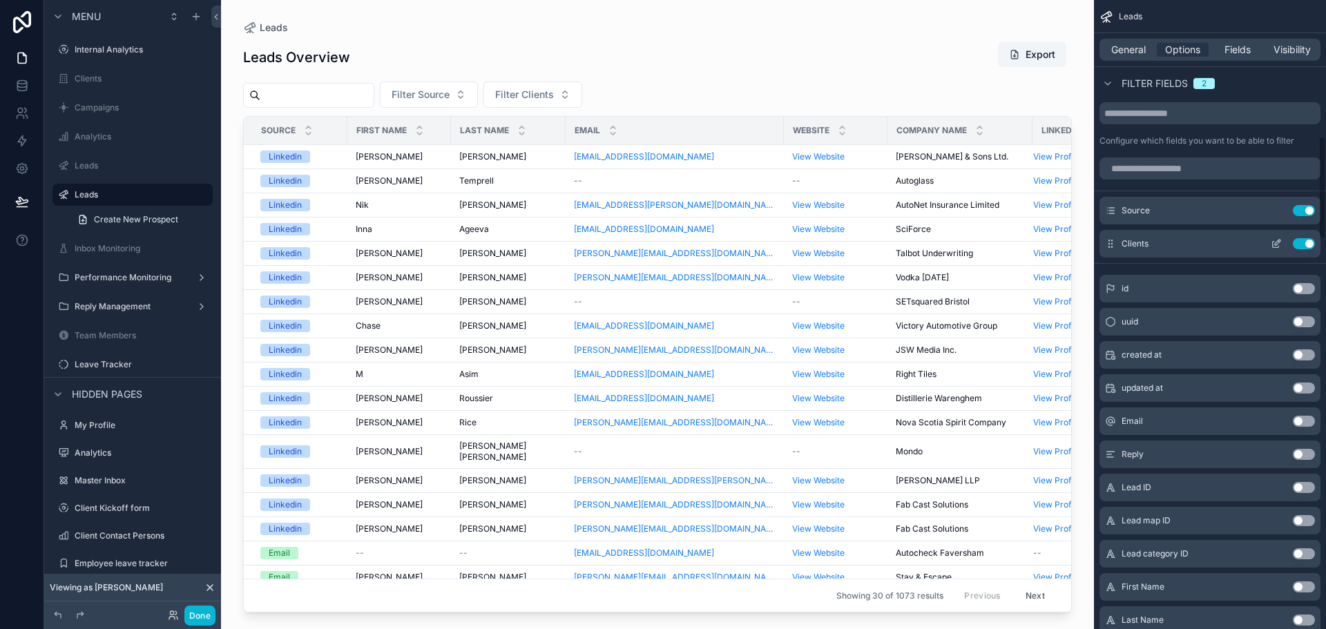
click at [1279, 240] on icon "scrollable content" at bounding box center [1279, 240] width 1 height 1
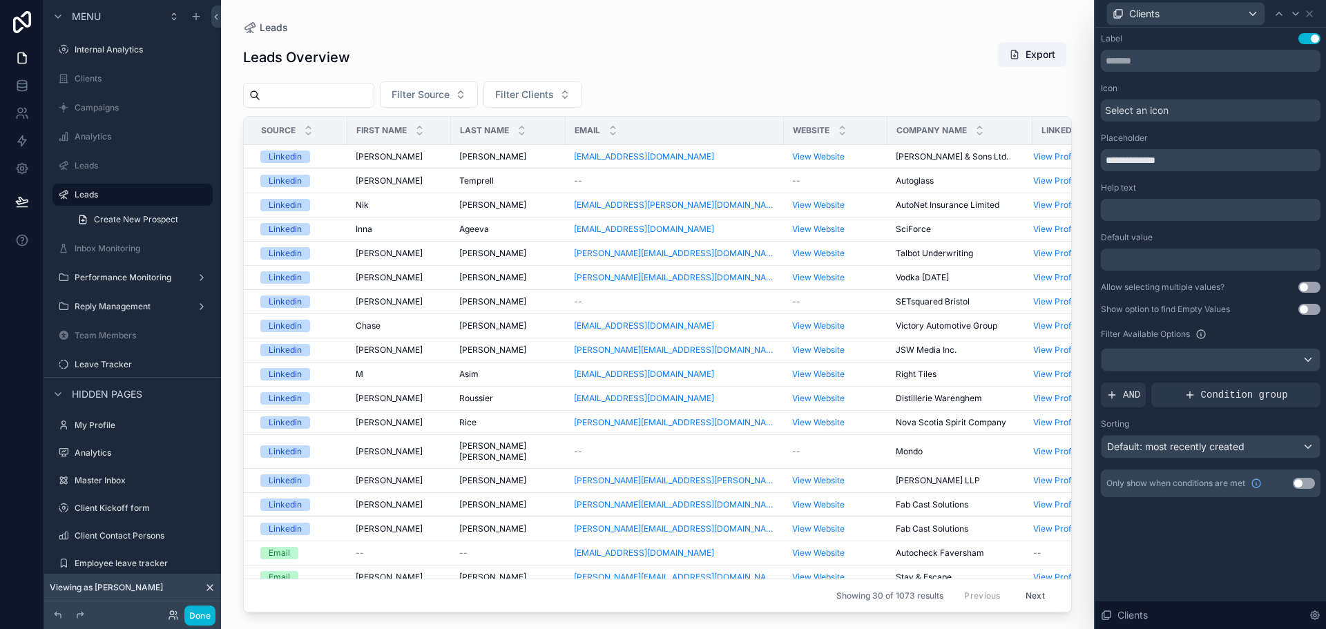
scroll to position [691, 0]
click at [1312, 13] on icon at bounding box center [1309, 13] width 11 height 11
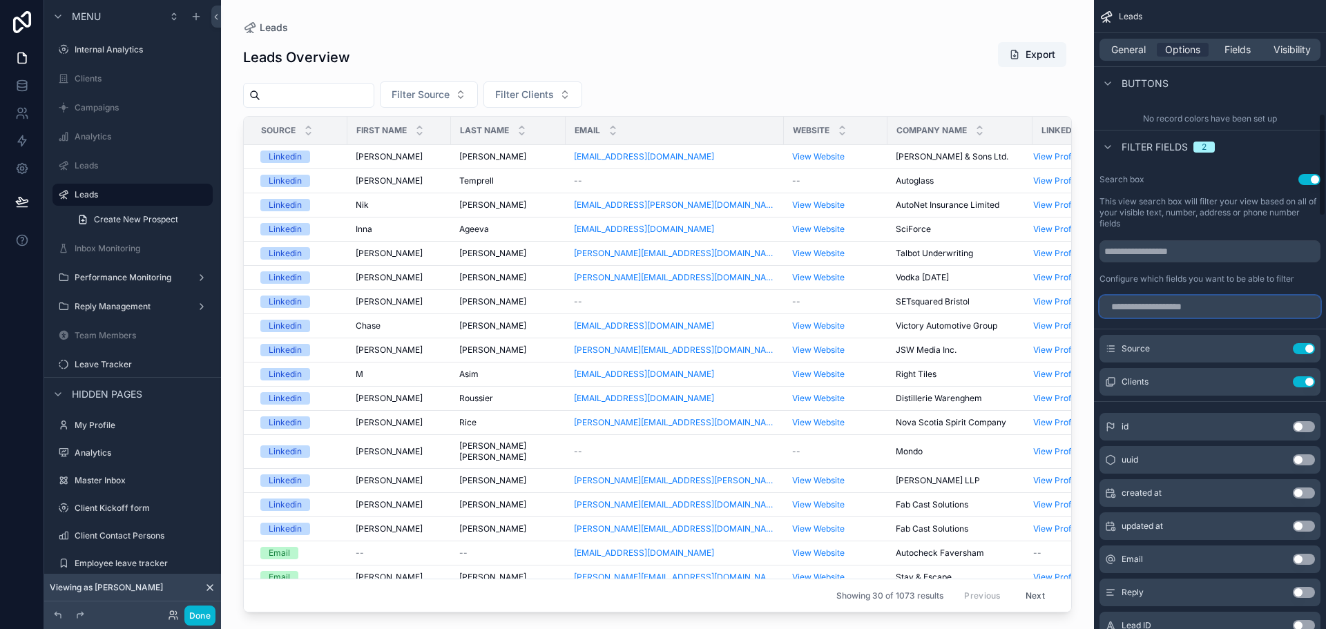
click at [1176, 298] on input "scrollable content" at bounding box center [1210, 307] width 221 height 22
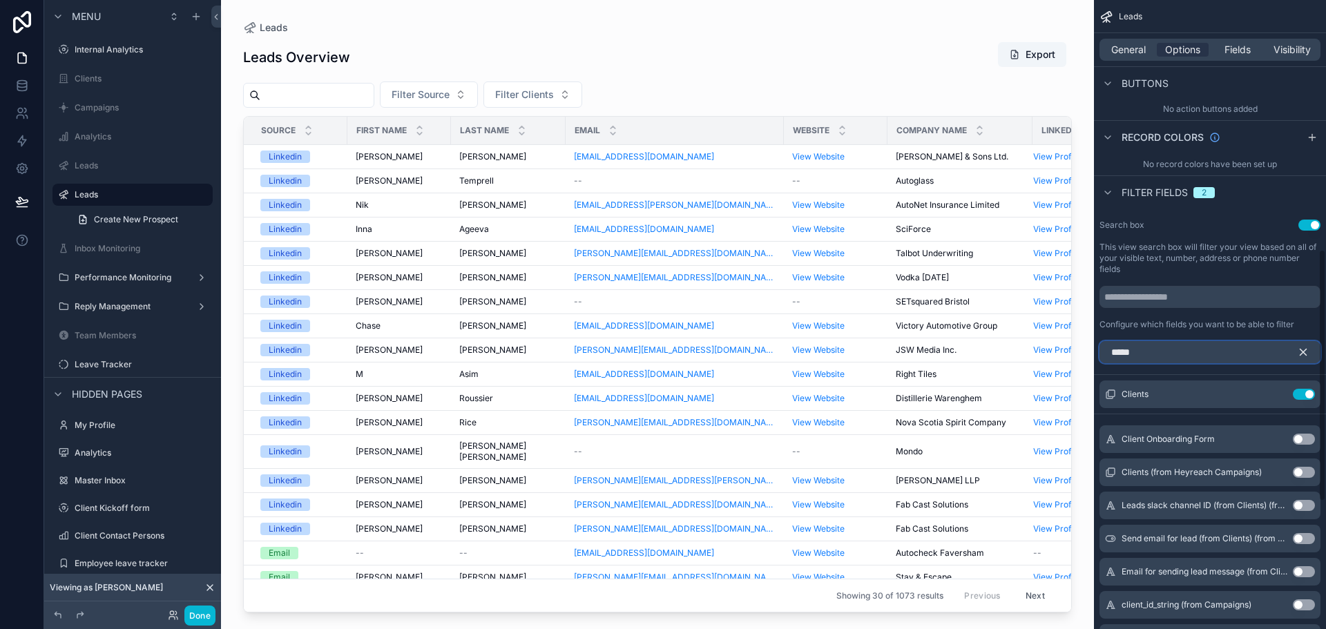
scroll to position [622, 0]
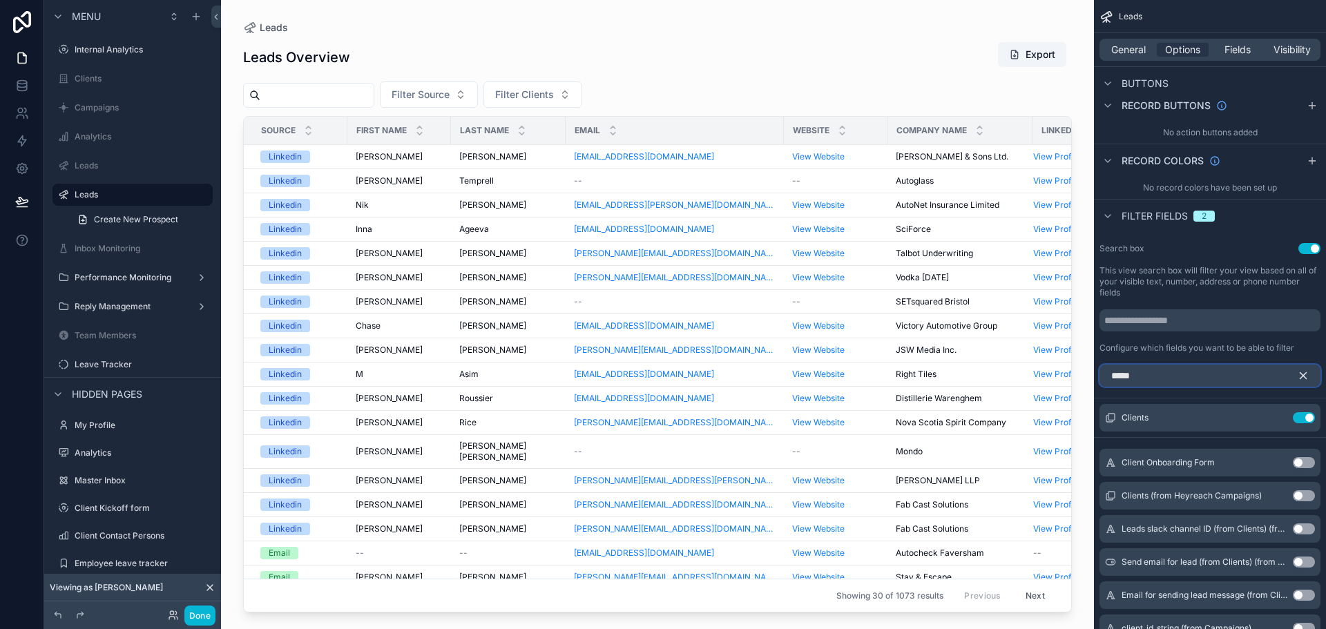
type input "*****"
click at [1303, 492] on button "Use setting" at bounding box center [1304, 495] width 22 height 11
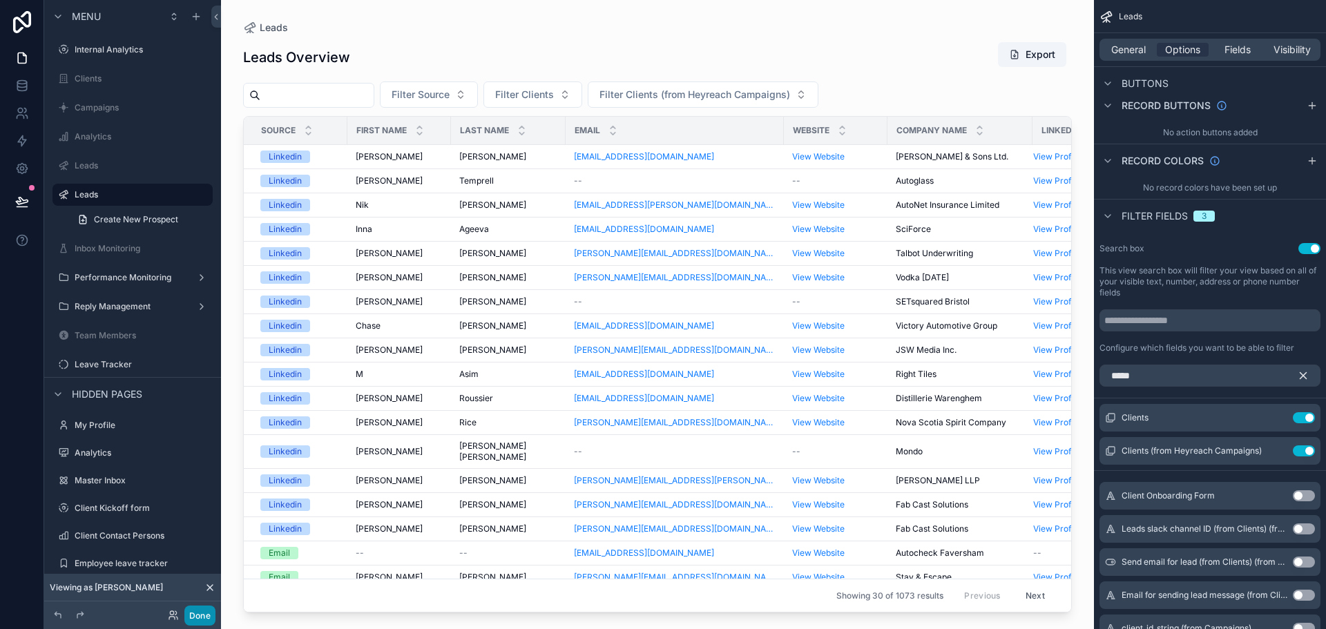
click at [188, 611] on button "Done" at bounding box center [199, 616] width 31 height 20
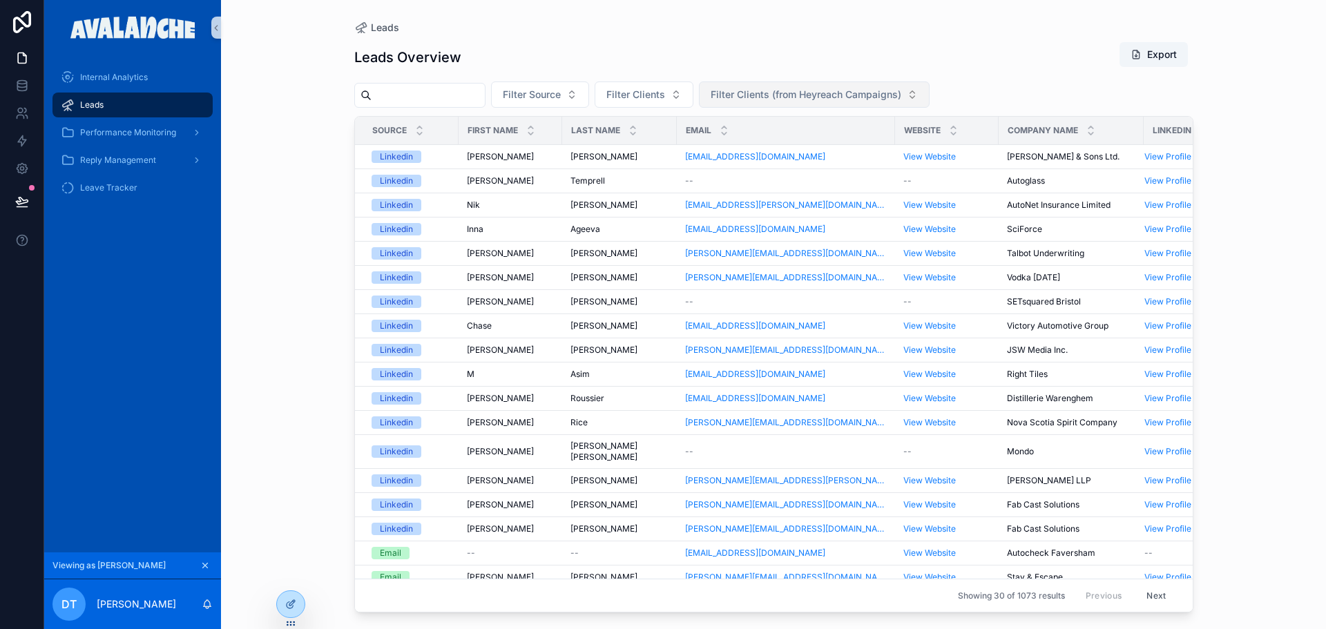
click at [764, 95] on span "Filter Clients (from Heyreach Campaigns)" at bounding box center [806, 95] width 191 height 14
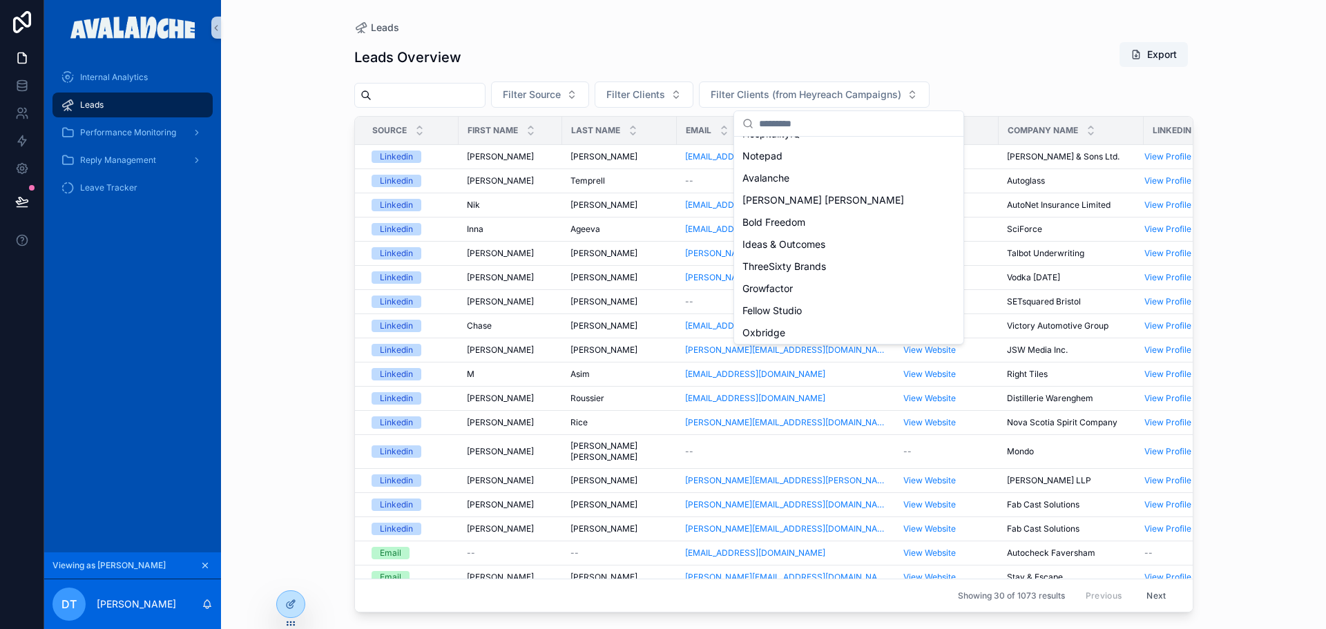
scroll to position [58, 0]
click at [811, 205] on div "[PERSON_NAME] [PERSON_NAME]" at bounding box center [849, 203] width 224 height 22
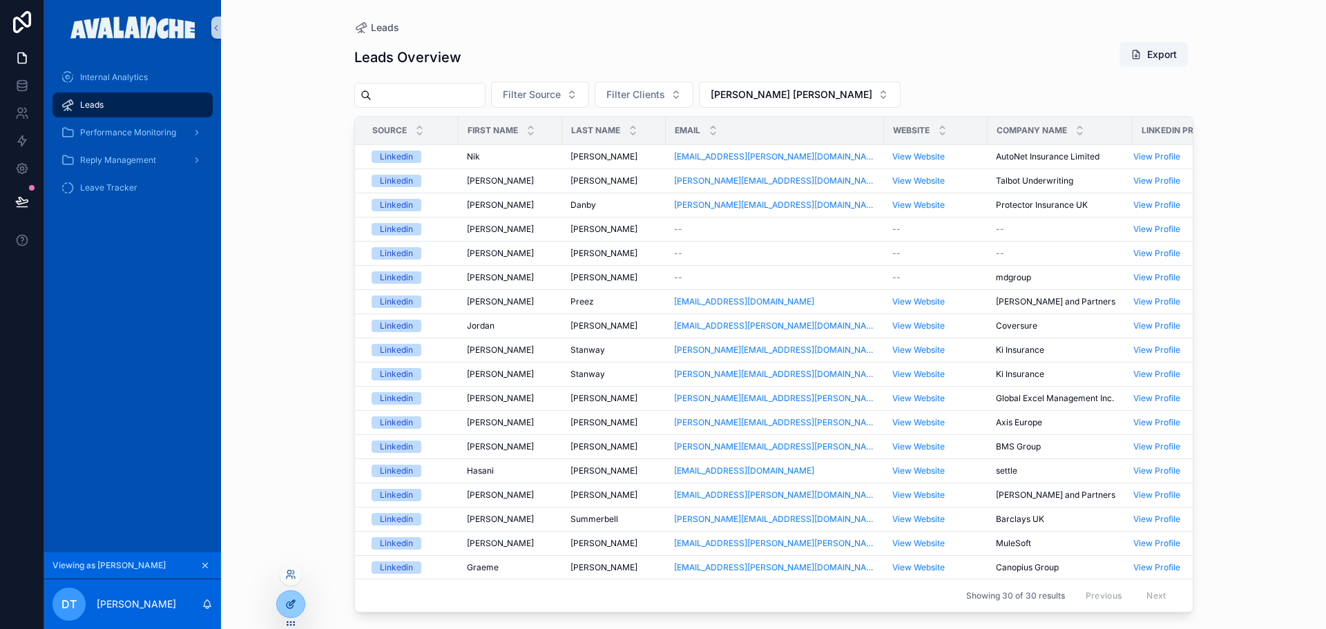
click at [293, 603] on icon at bounding box center [290, 604] width 11 height 11
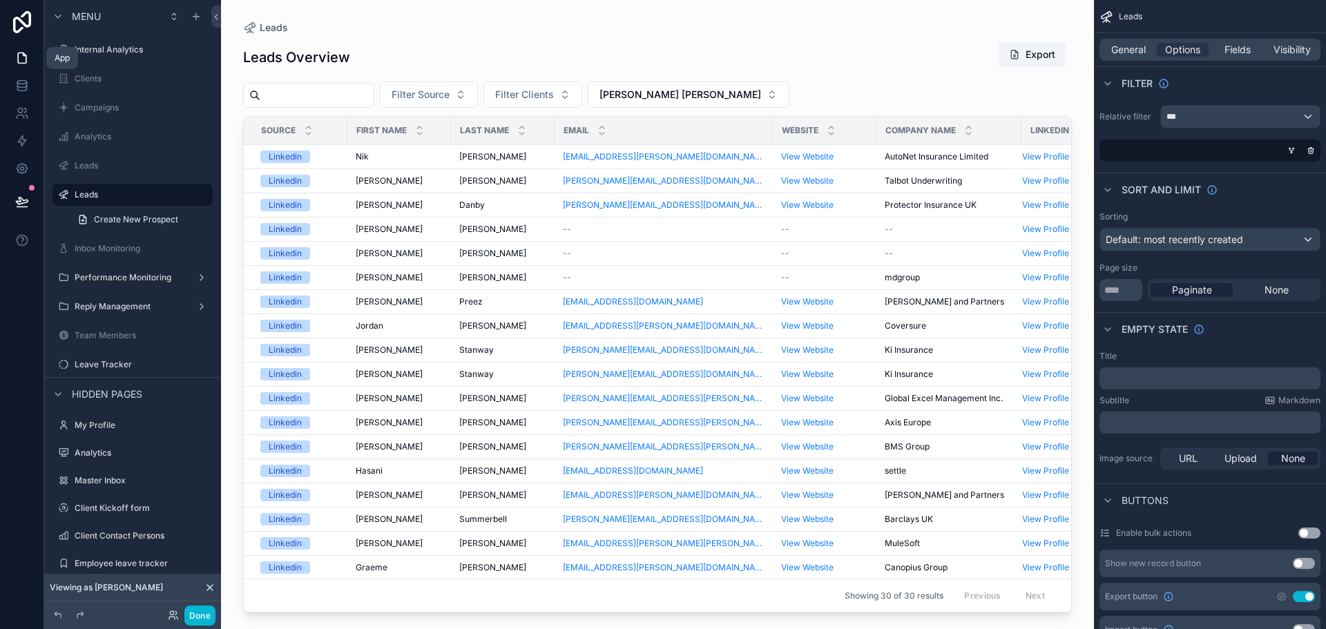
click at [26, 65] on link at bounding box center [22, 58] width 44 height 28
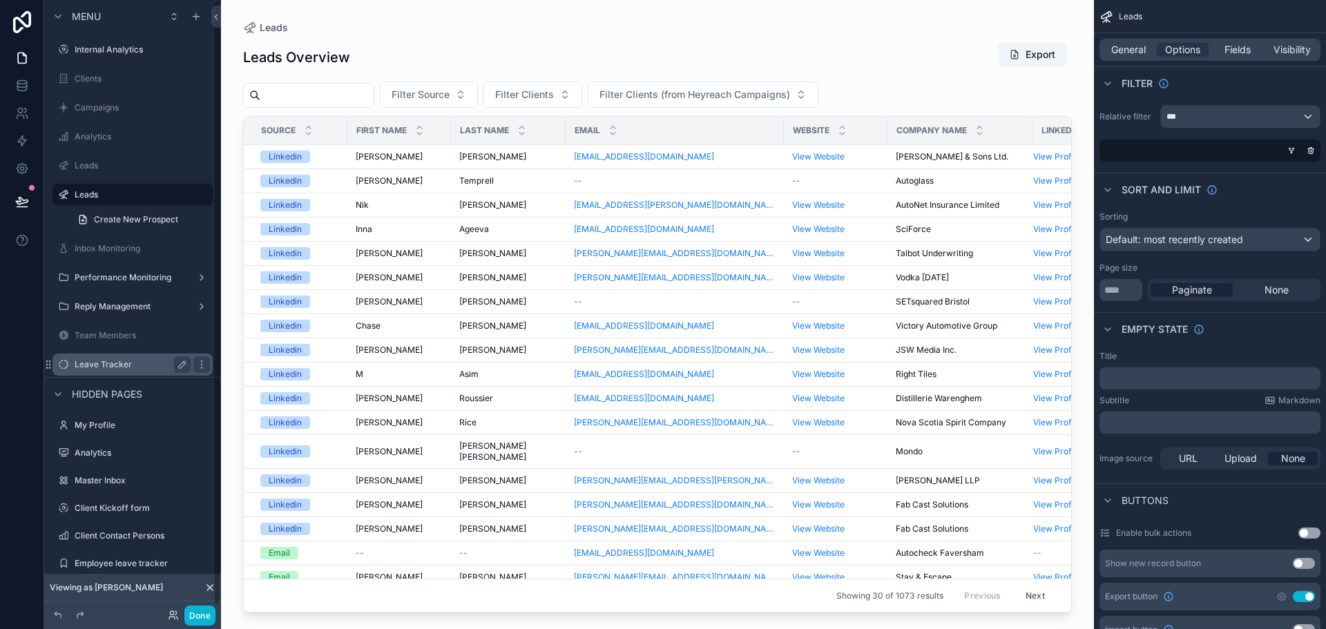
click at [90, 355] on div "Leave Tracker" at bounding box center [132, 365] width 155 height 22
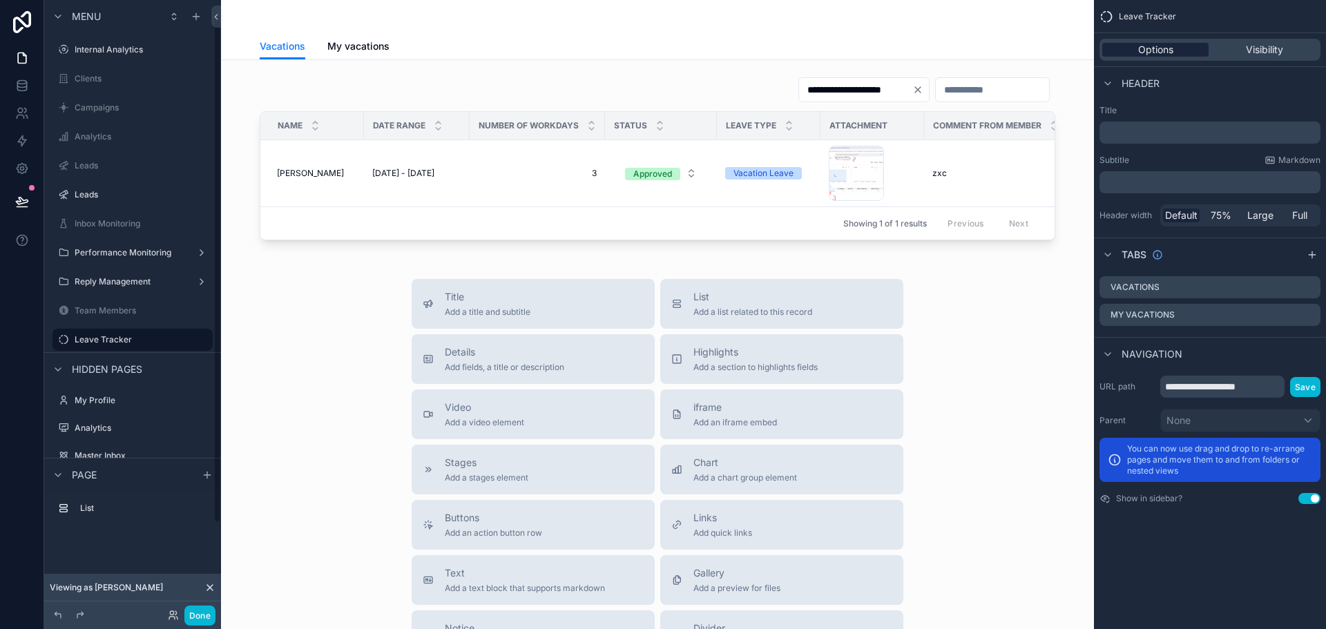
scroll to position [19, 0]
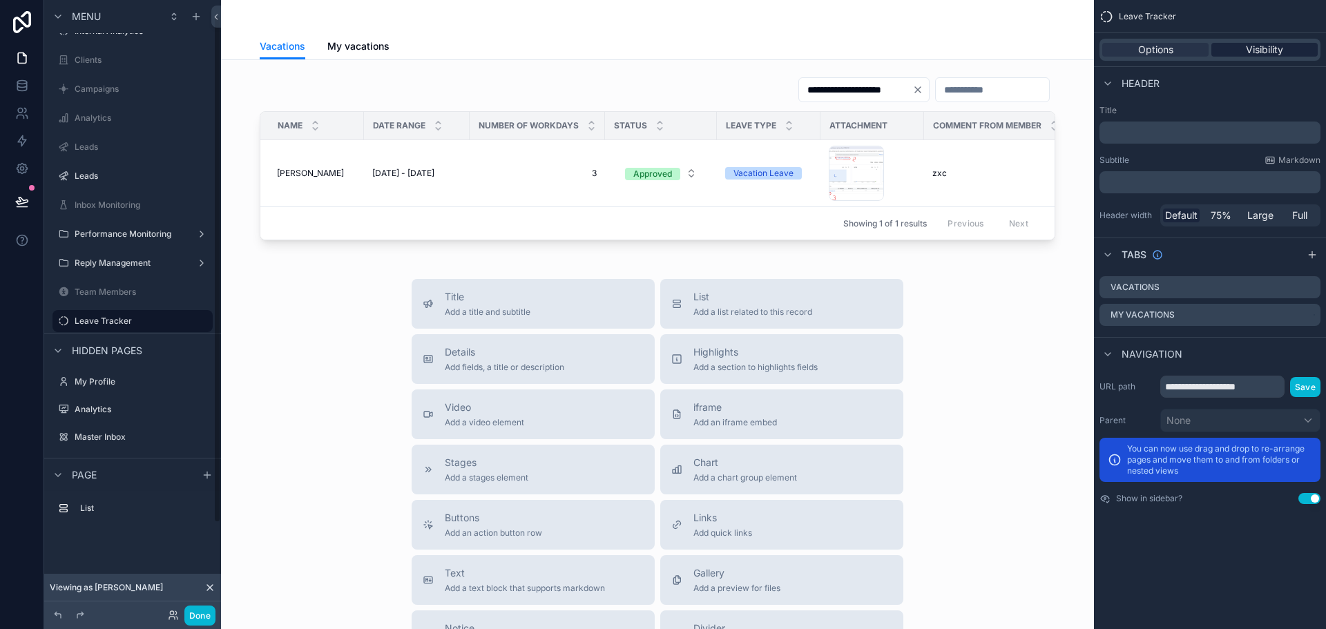
click at [1306, 48] on div "Visibility" at bounding box center [1265, 50] width 106 height 14
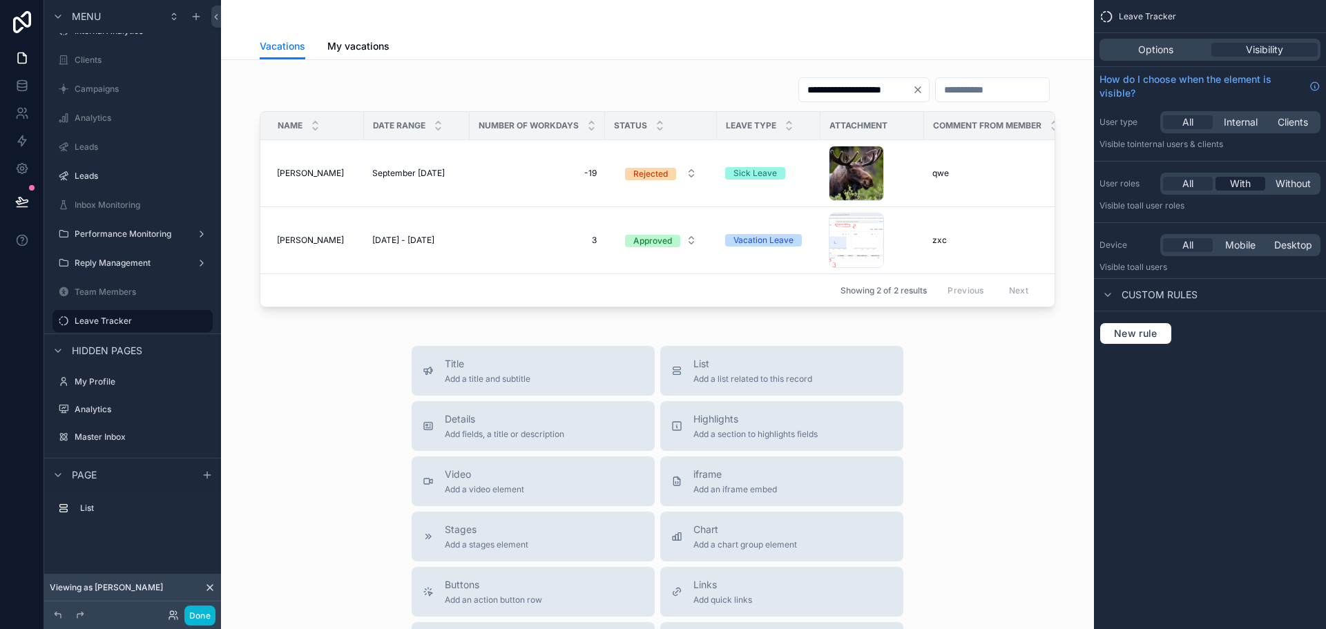
click at [1243, 180] on span "With" at bounding box center [1240, 184] width 21 height 14
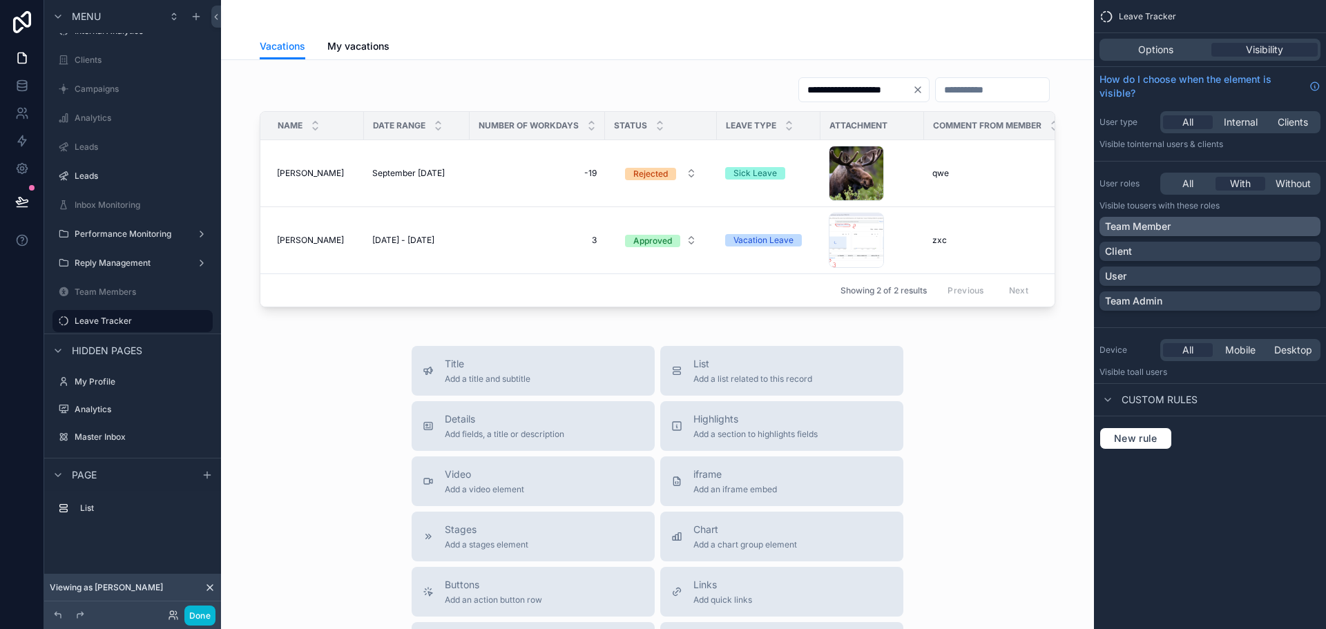
click at [1204, 232] on div "Team Member" at bounding box center [1210, 227] width 210 height 14
click at [1151, 303] on p "Team Admin" at bounding box center [1133, 301] width 57 height 14
click at [16, 204] on icon at bounding box center [22, 202] width 14 height 14
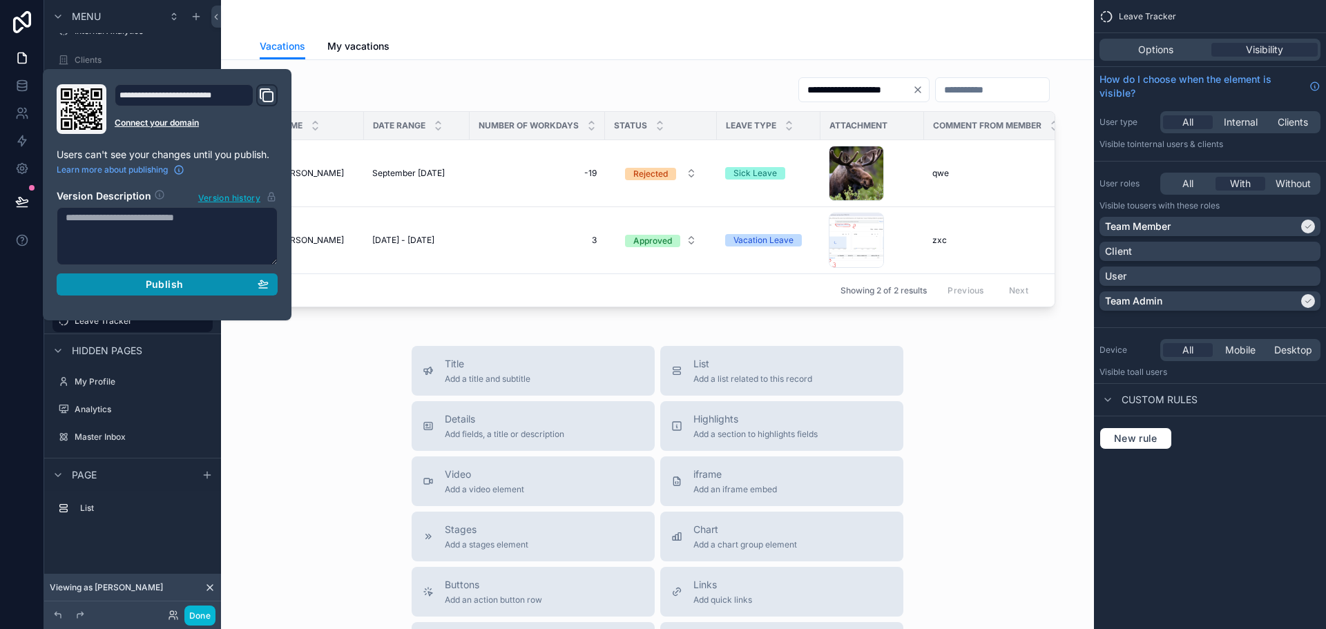
click at [270, 287] on button "Publish" at bounding box center [167, 285] width 221 height 22
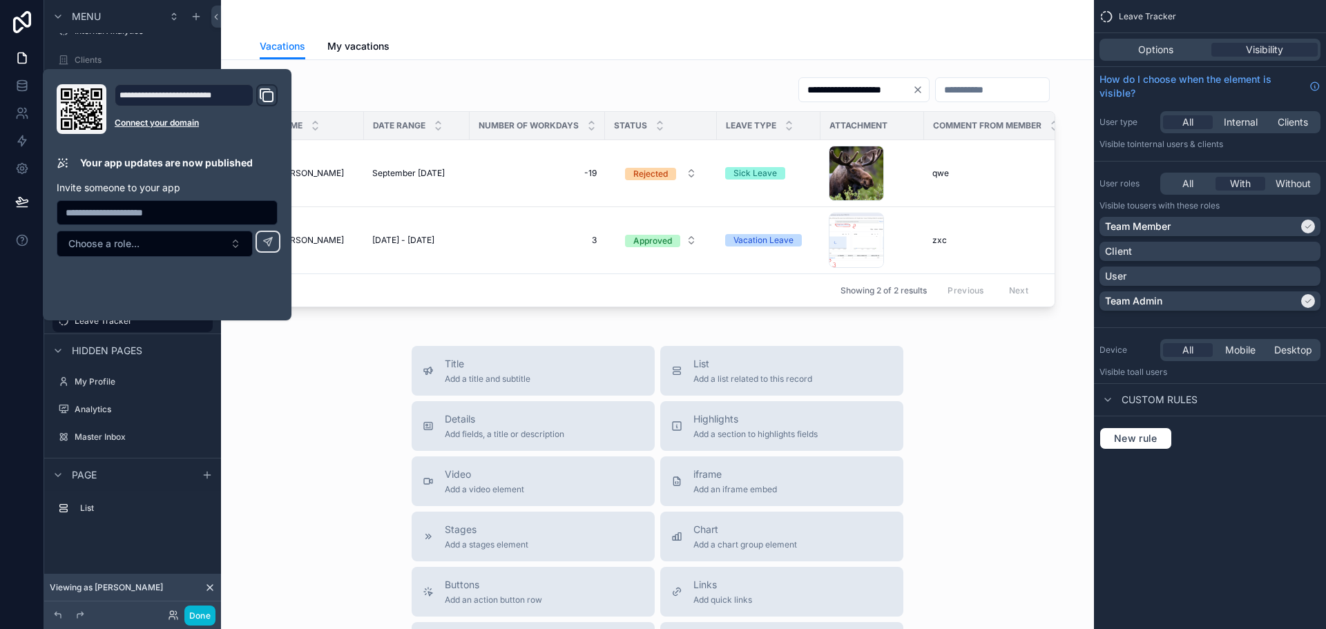
click at [313, 379] on div "Title Add a title and subtitle List Add a list related to this record Details A…" at bounding box center [657, 592] width 851 height 492
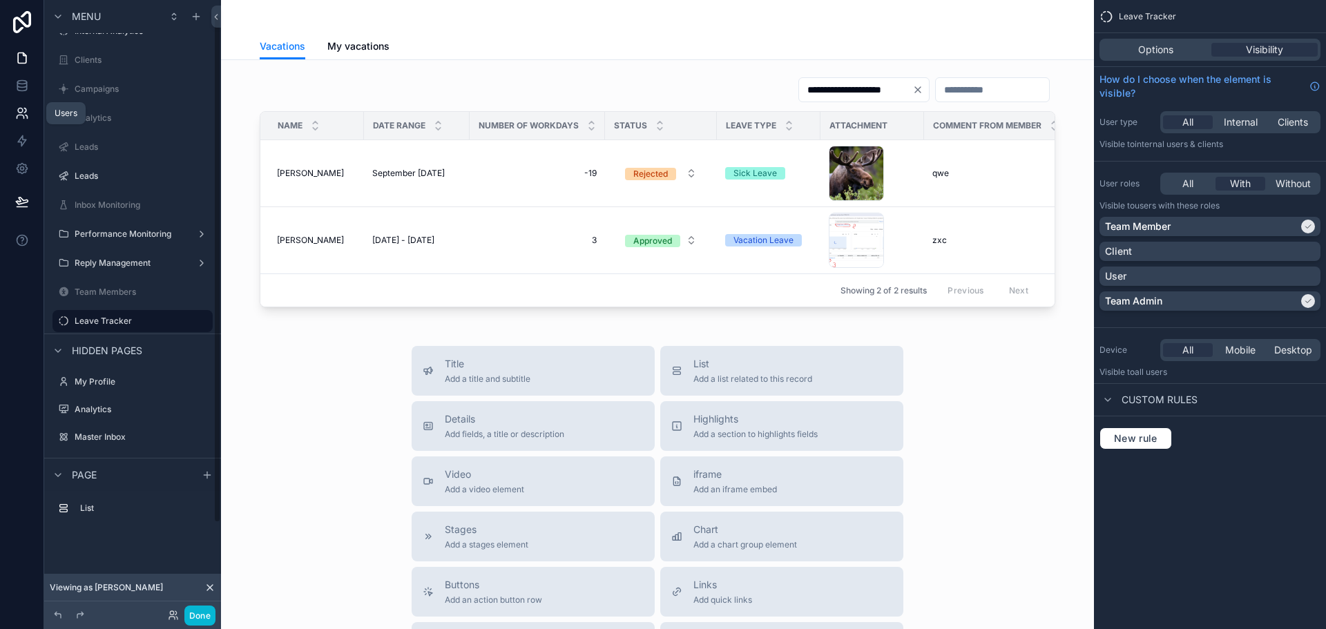
click at [33, 122] on link at bounding box center [22, 113] width 44 height 28
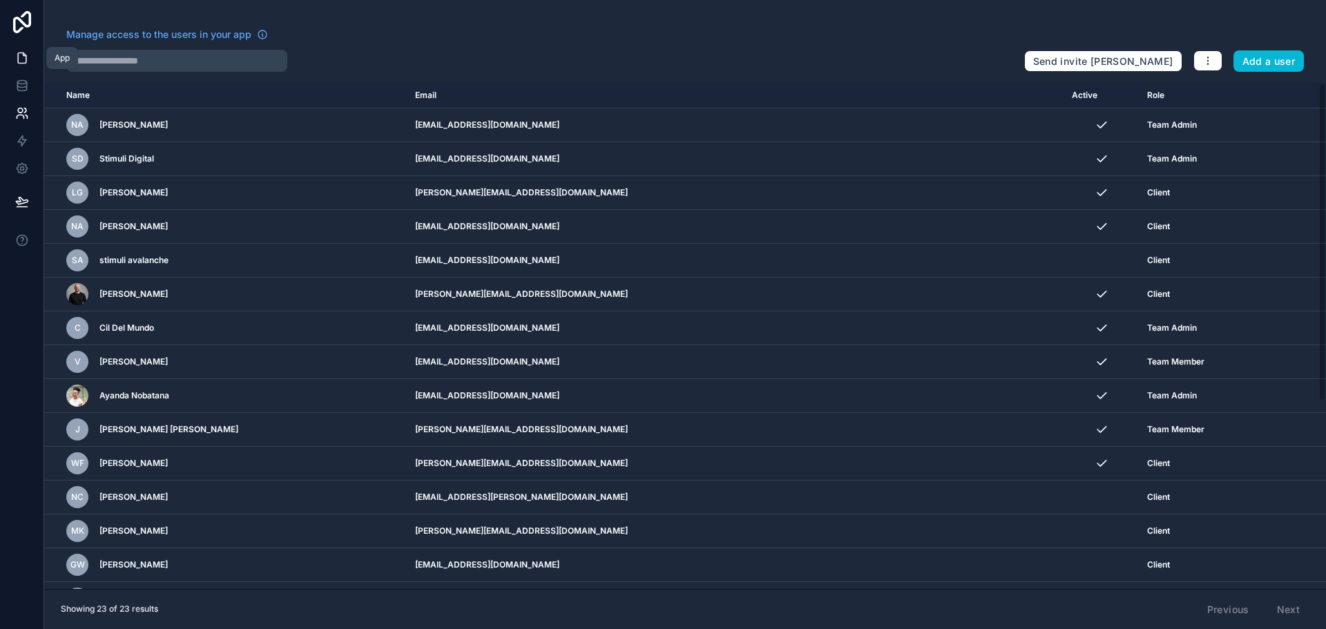
click at [19, 53] on icon at bounding box center [22, 58] width 8 height 10
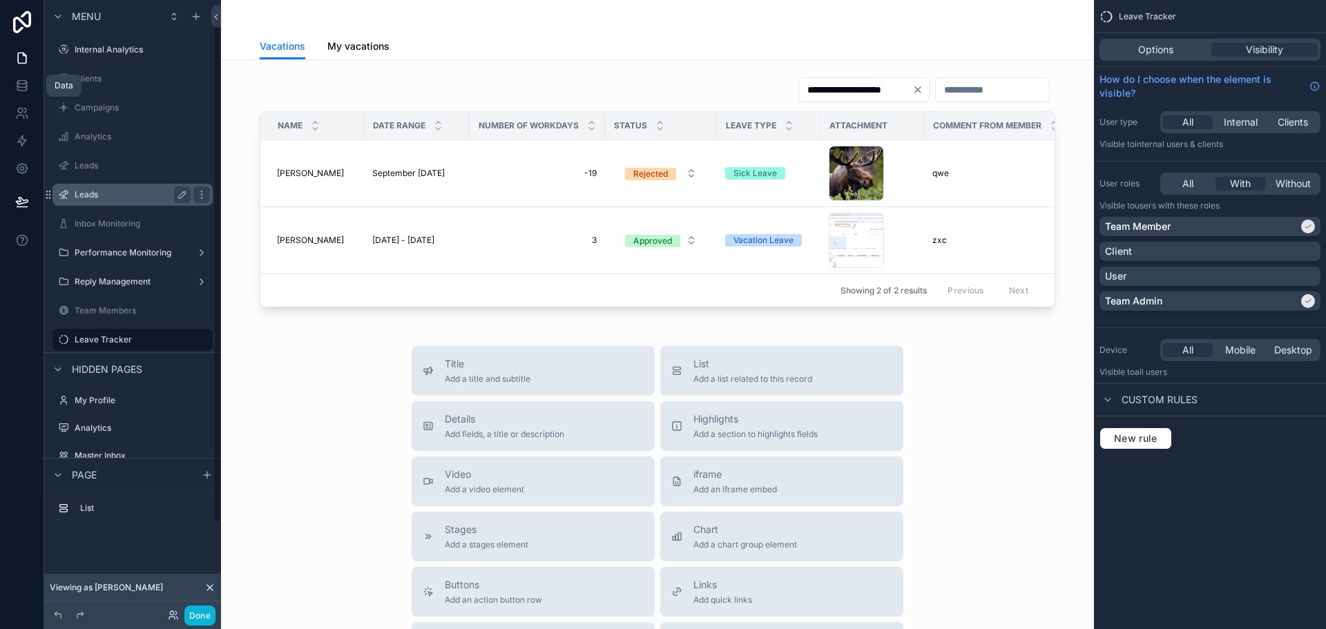
scroll to position [19, 0]
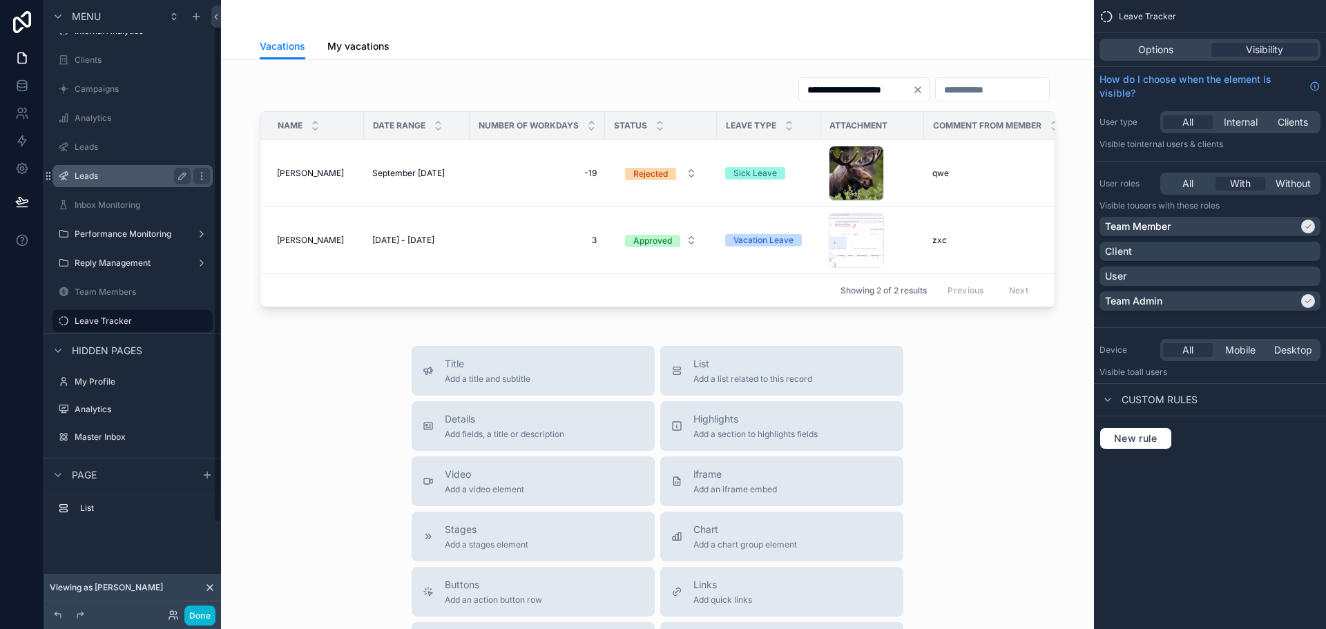
click at [134, 175] on label "Leads" at bounding box center [130, 176] width 111 height 11
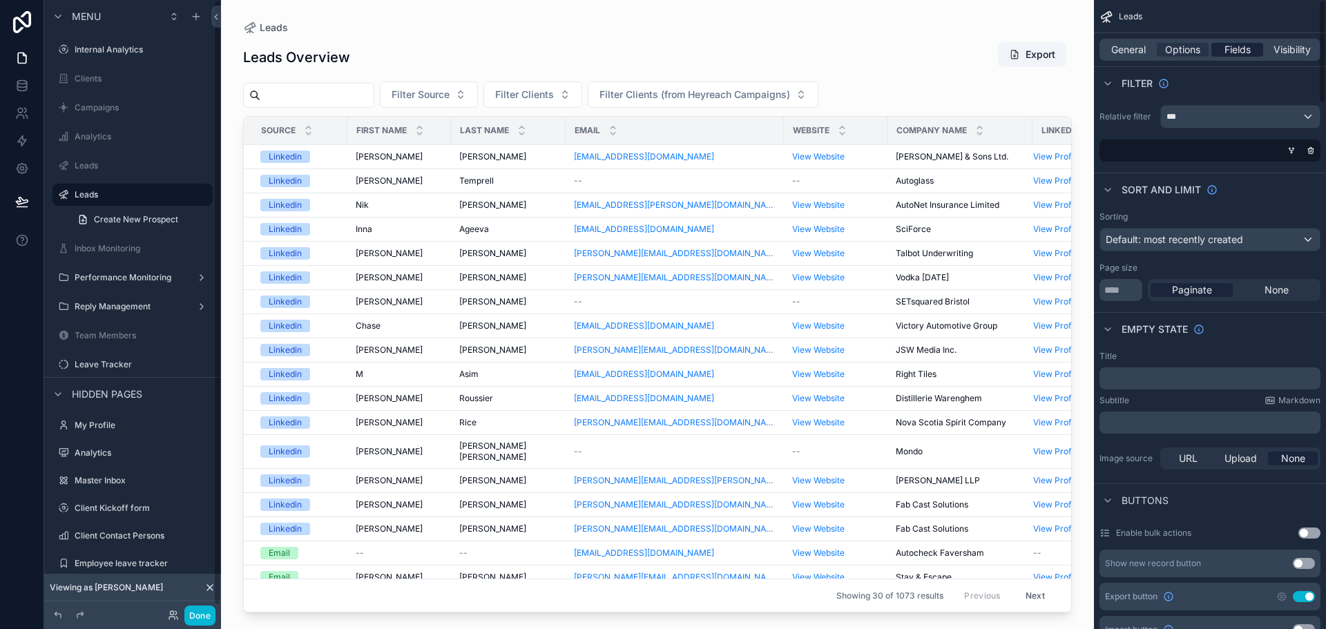
click at [1241, 48] on span "Fields" at bounding box center [1238, 50] width 26 height 14
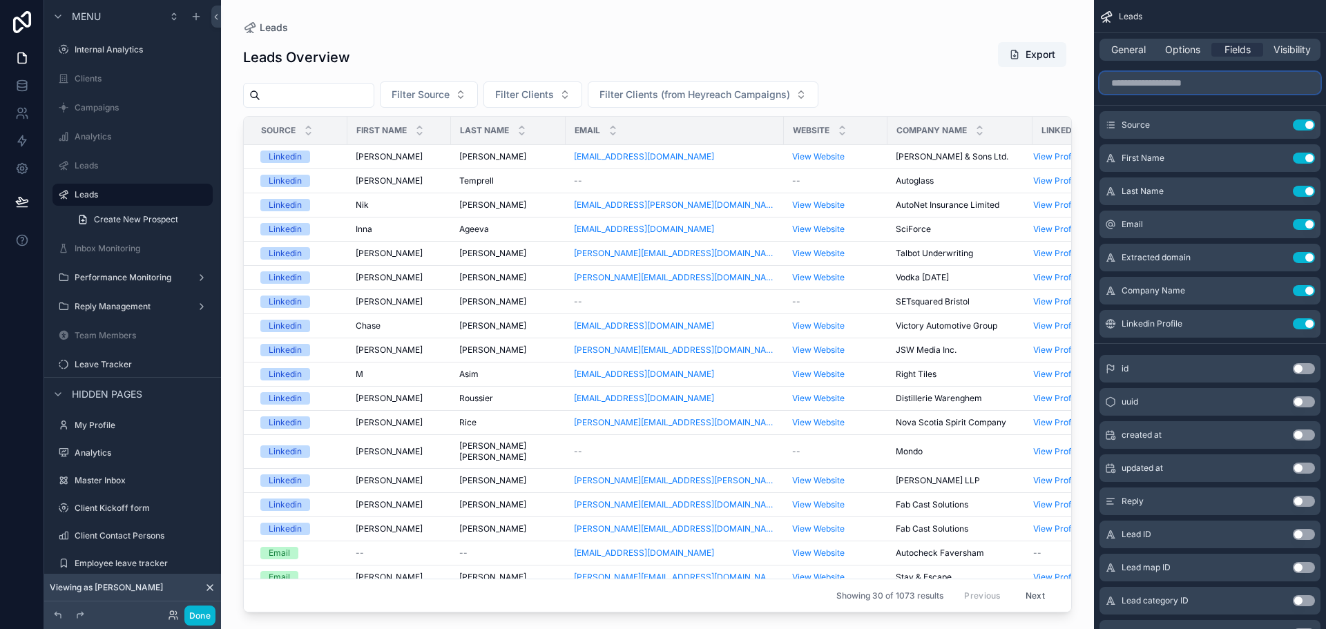
click at [1165, 78] on input "scrollable content" at bounding box center [1210, 83] width 221 height 22
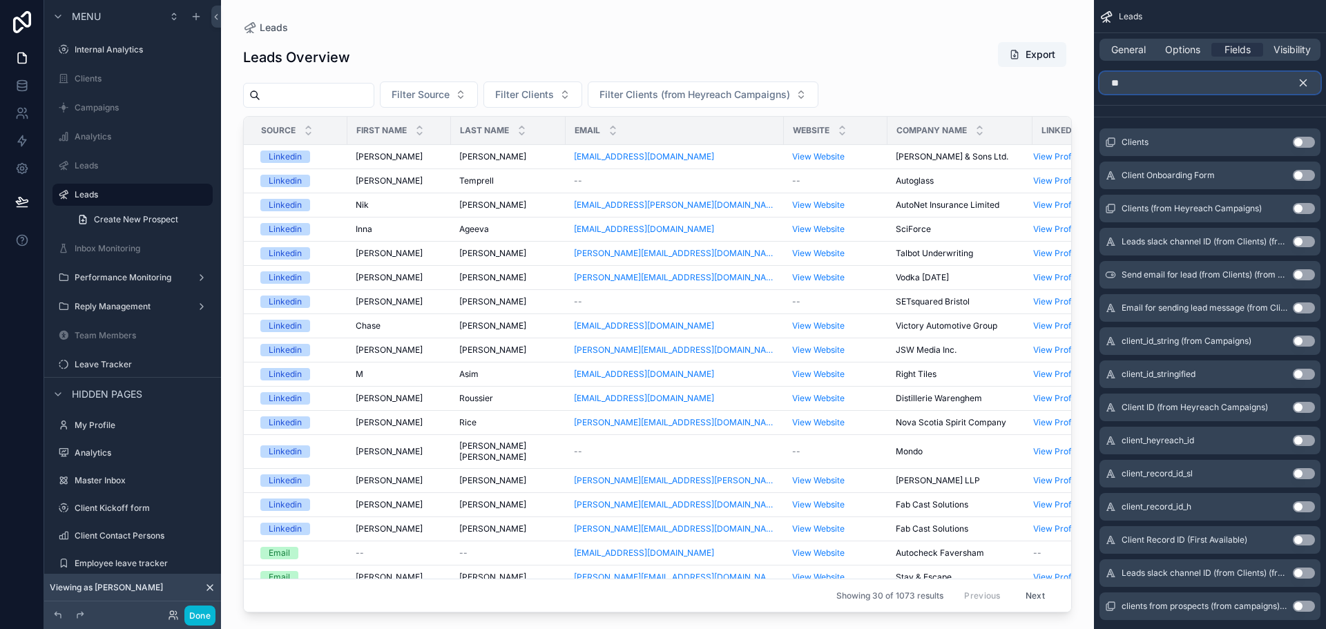
type input "*"
type input "******"
click at [1304, 143] on button "Use setting" at bounding box center [1304, 142] width 22 height 11
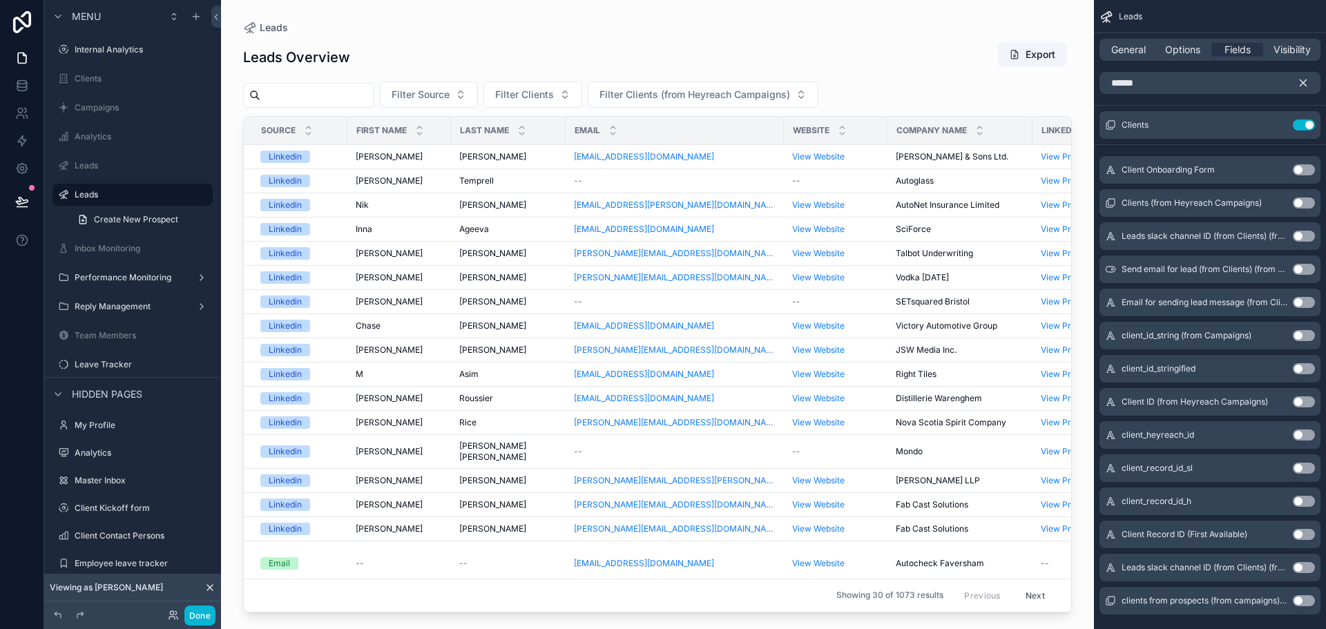
drag, startPoint x: 757, startPoint y: 604, endPoint x: 946, endPoint y: 606, distance: 188.6
click at [946, 606] on div "scrollable content" at bounding box center [657, 306] width 873 height 613
click at [1299, 84] on icon "scrollable content" at bounding box center [1303, 83] width 12 height 12
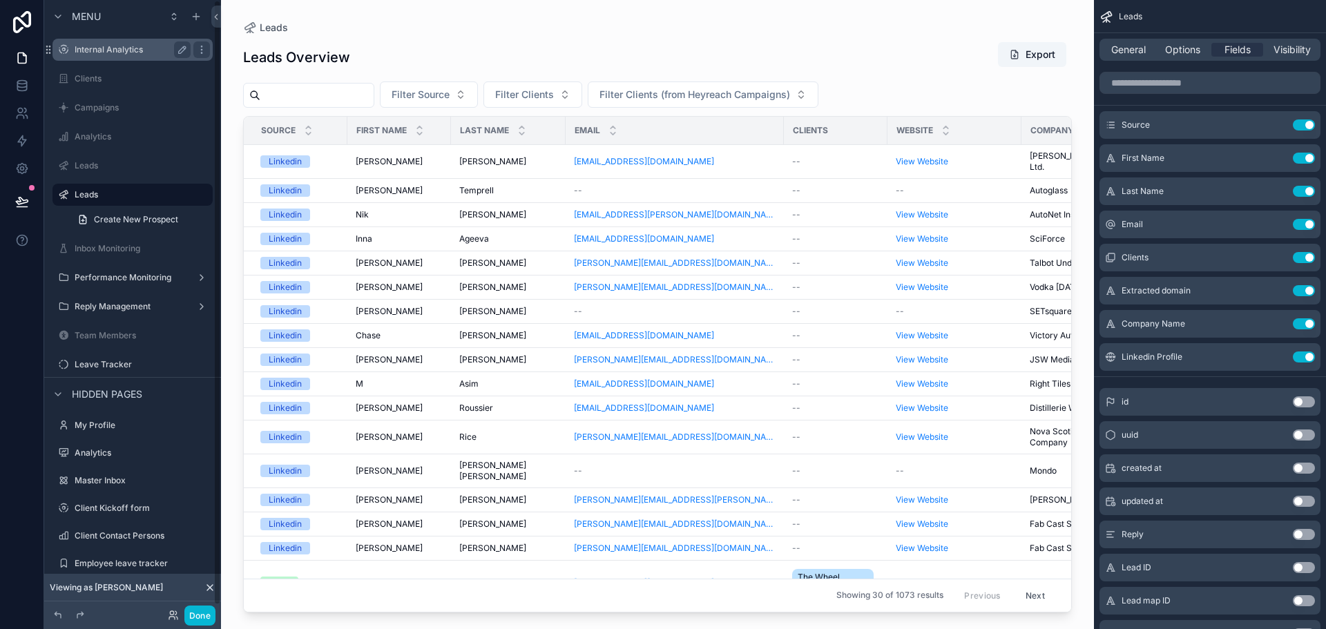
click at [112, 44] on div "Internal Analytics" at bounding box center [133, 49] width 116 height 17
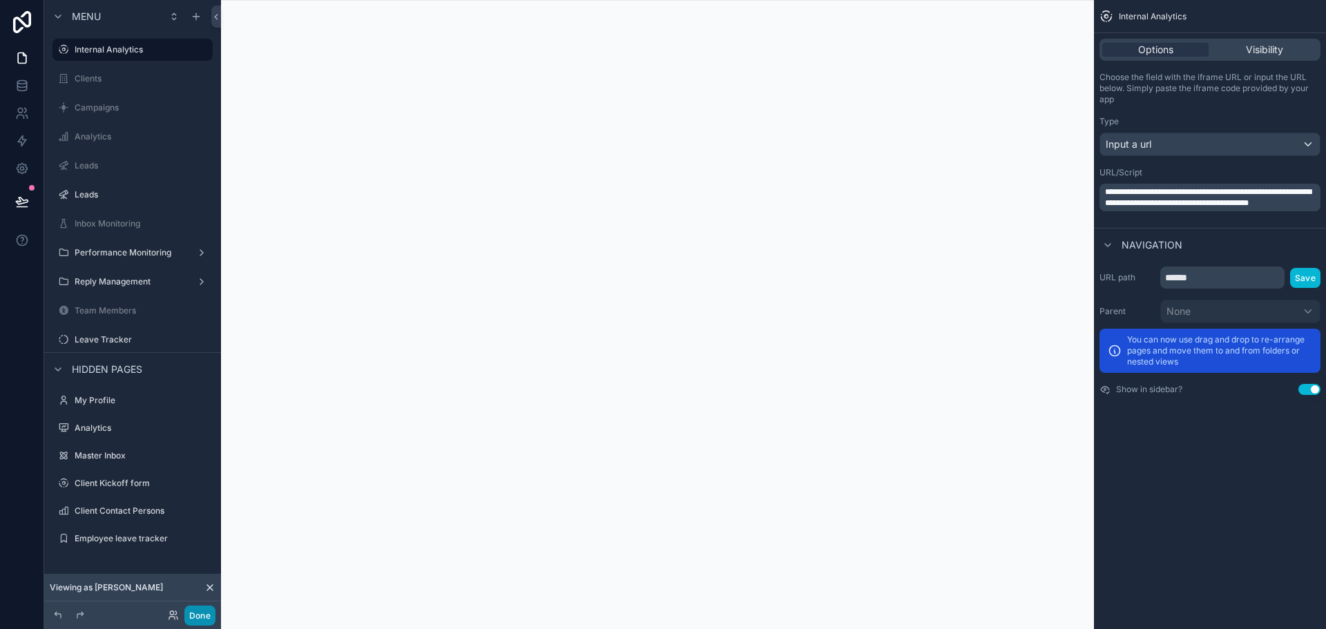
click at [200, 618] on button "Done" at bounding box center [199, 616] width 31 height 20
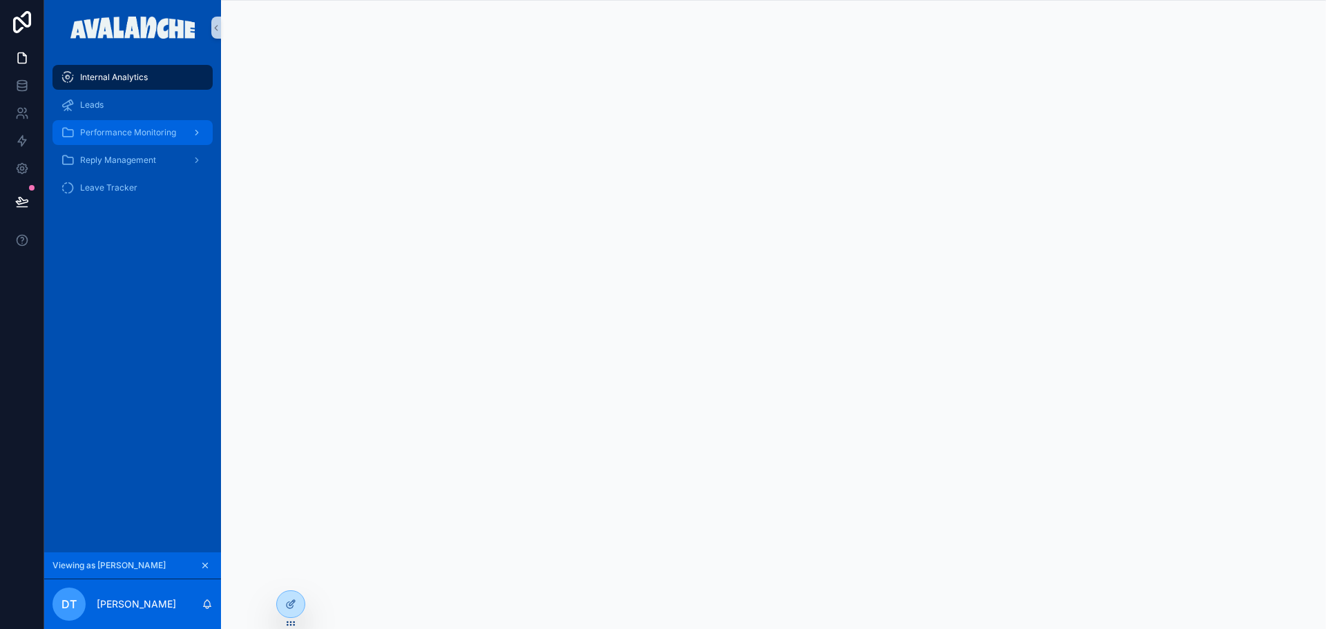
click at [130, 135] on span "Performance Monitoring" at bounding box center [128, 132] width 96 height 11
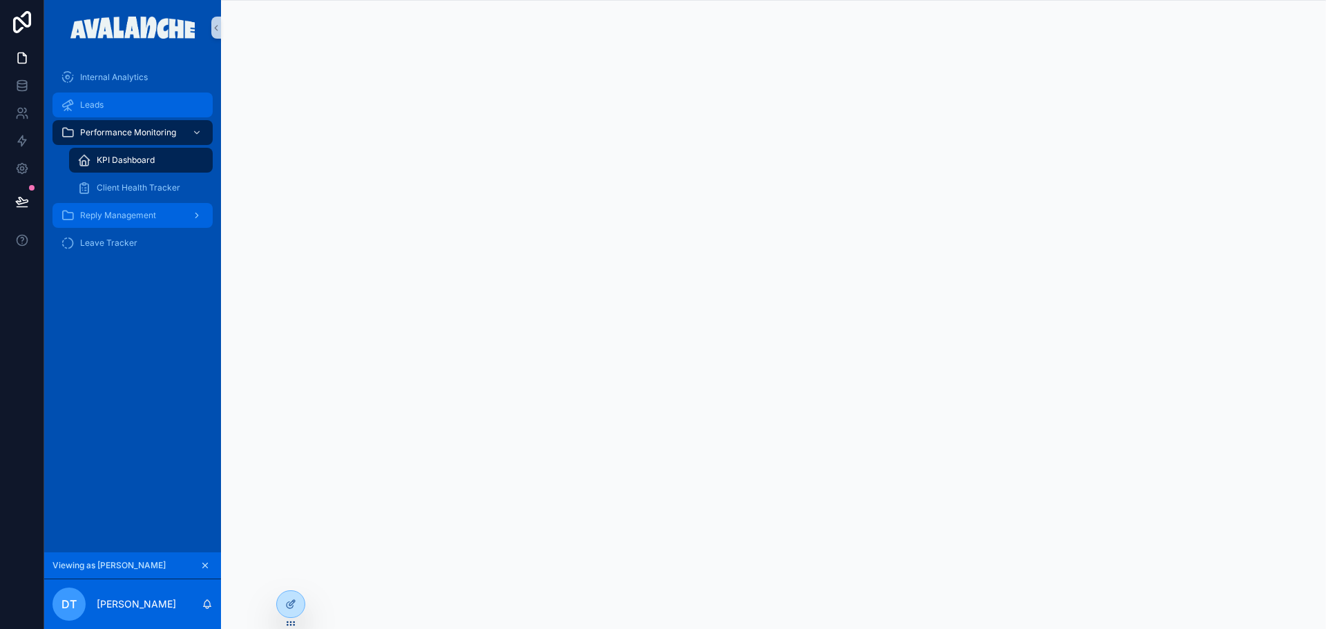
drag, startPoint x: 112, startPoint y: 108, endPoint x: 117, endPoint y: 161, distance: 52.8
click at [112, 108] on div "Leads" at bounding box center [133, 105] width 144 height 22
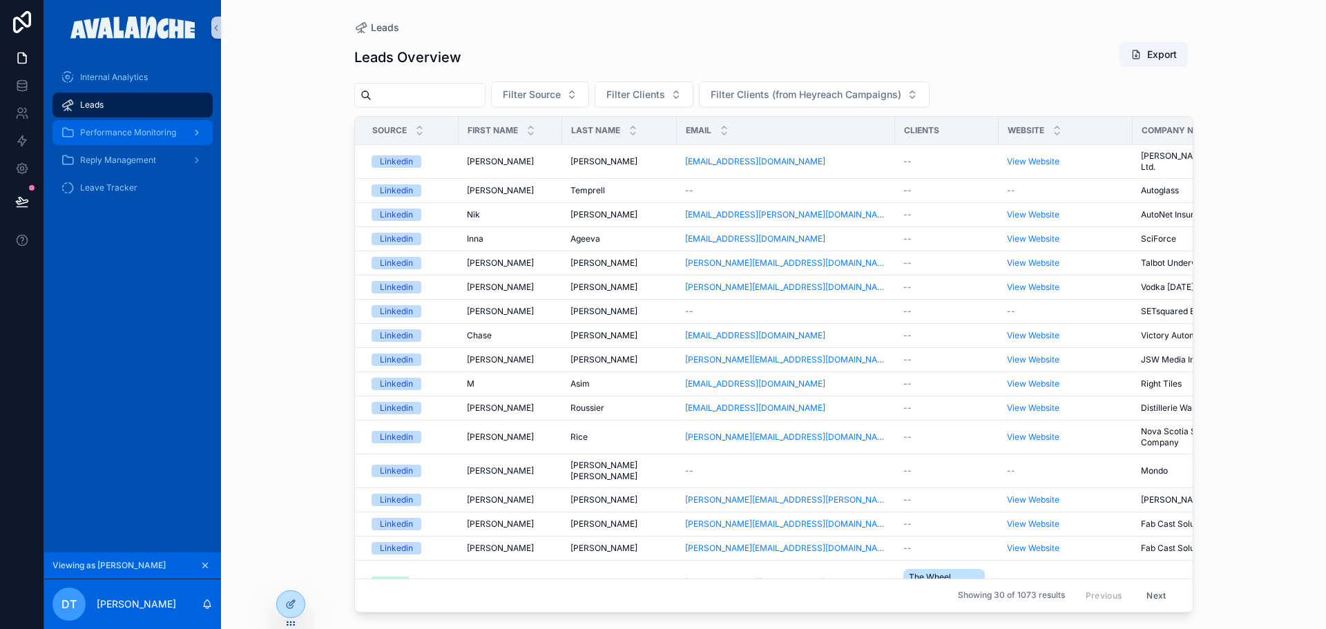
click at [123, 128] on span "Performance Monitoring" at bounding box center [128, 132] width 96 height 11
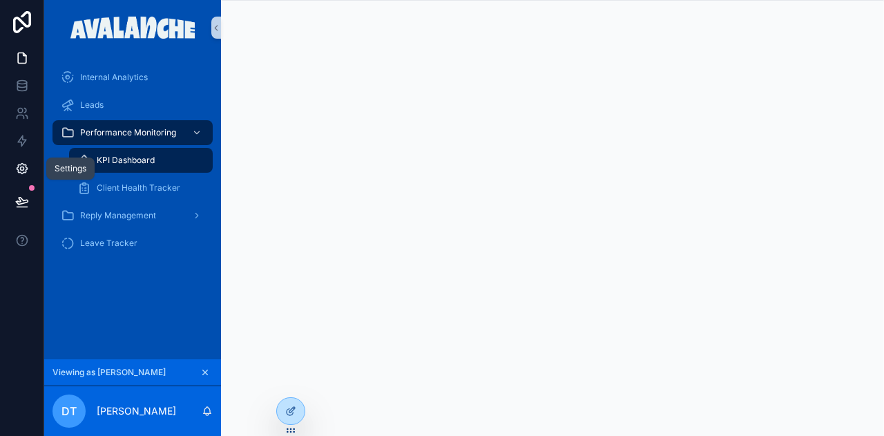
click at [24, 175] on icon at bounding box center [22, 169] width 14 height 14
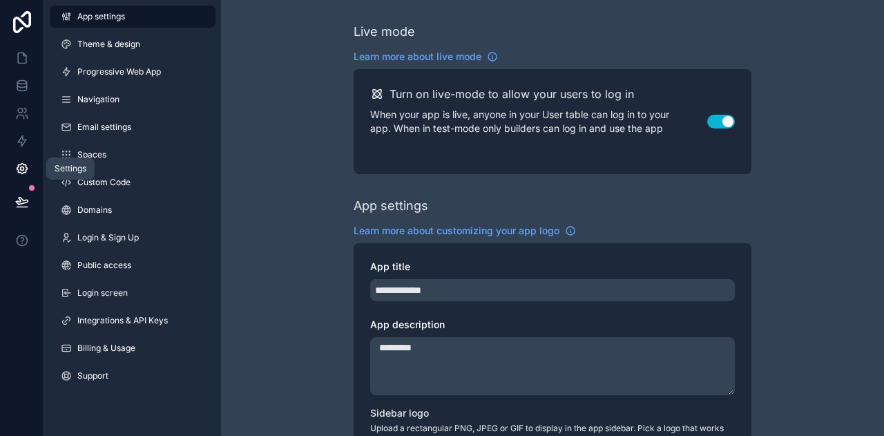
click at [17, 175] on link at bounding box center [22, 169] width 44 height 28
click at [18, 65] on link at bounding box center [22, 58] width 44 height 28
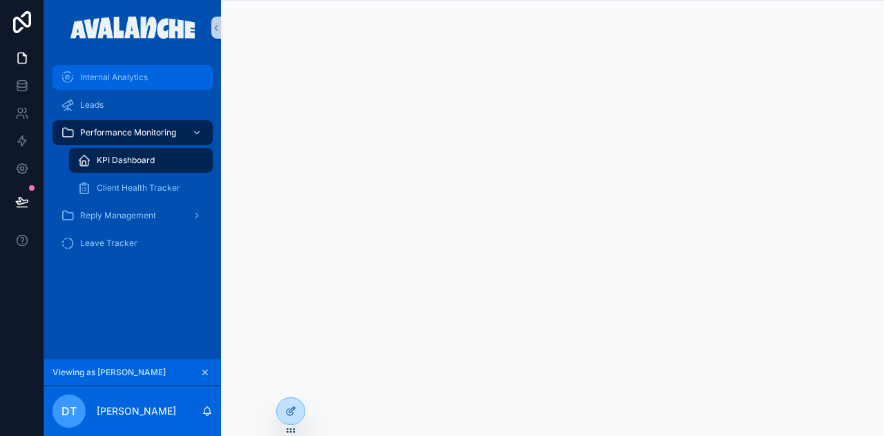
click at [121, 78] on span "Internal Analytics" at bounding box center [114, 77] width 68 height 11
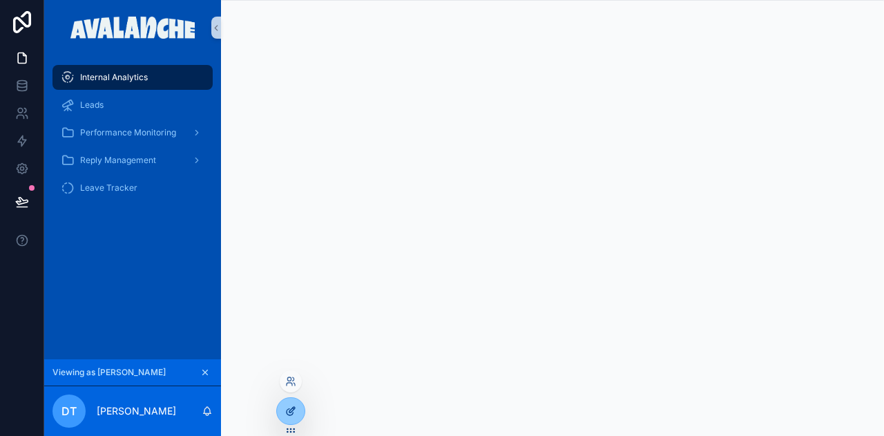
click at [296, 399] on div at bounding box center [291, 411] width 28 height 26
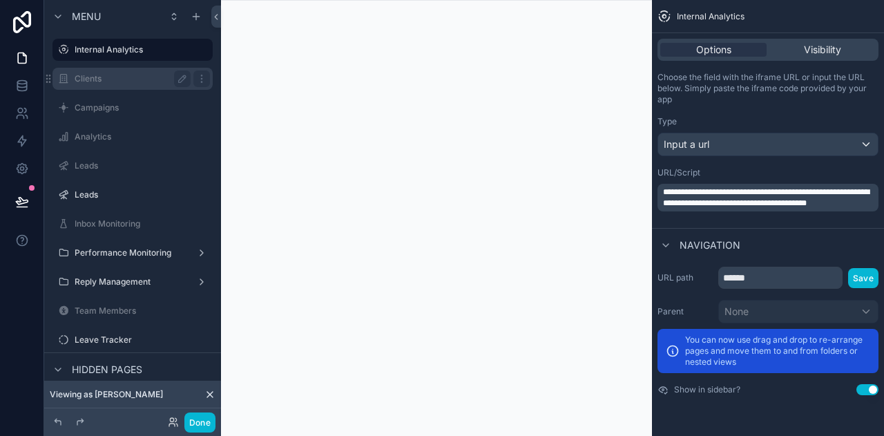
click at [100, 85] on div "Clients" at bounding box center [133, 78] width 116 height 17
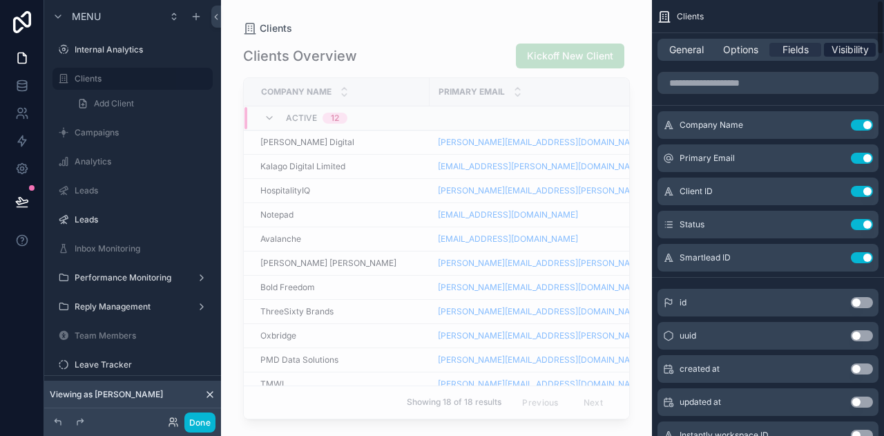
click at [853, 50] on span "Visibility" at bounding box center [850, 50] width 37 height 14
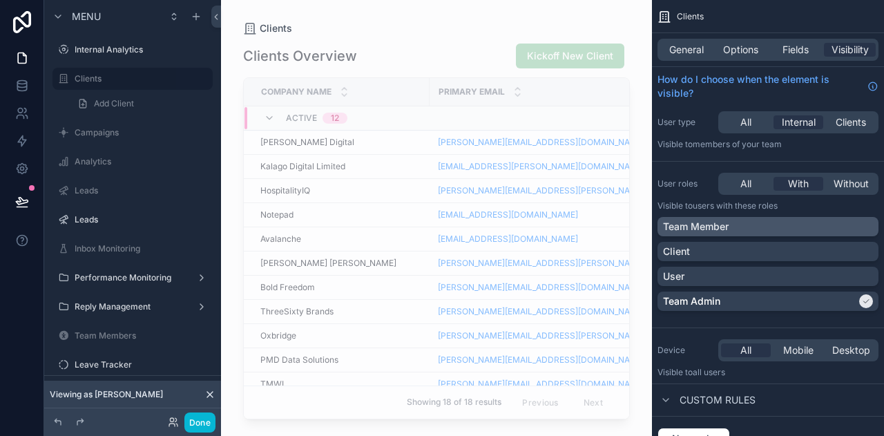
click at [736, 225] on div "Team Member" at bounding box center [768, 227] width 210 height 14
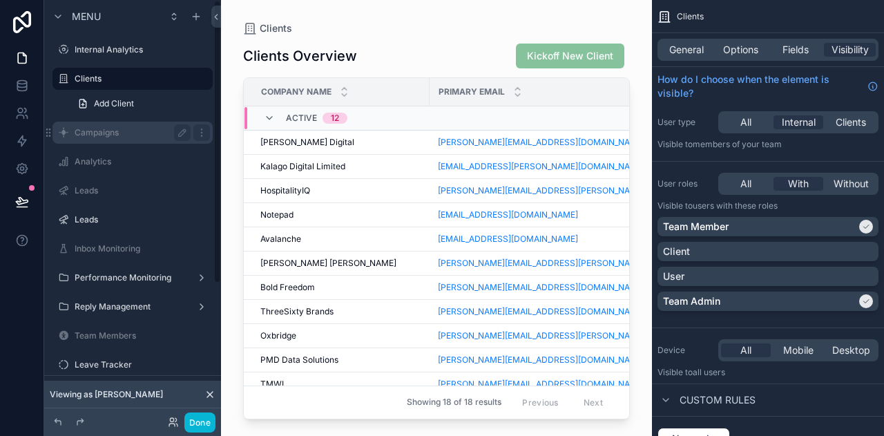
click at [89, 135] on label "Campaigns" at bounding box center [130, 132] width 111 height 11
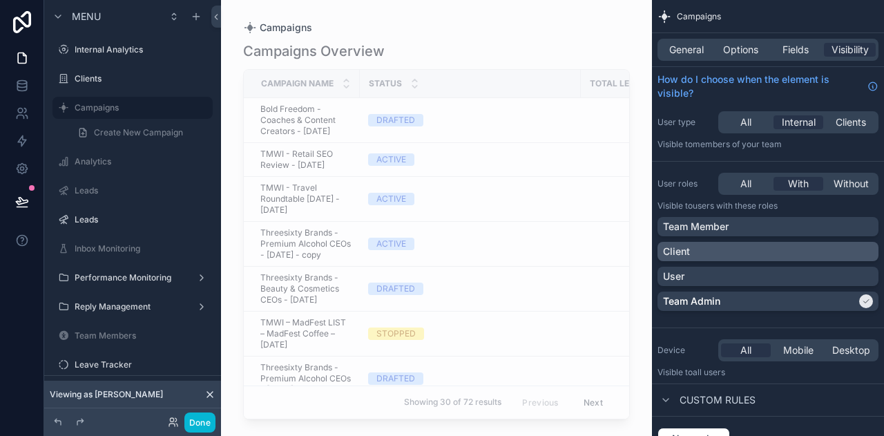
click at [730, 246] on div "Client" at bounding box center [768, 252] width 210 height 14
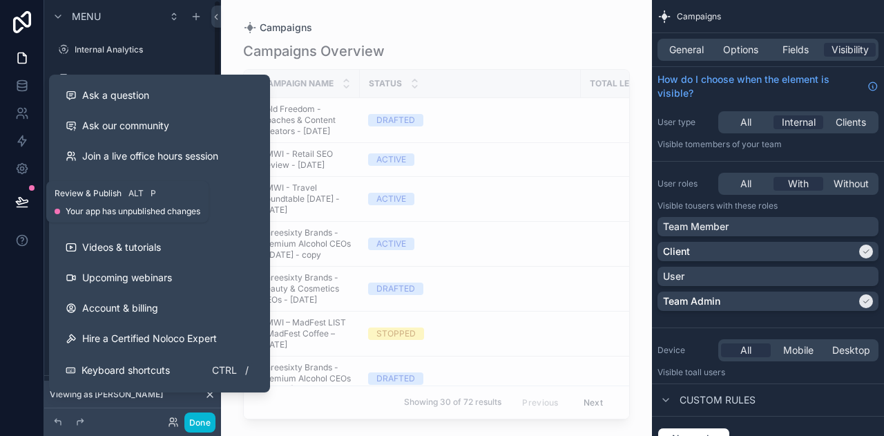
click at [24, 201] on icon at bounding box center [22, 202] width 14 height 14
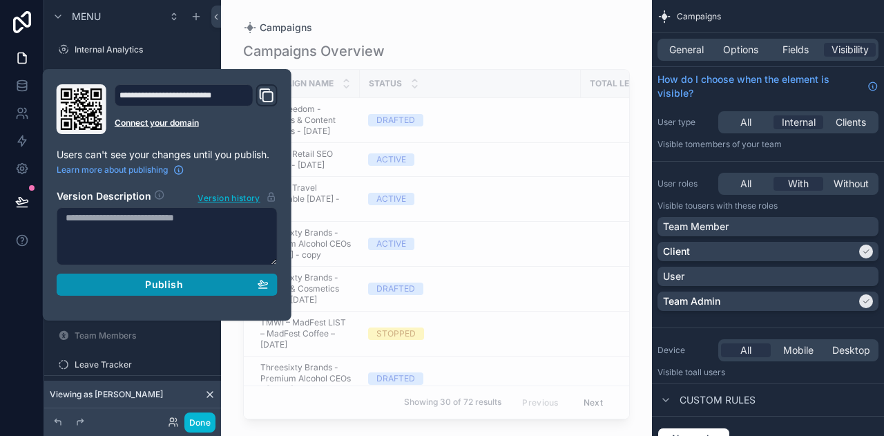
click at [224, 278] on button "Publish" at bounding box center [167, 285] width 221 height 22
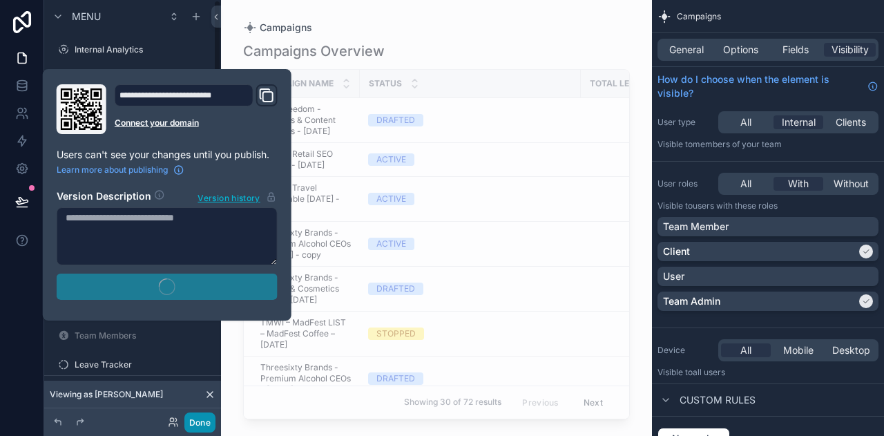
click at [190, 417] on button "Done" at bounding box center [199, 422] width 31 height 20
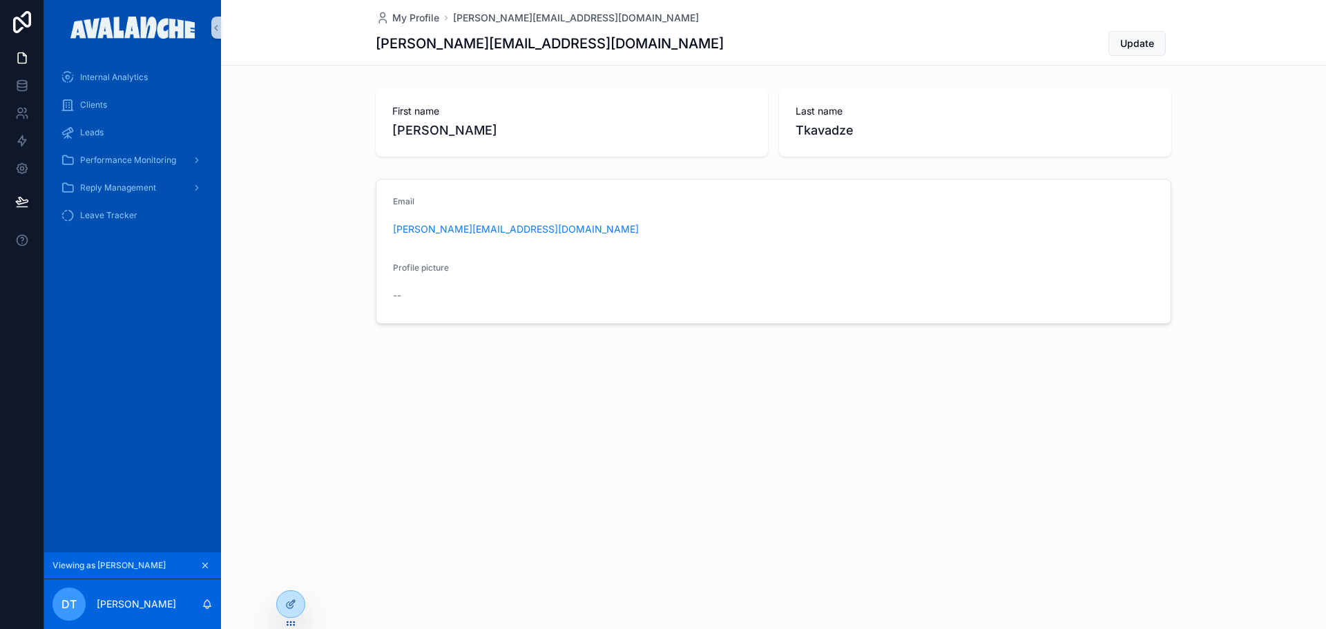
click at [99, 146] on div "Leads" at bounding box center [132, 133] width 177 height 28
click at [104, 153] on div "Performance Monitoring" at bounding box center [133, 160] width 144 height 22
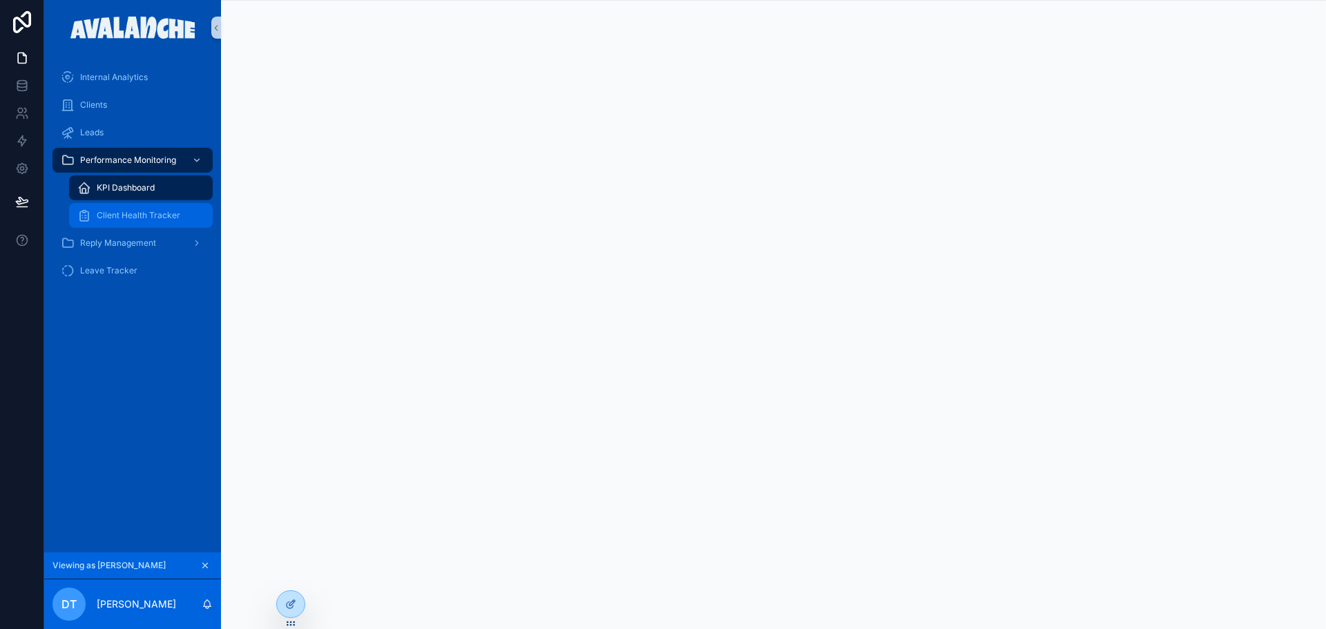
click at [142, 220] on span "Client Health Tracker" at bounding box center [139, 215] width 84 height 11
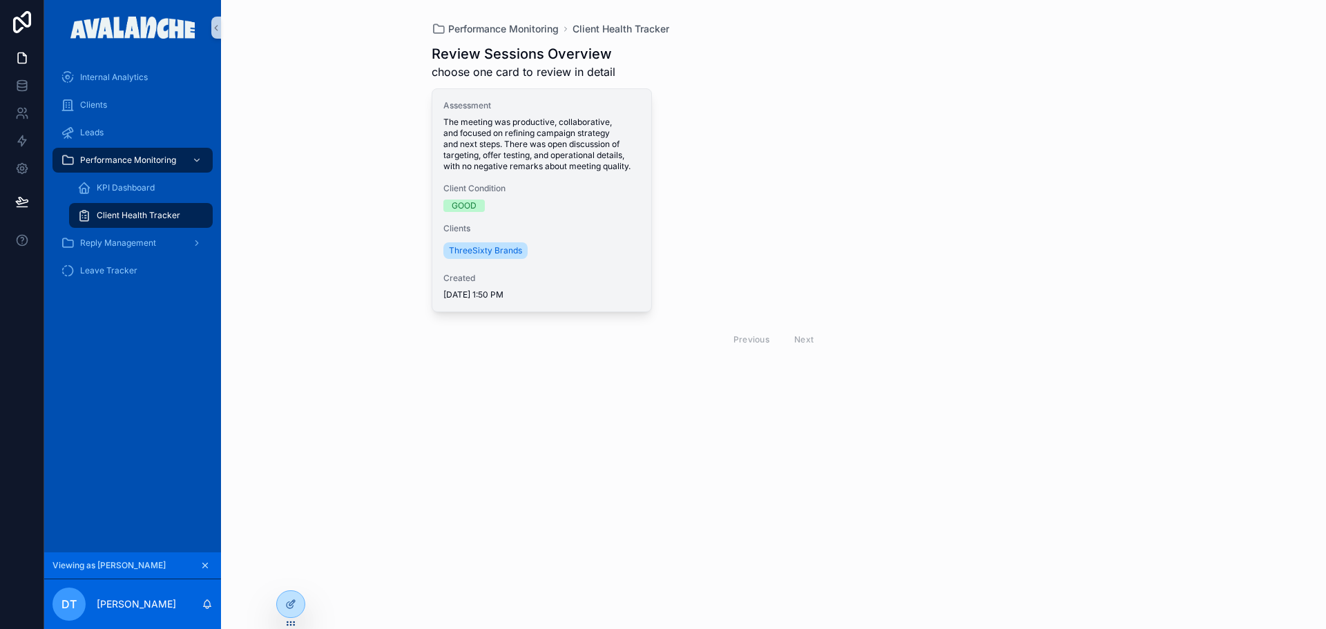
click at [552, 164] on span "The meeting was productive, collaborative, and focused on refining campaign str…" at bounding box center [543, 144] width 198 height 55
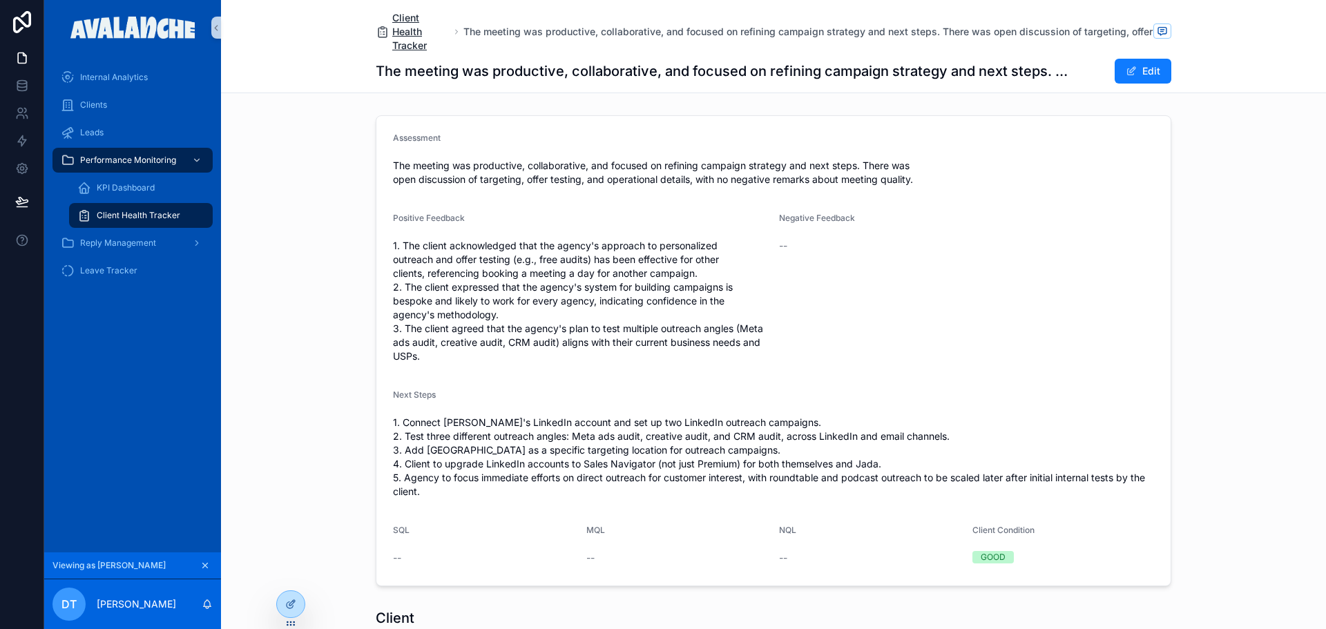
click at [404, 39] on span "Client Health Tracker" at bounding box center [420, 31] width 57 height 41
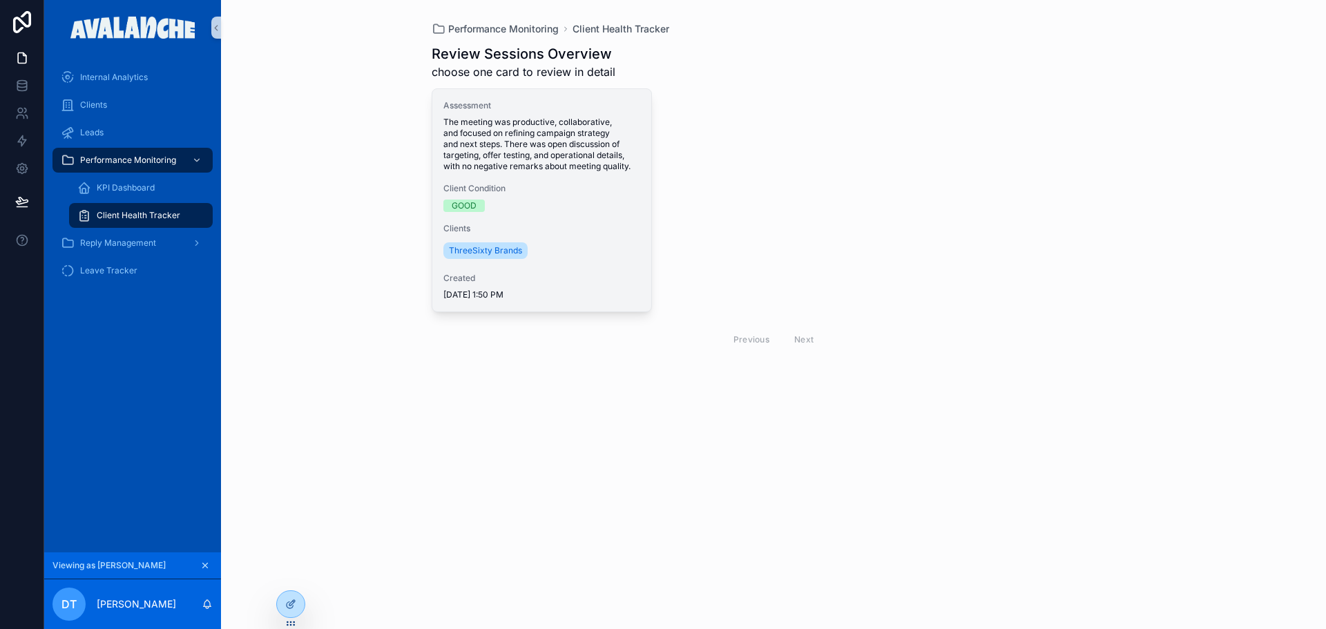
click at [504, 127] on span "The meeting was productive, collaborative, and focused on refining campaign str…" at bounding box center [543, 144] width 198 height 55
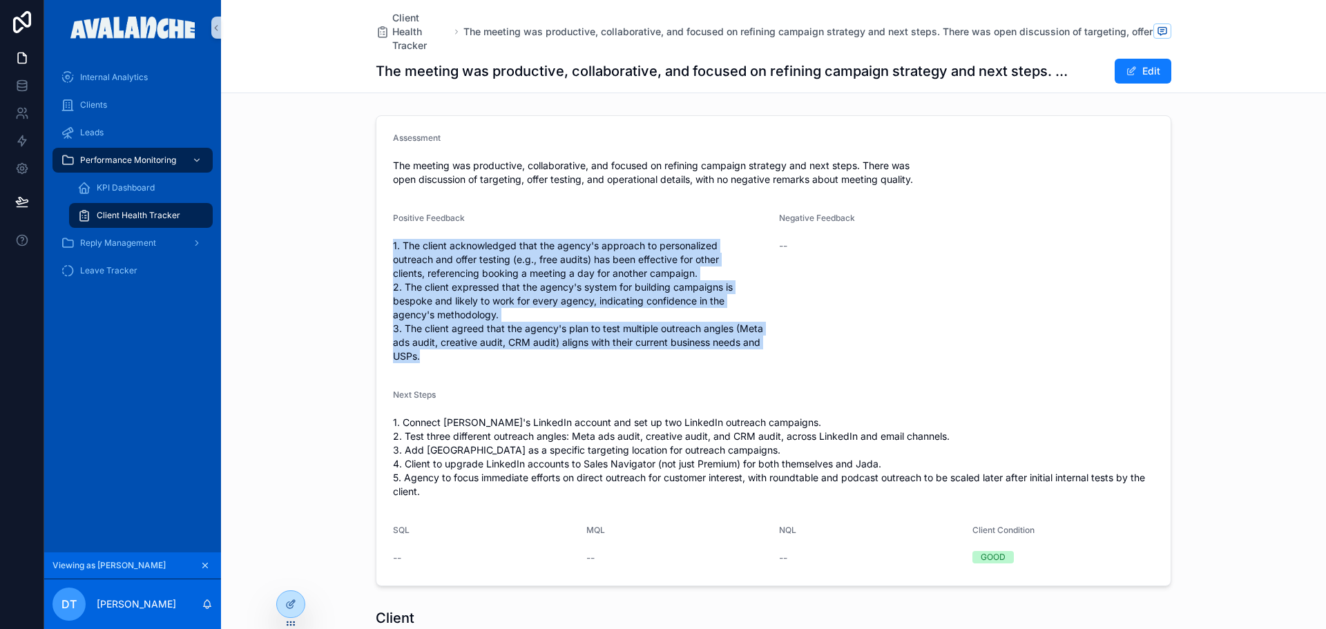
drag, startPoint x: 385, startPoint y: 233, endPoint x: 631, endPoint y: 356, distance: 274.7
click at [631, 356] on form "Assessment The meeting was productive, collaborative, and focused on refining c…" at bounding box center [774, 351] width 794 height 470
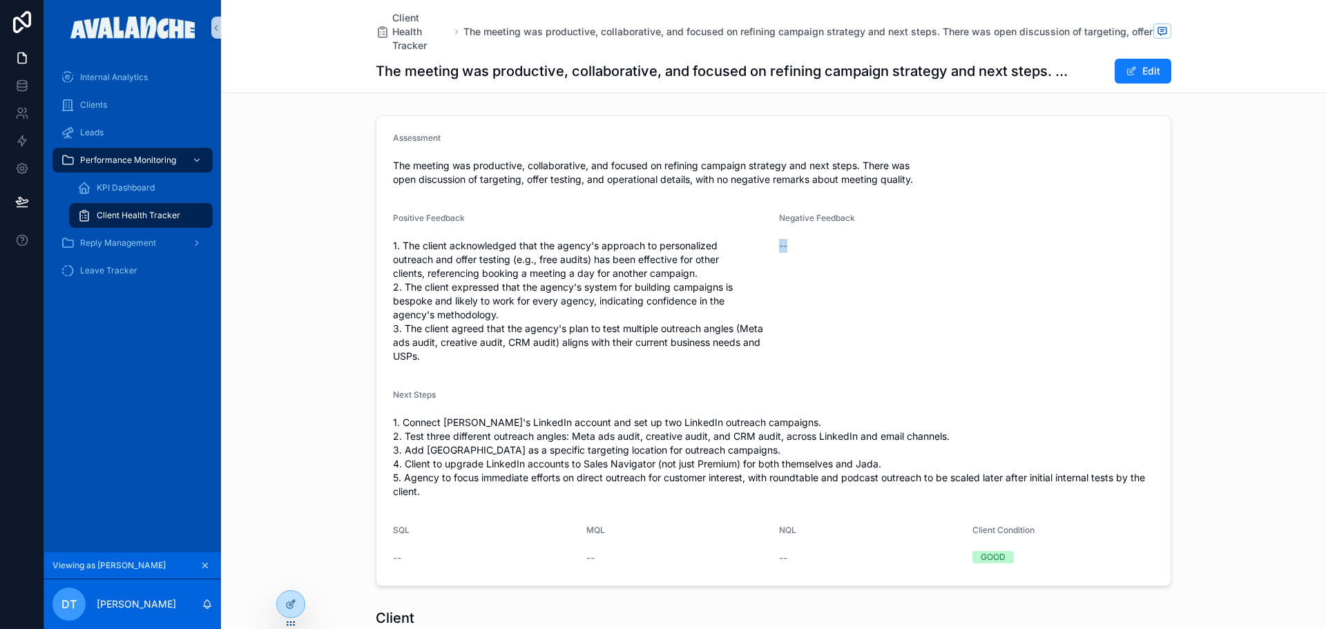
drag, startPoint x: 774, startPoint y: 236, endPoint x: 894, endPoint y: 304, distance: 137.4
click at [894, 304] on div "Negative Feedback --" at bounding box center [966, 290] width 375 height 155
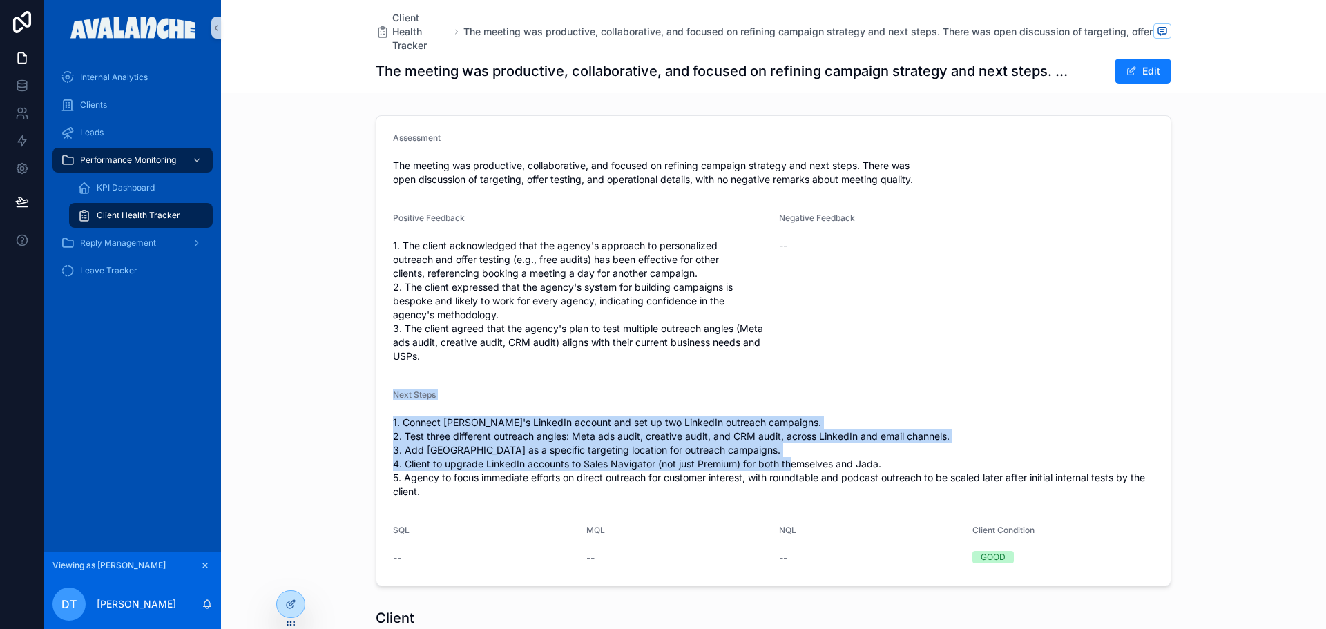
drag, startPoint x: 384, startPoint y: 390, endPoint x: 911, endPoint y: 473, distance: 532.9
click at [904, 473] on form "Assessment The meeting was productive, collaborative, and focused on refining c…" at bounding box center [774, 351] width 794 height 470
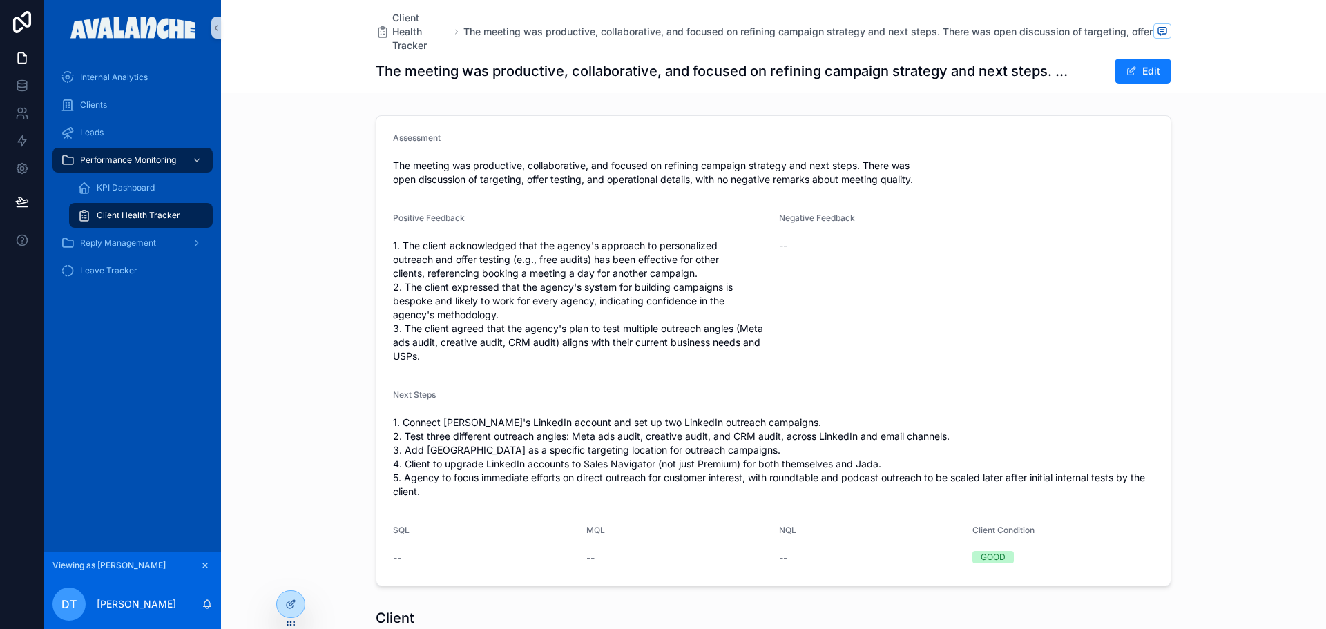
click at [911, 473] on span "1. Connect Jada's LinkedIn account and set up two LinkedIn outreach campaigns. …" at bounding box center [773, 457] width 761 height 83
drag, startPoint x: 963, startPoint y: 531, endPoint x: 1041, endPoint y: 534, distance: 78.1
click at [1042, 533] on form "Assessment The meeting was productive, collaborative, and focused on refining c…" at bounding box center [774, 351] width 794 height 470
click at [1024, 546] on div "Client Condition GOOD" at bounding box center [1064, 547] width 182 height 44
drag, startPoint x: 1021, startPoint y: 553, endPoint x: 935, endPoint y: 551, distance: 86.4
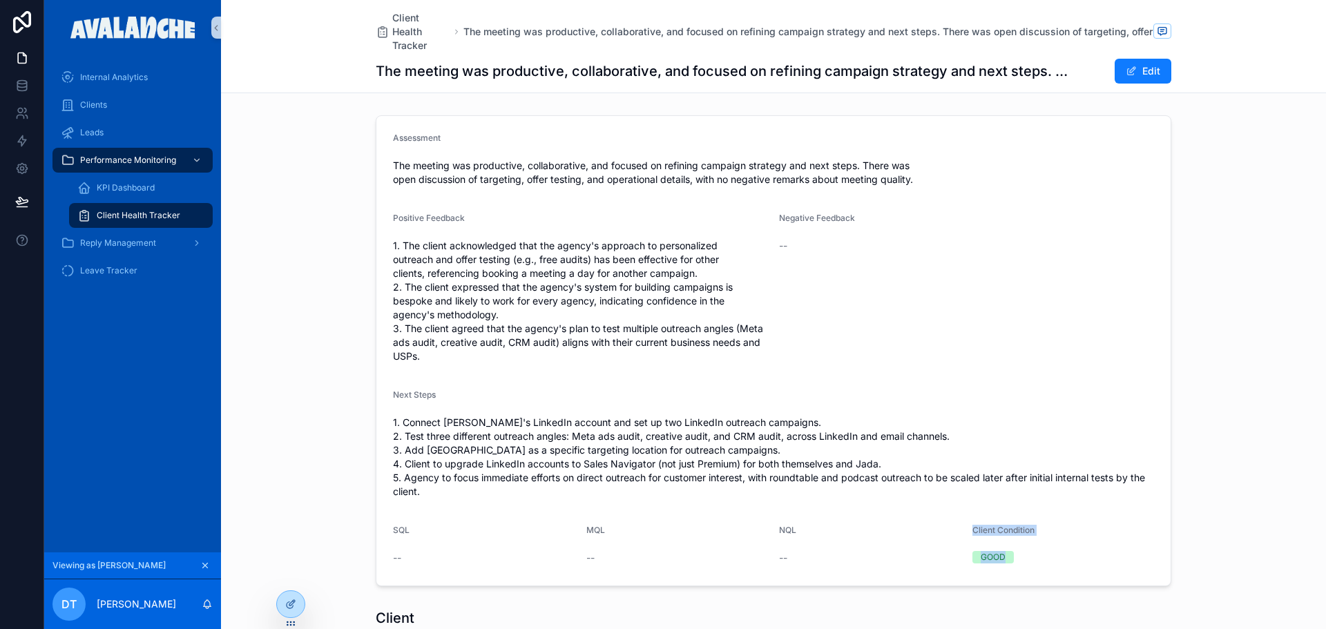
click at [941, 553] on form "Assessment The meeting was productive, collaborative, and focused on refining c…" at bounding box center [774, 351] width 794 height 470
click at [407, 29] on span "Client Health Tracker" at bounding box center [420, 31] width 57 height 41
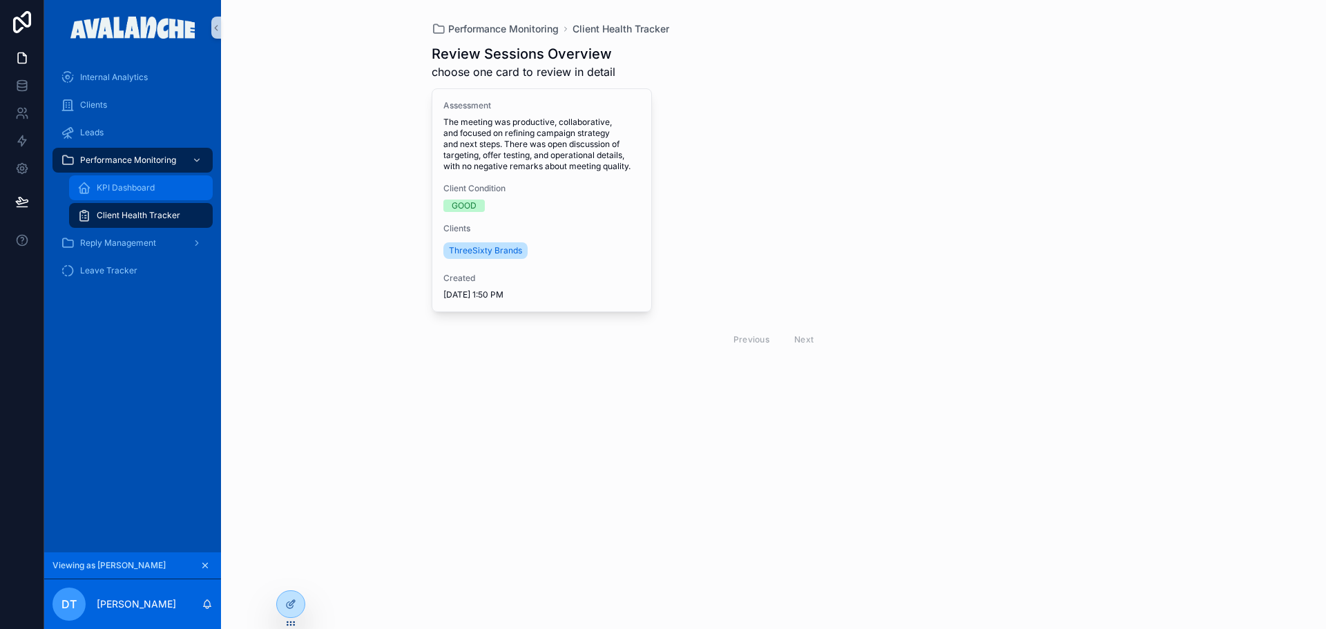
click at [136, 190] on span "KPI Dashboard" at bounding box center [126, 187] width 58 height 11
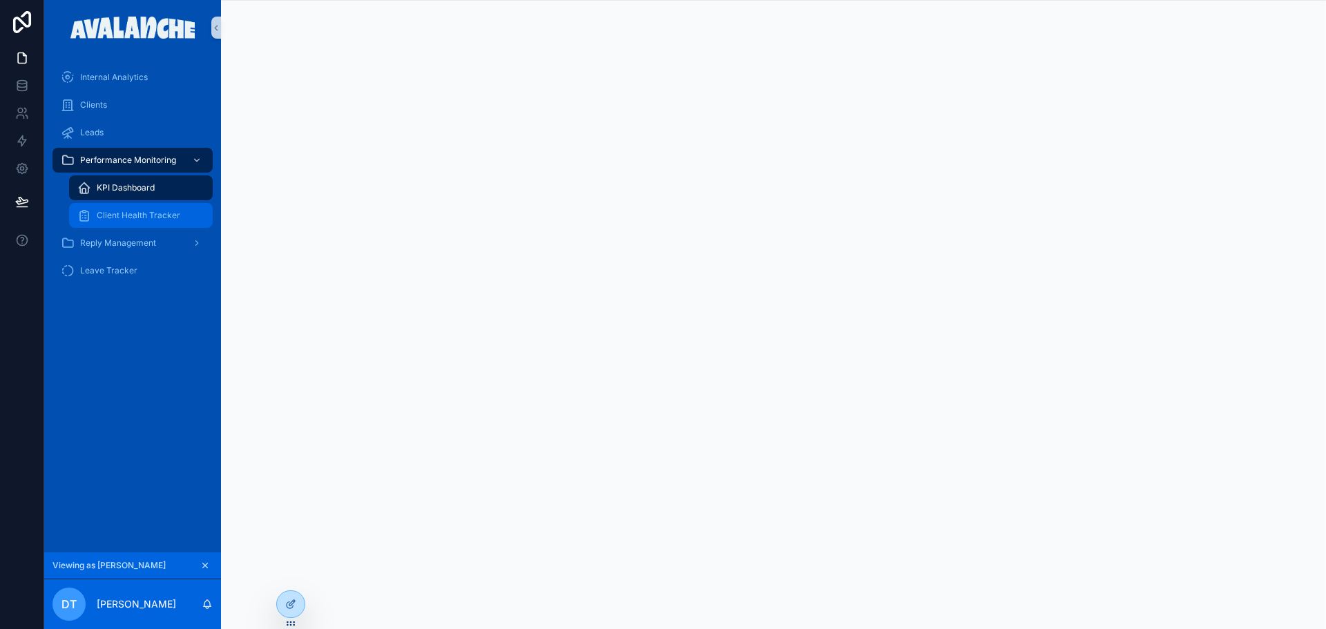
click at [107, 207] on div "Client Health Tracker" at bounding box center [140, 215] width 127 height 22
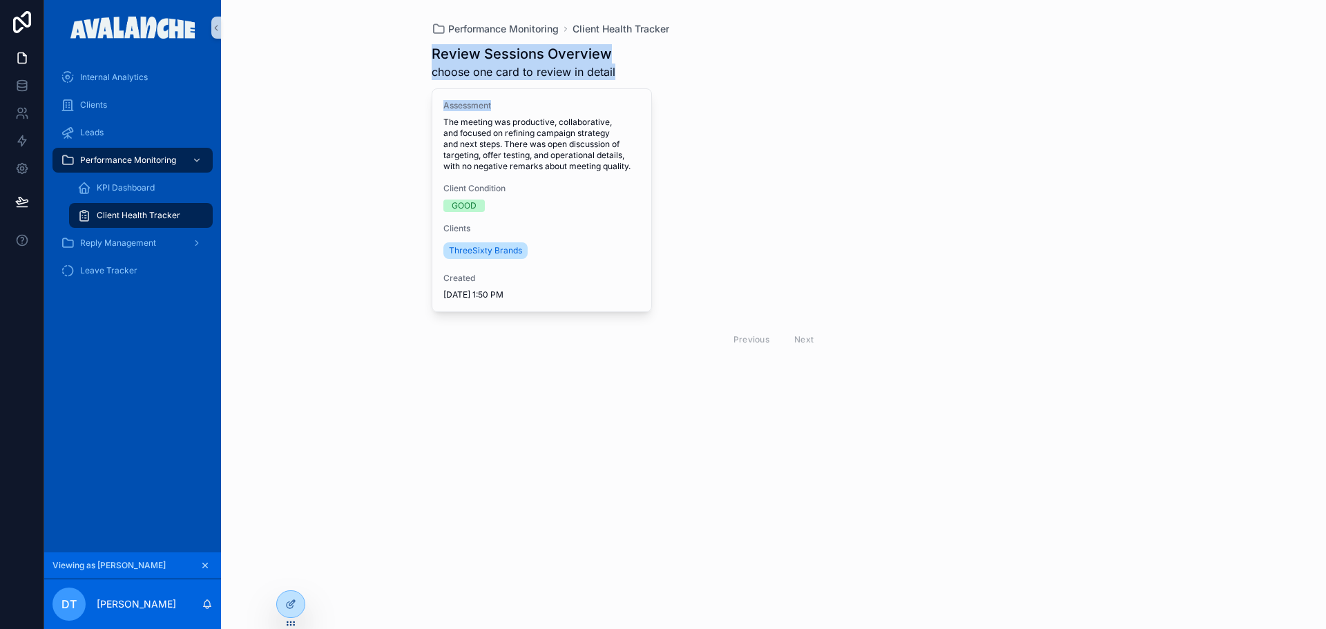
drag, startPoint x: 429, startPoint y: 48, endPoint x: 698, endPoint y: 88, distance: 272.3
click at [698, 88] on div "Performance Monitoring Client Health Tracker Review Sessions Overview choose on…" at bounding box center [774, 200] width 707 height 400
click at [698, 88] on div "Review Sessions Overview choose one card to review in detail Assessment The mee…" at bounding box center [774, 218] width 685 height 364
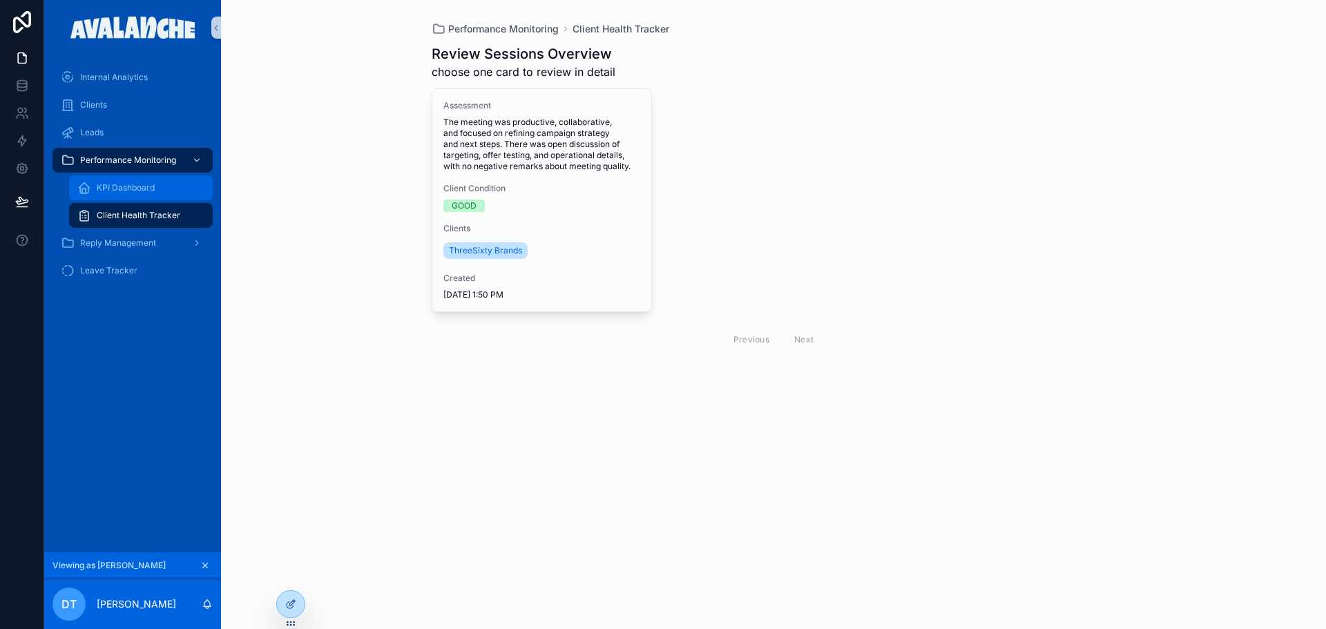
click at [96, 180] on div "KPI Dashboard" at bounding box center [140, 188] width 127 height 22
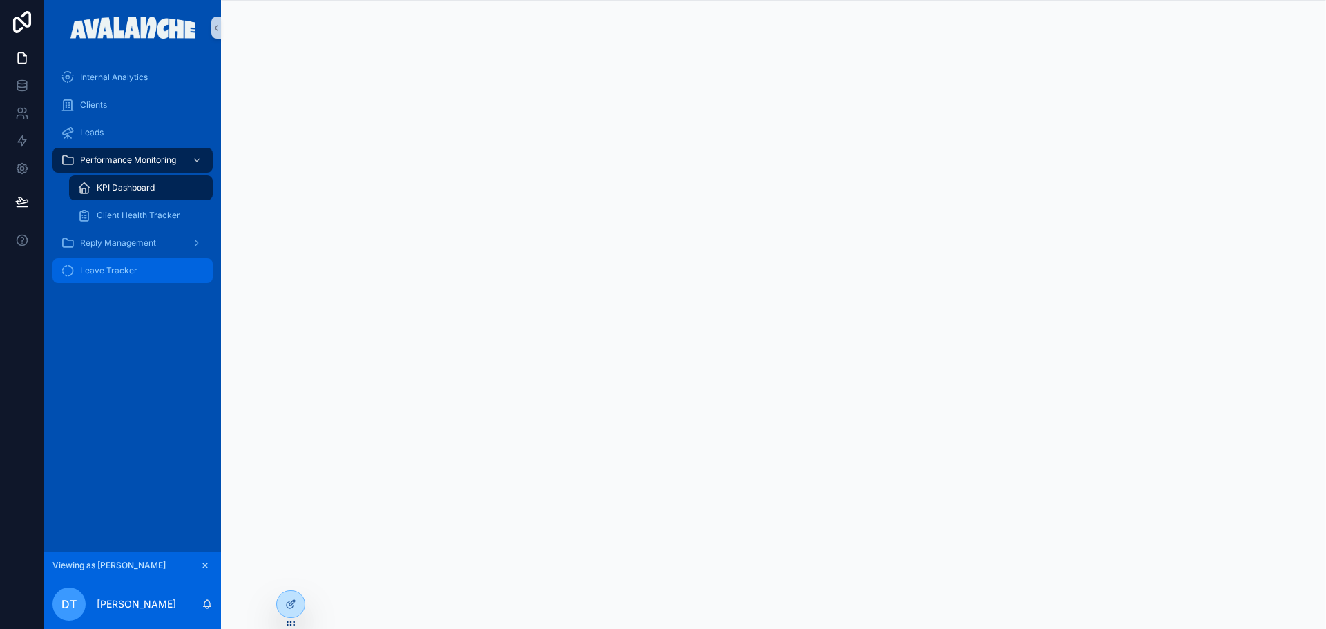
click at [160, 260] on div "Leave Tracker" at bounding box center [133, 271] width 144 height 22
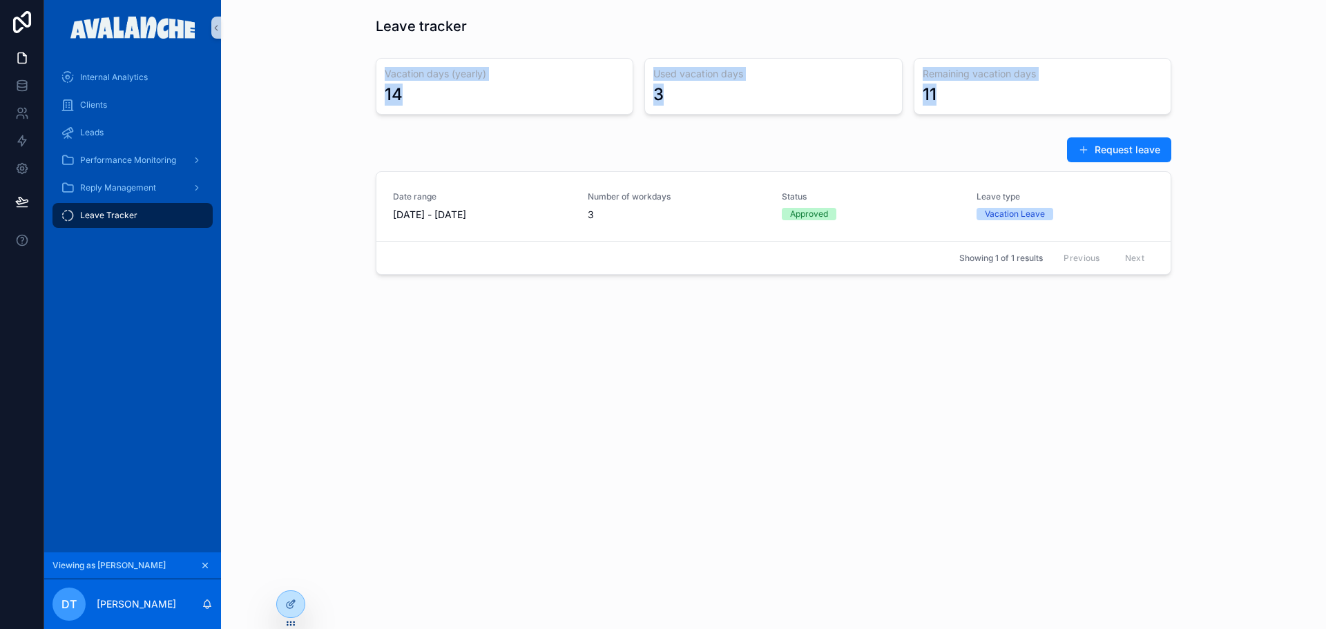
drag, startPoint x: 980, startPoint y: 91, endPoint x: 374, endPoint y: 62, distance: 606.5
click at [374, 62] on div "Vacation days (yearly) 14 Used vacation days 3 Remaining vacation days 11" at bounding box center [773, 87] width 1083 height 68
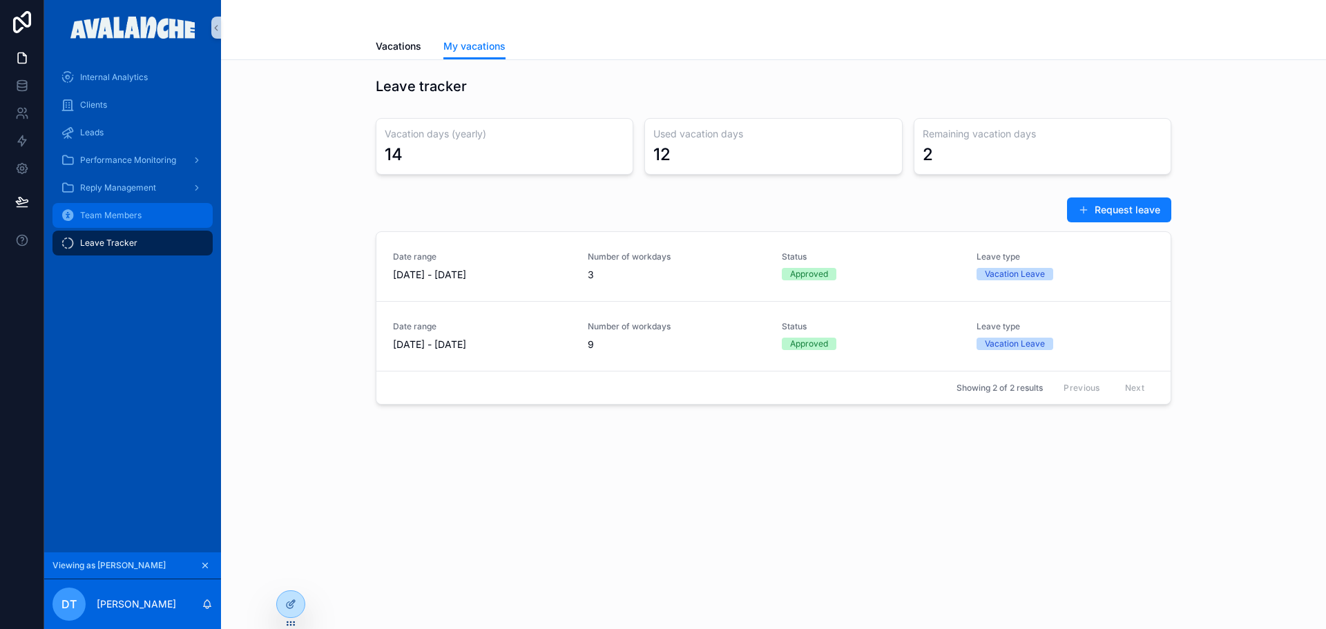
click at [174, 218] on div "Team Members" at bounding box center [133, 215] width 144 height 22
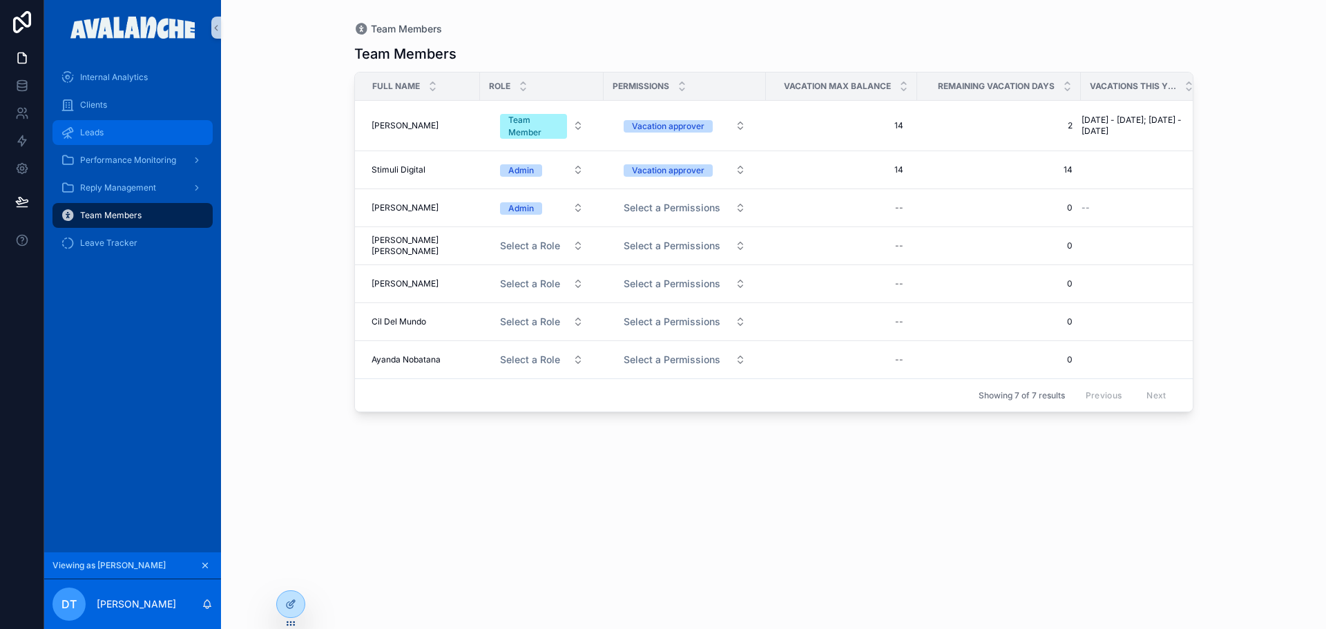
click at [108, 129] on div "Leads" at bounding box center [133, 133] width 144 height 22
